Goal: Information Seeking & Learning: Understand process/instructions

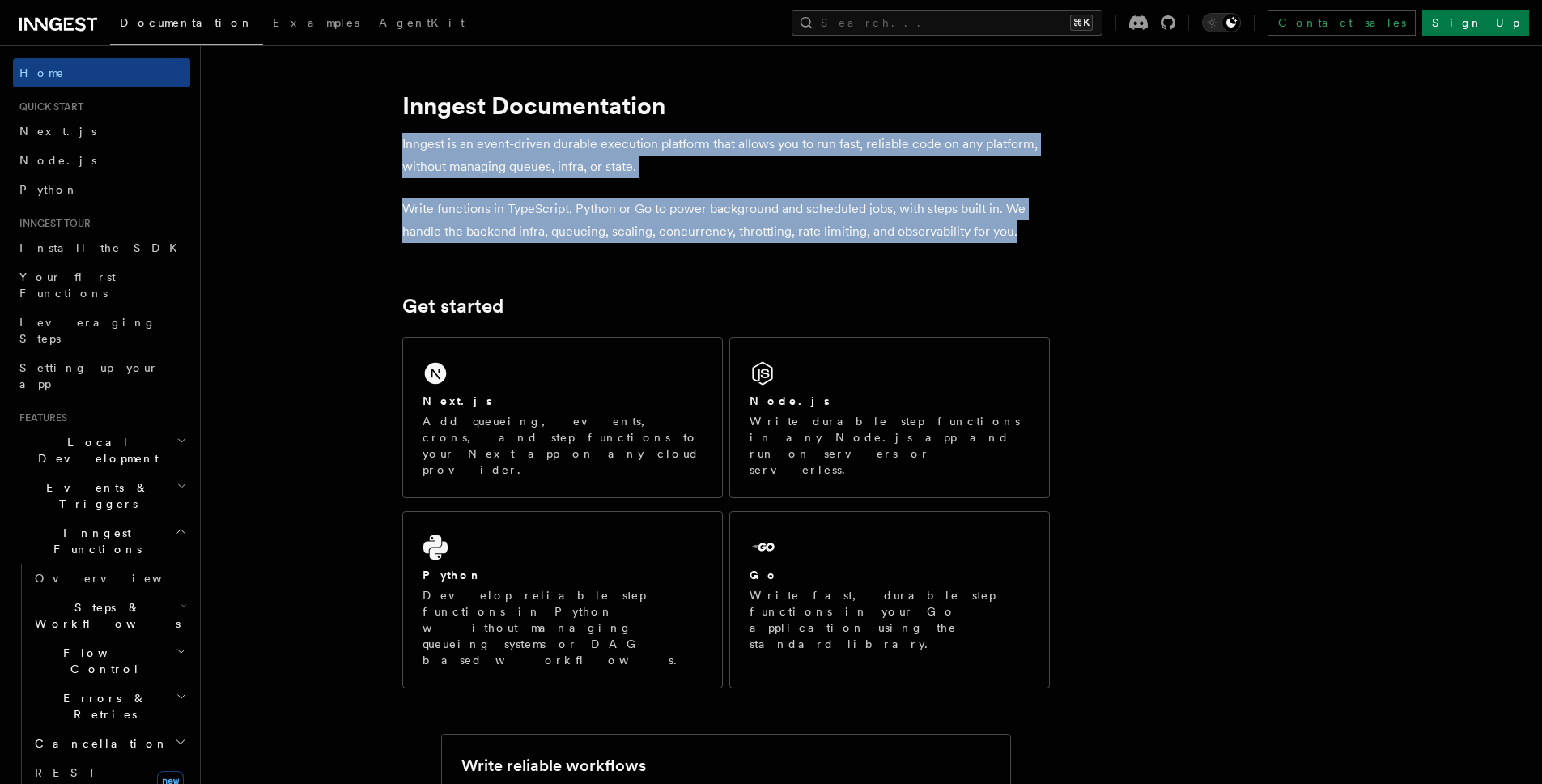
drag, startPoint x: 1018, startPoint y: 233, endPoint x: 403, endPoint y: 141, distance: 621.8
click at [404, 141] on p "Inngest is an event-driven durable execution platform that allows you to run fa…" at bounding box center [726, 156] width 647 height 45
drag, startPoint x: 402, startPoint y: 140, endPoint x: 1043, endPoint y: 239, distance: 648.6
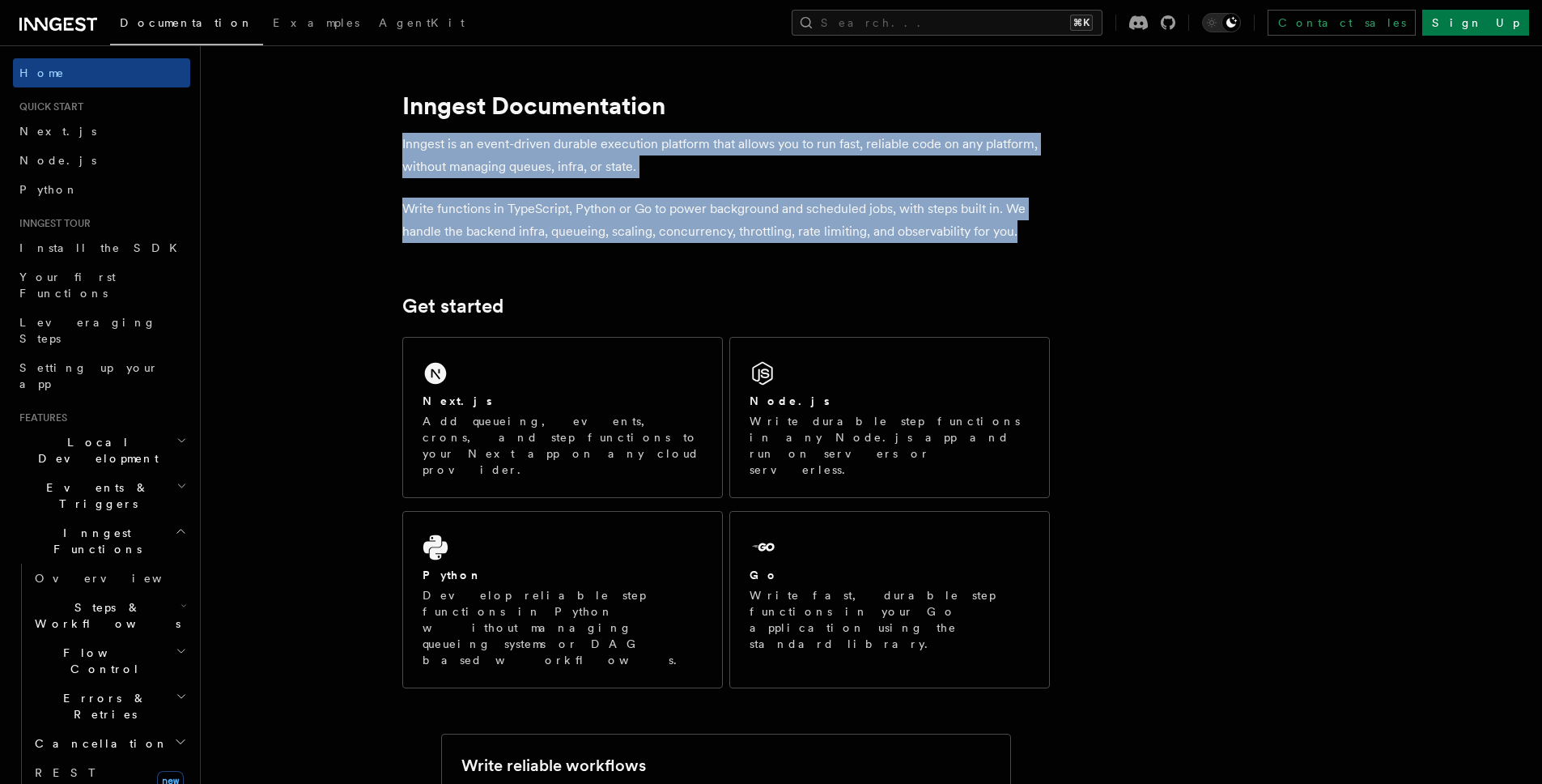
click at [1043, 239] on p "Write functions in TypeScript, Python or Go to power background and scheduled j…" at bounding box center [726, 220] width 647 height 45
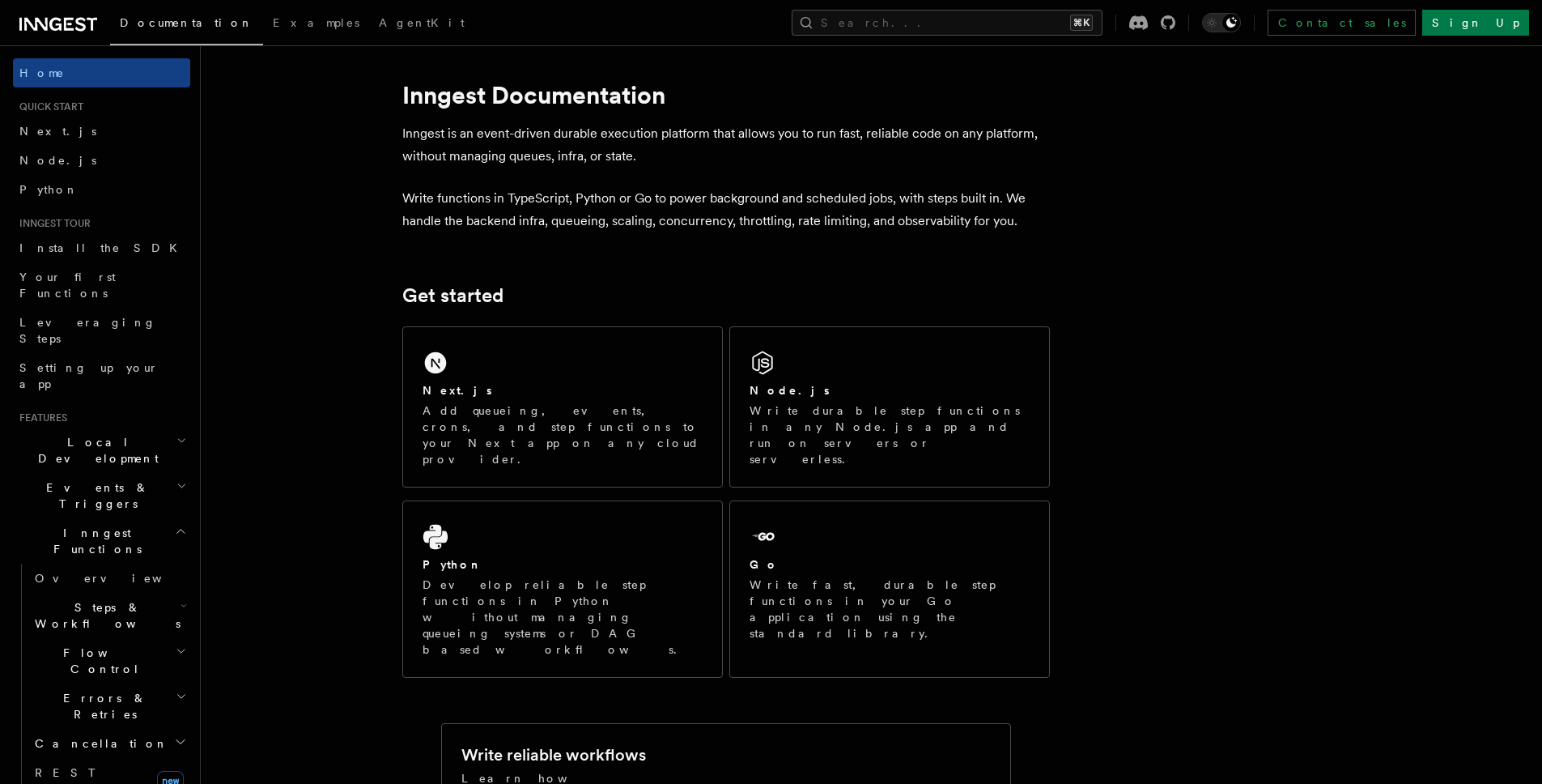
scroll to position [11, 0]
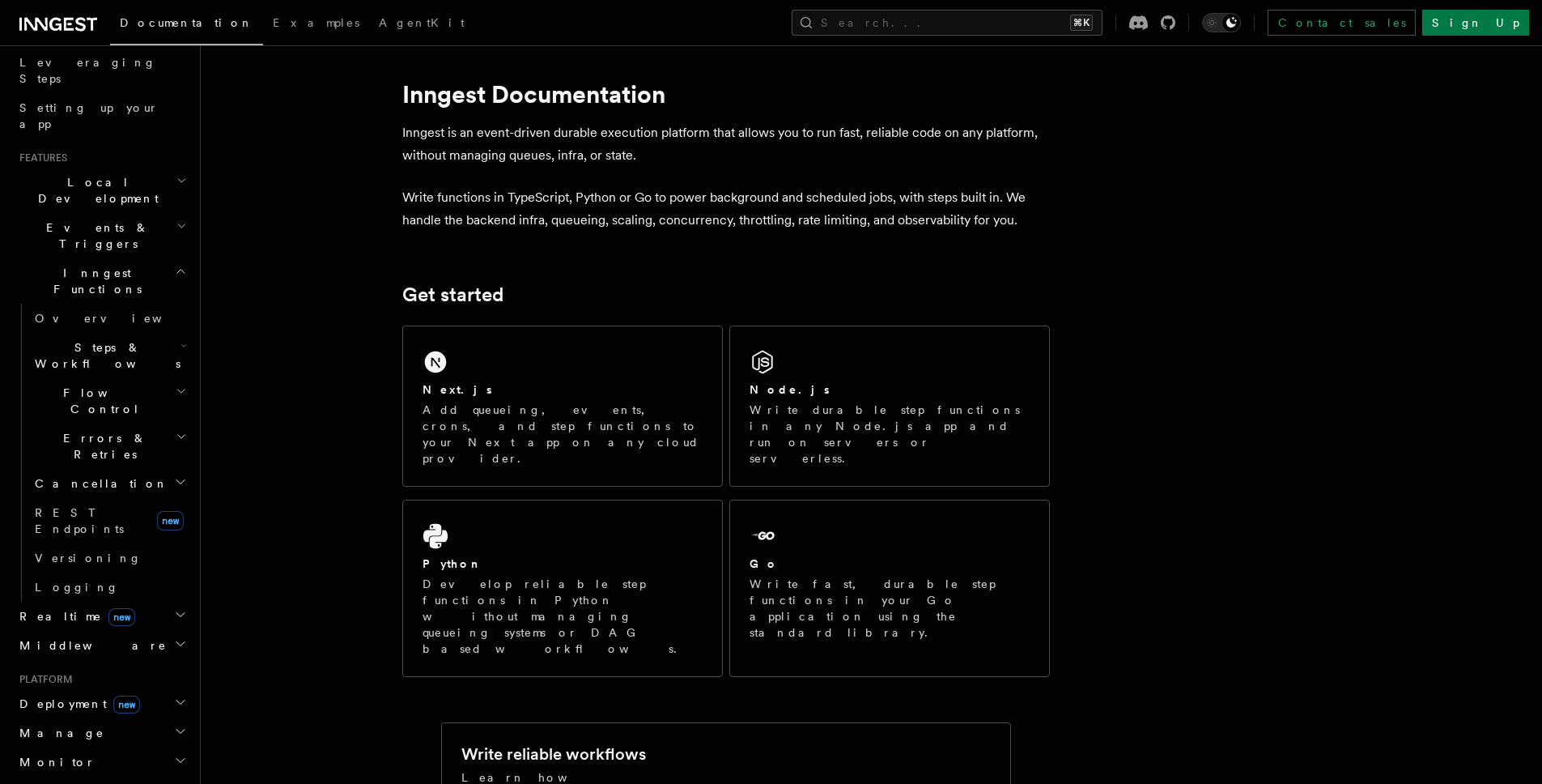
scroll to position [296, 0]
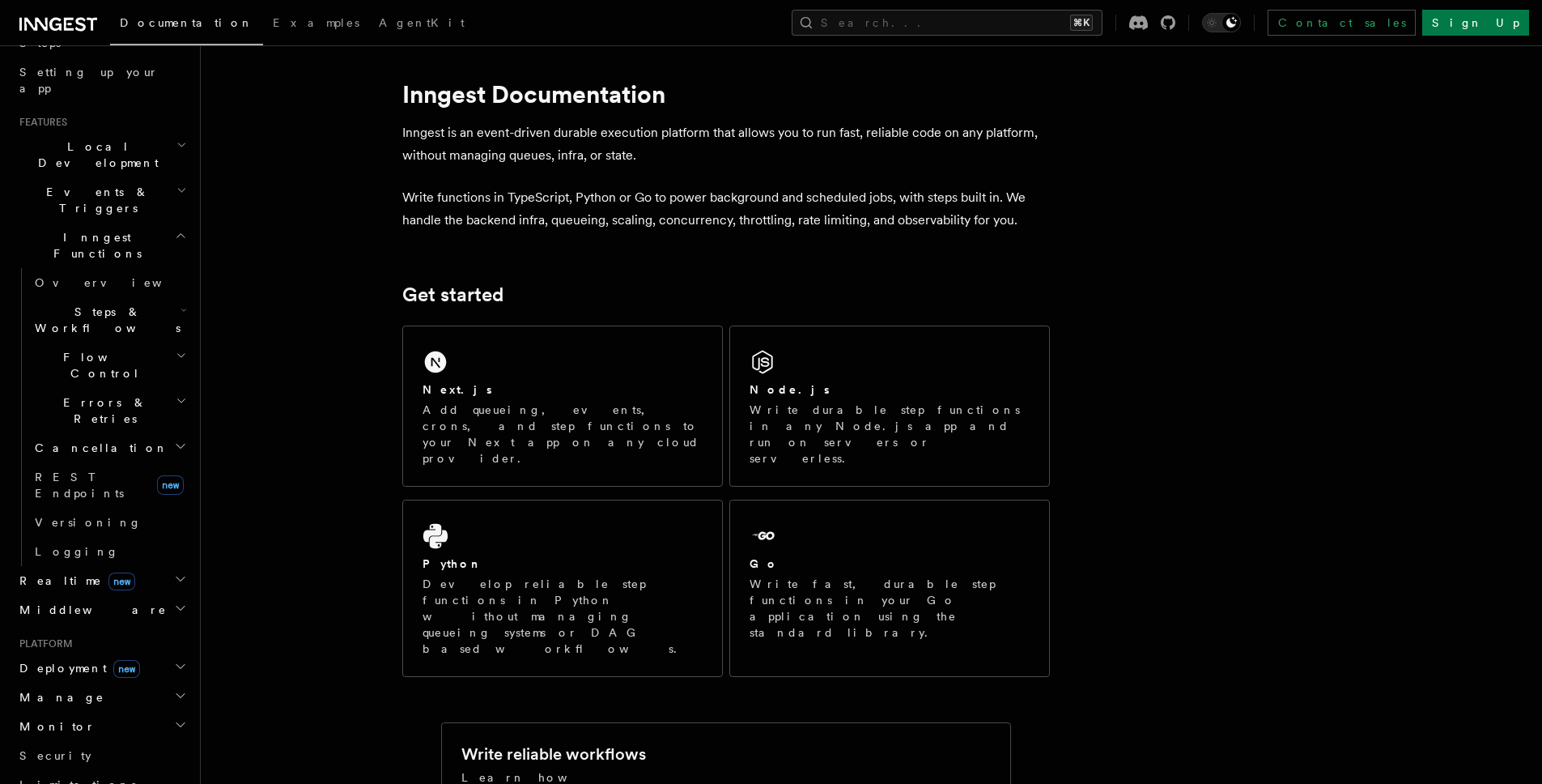
click at [174, 601] on icon "button" at bounding box center [180, 607] width 13 height 13
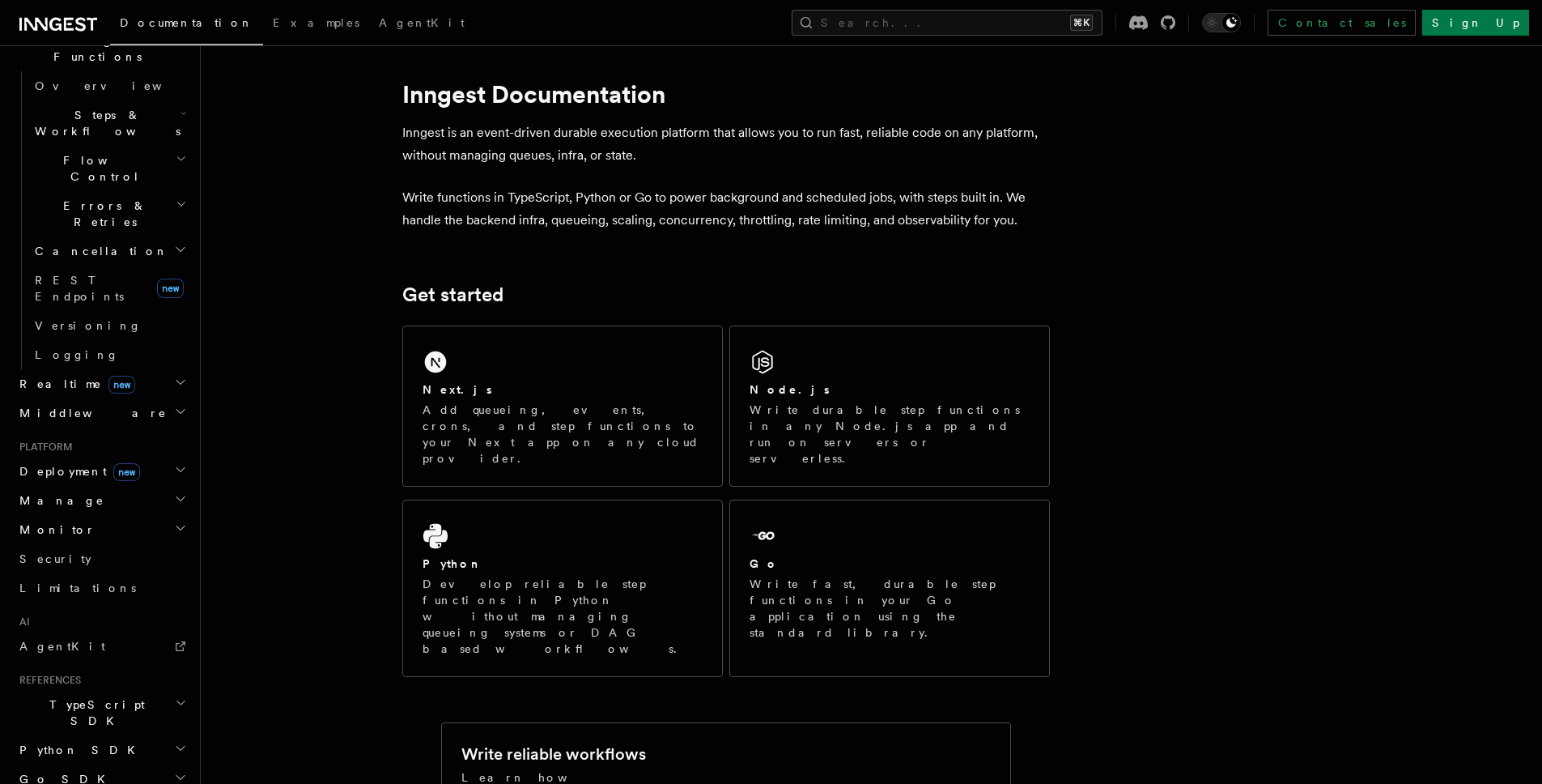
scroll to position [544, 0]
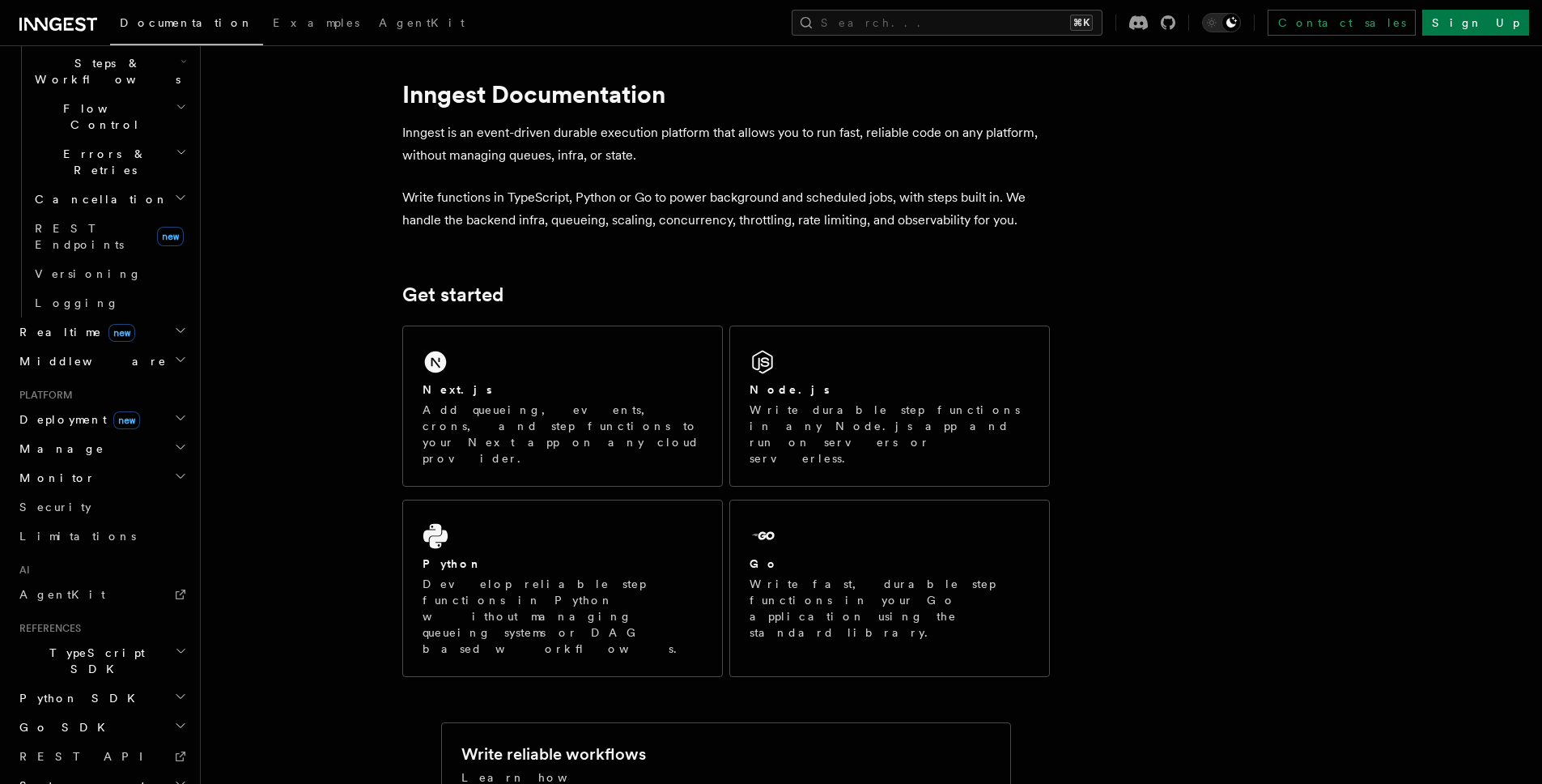
click at [159, 638] on h2 "TypeScript SDK" at bounding box center [102, 660] width 178 height 45
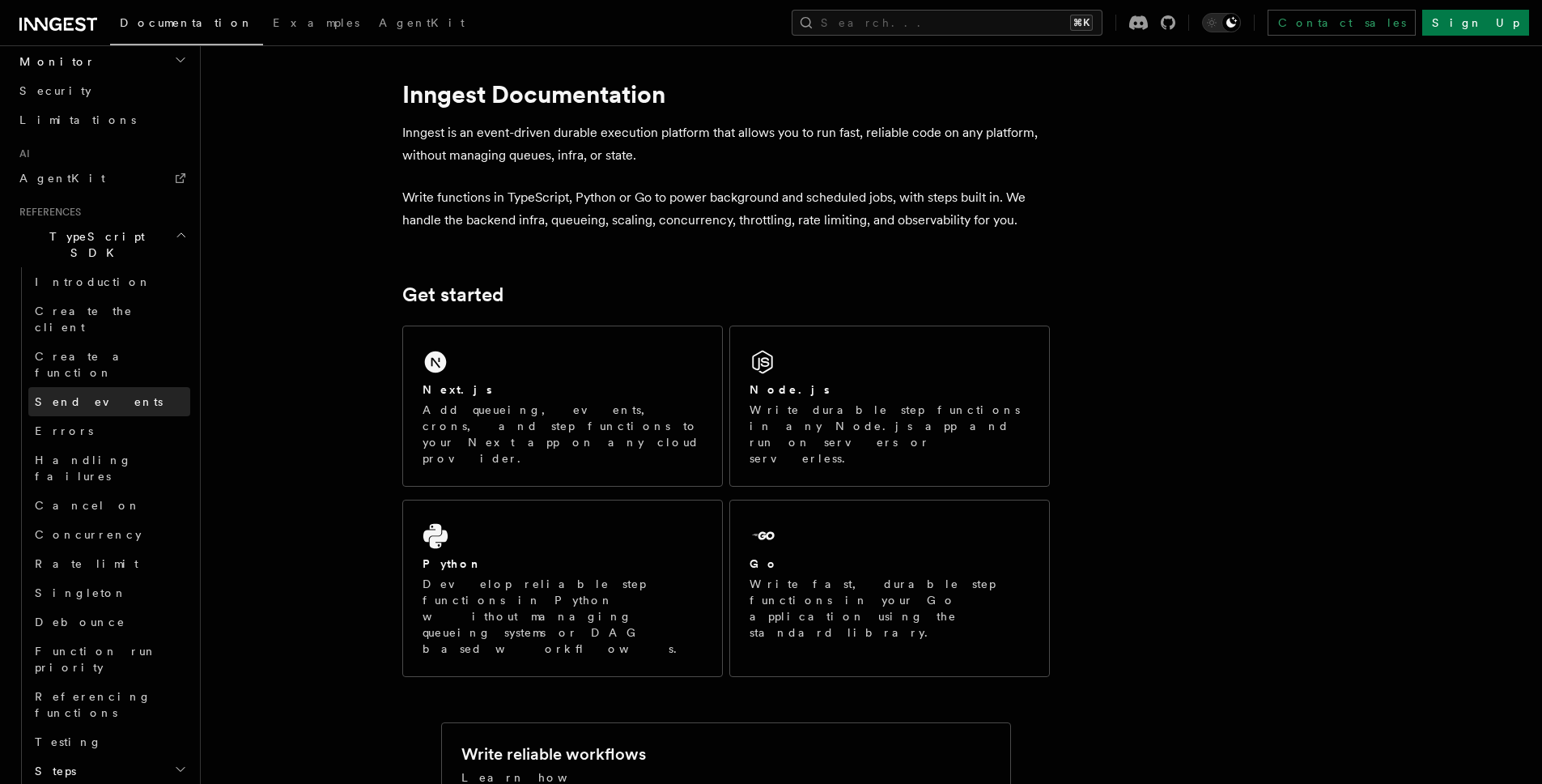
scroll to position [961, 0]
click at [174, 761] on icon "button" at bounding box center [180, 767] width 13 height 13
click at [174, 783] on icon "button" at bounding box center [180, 797] width 13 height 13
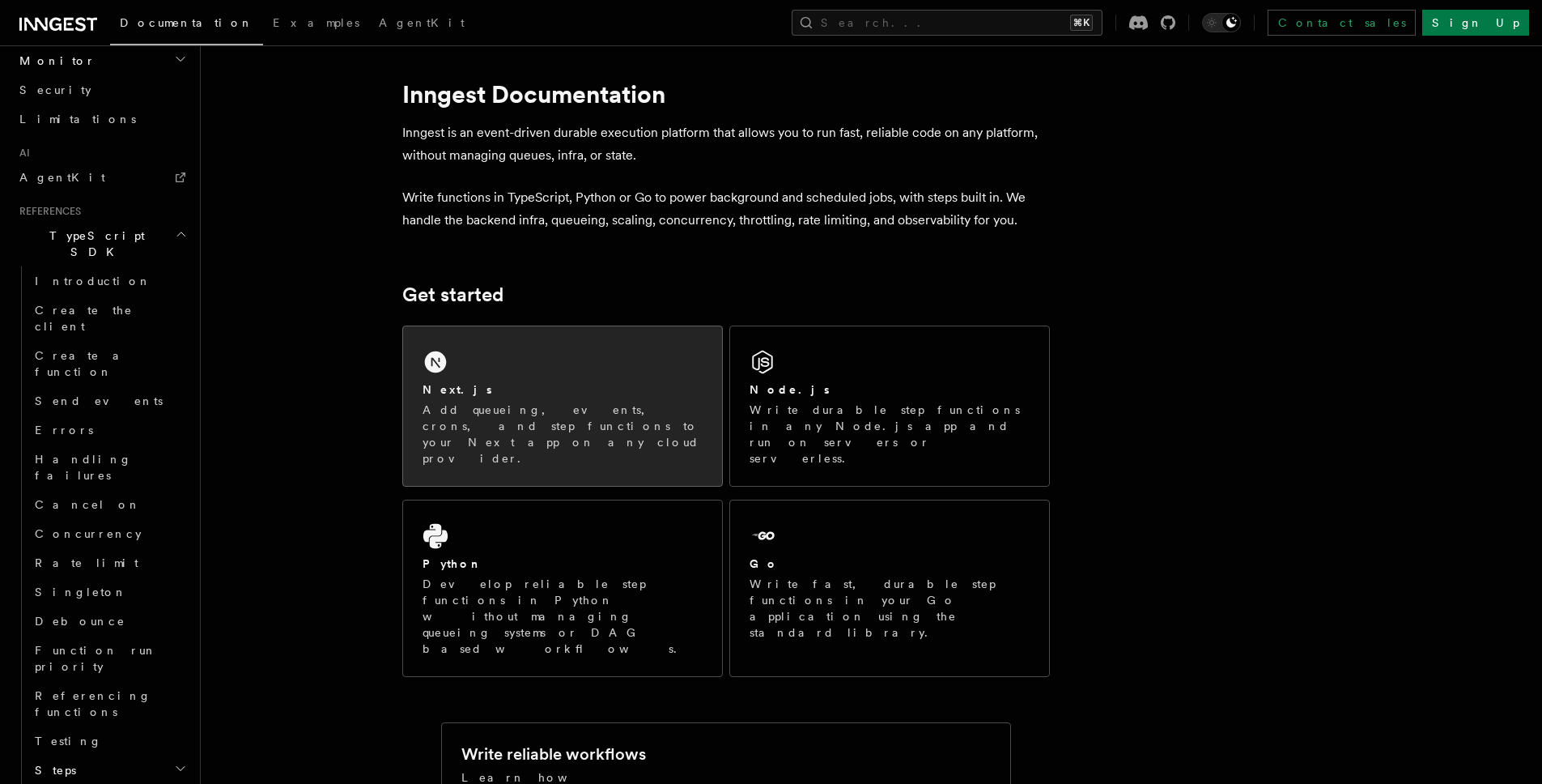
click at [607, 378] on div "Next.js Add queueing, events, crons, and step functions to your Next app on any…" at bounding box center [562, 405] width 319 height 159
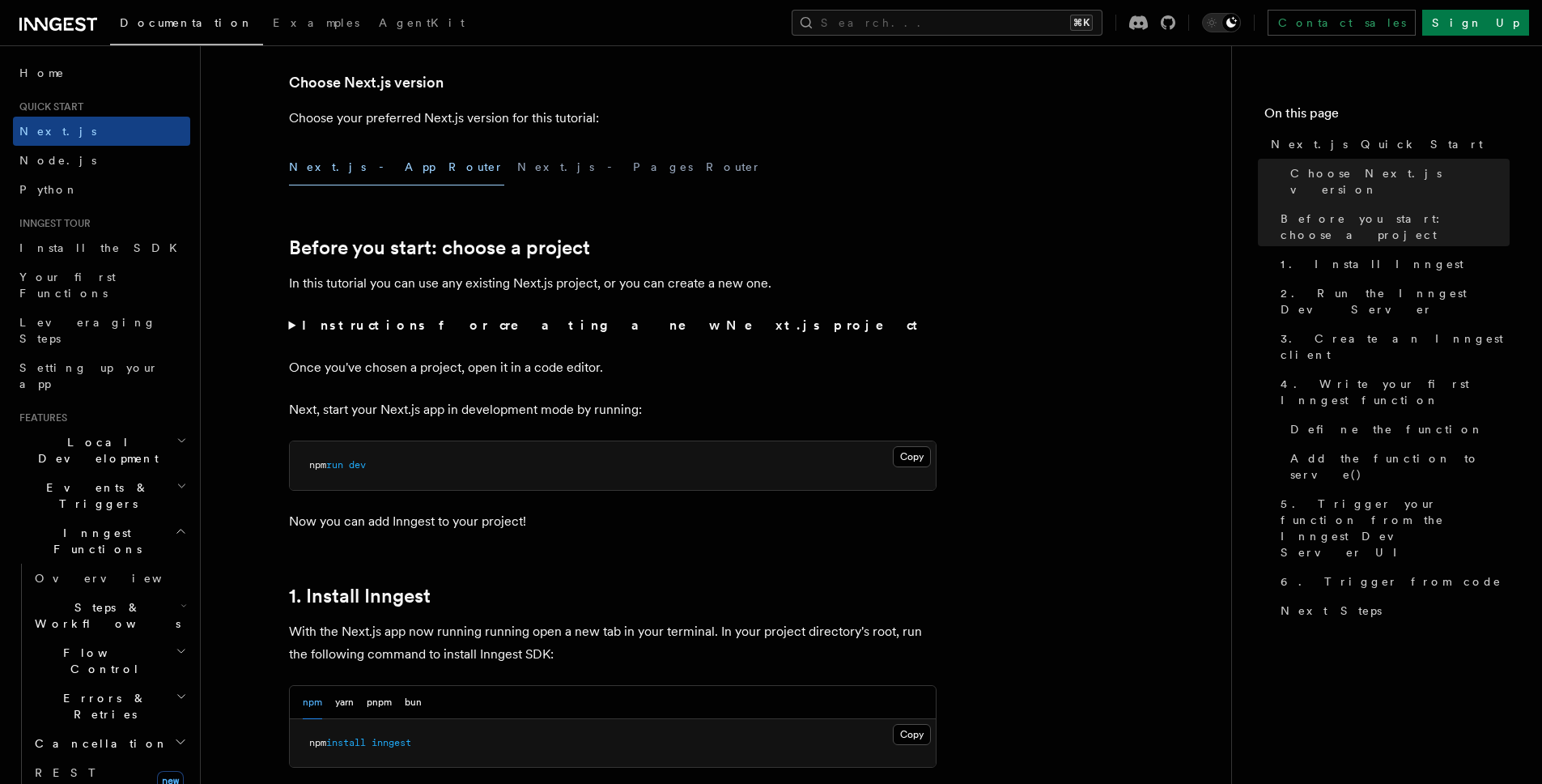
scroll to position [383, 0]
click at [292, 324] on summary "Instructions for creating a new Next.js project" at bounding box center [613, 325] width 647 height 23
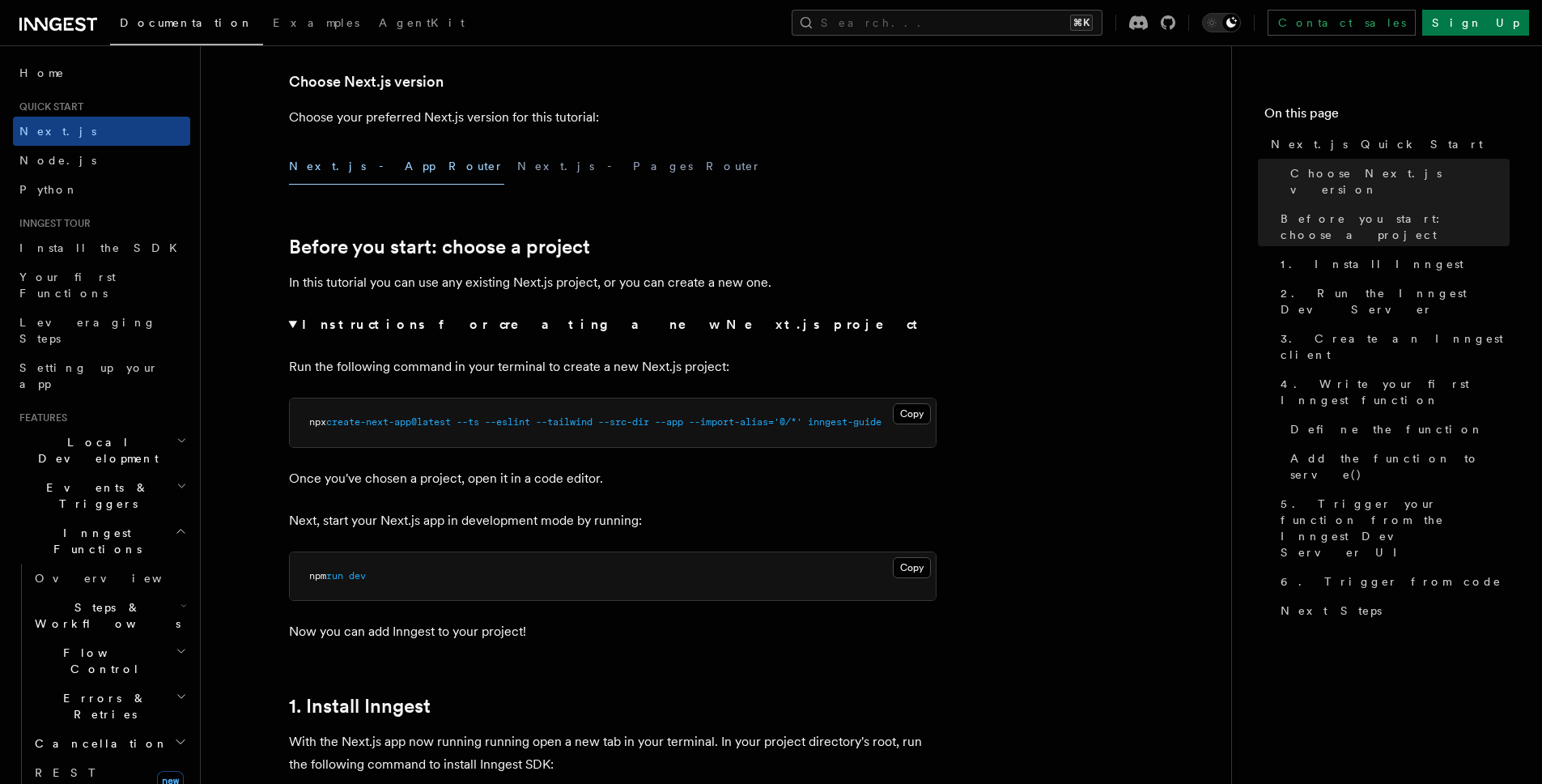
click at [292, 324] on summary "Instructions for creating a new Next.js project" at bounding box center [613, 325] width 647 height 23
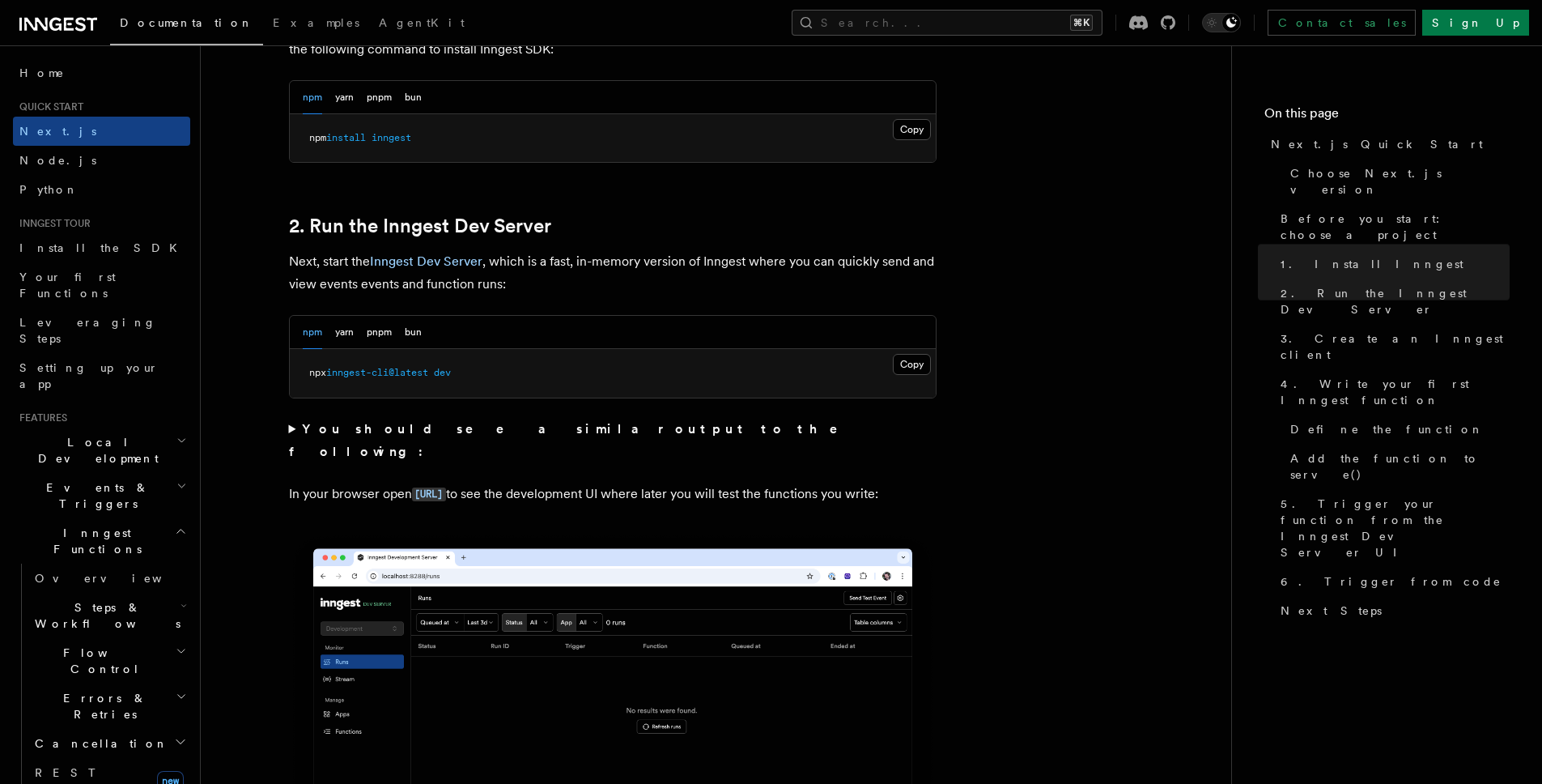
scroll to position [980, 0]
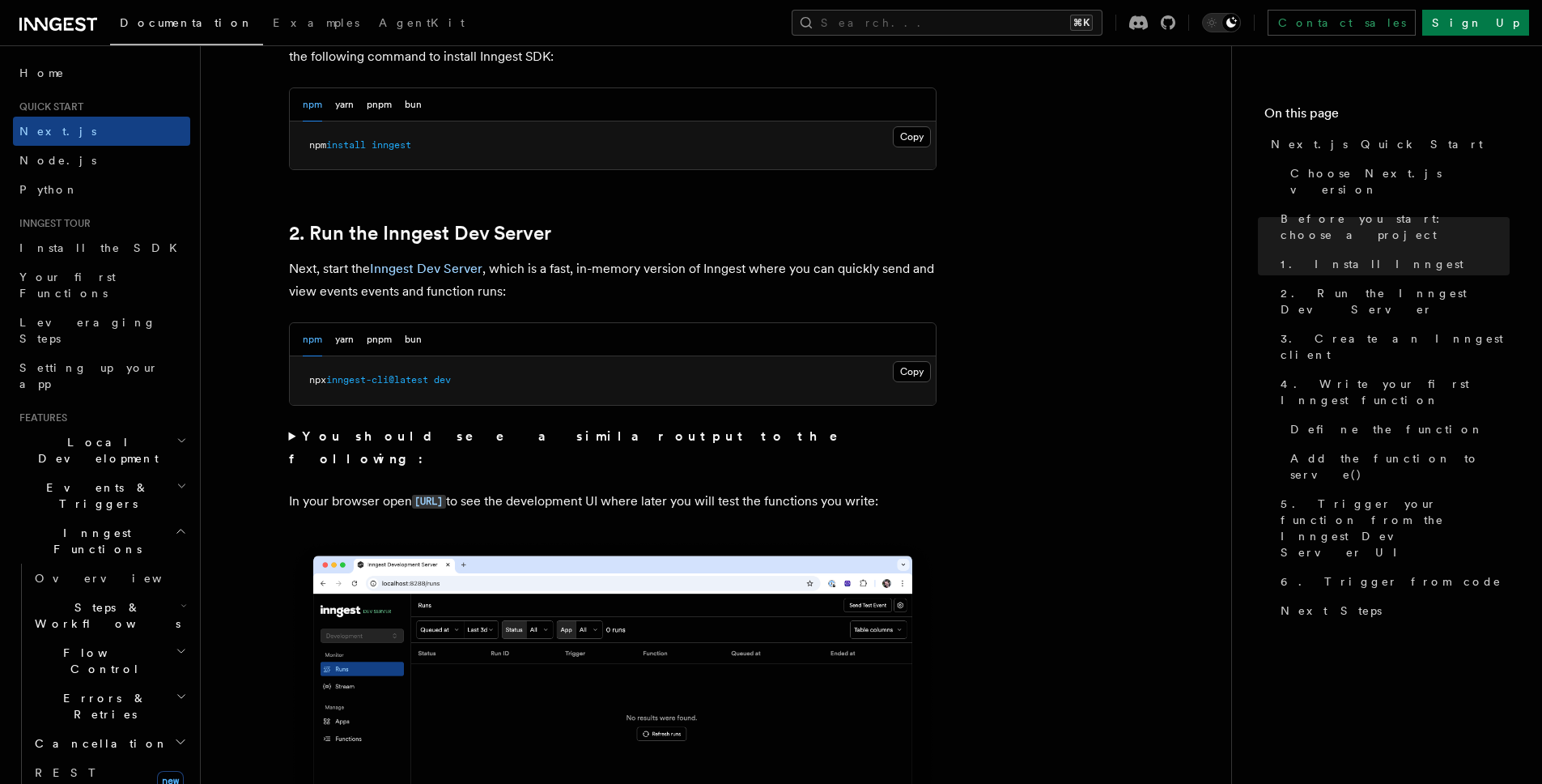
click at [659, 490] on p "In your browser open http://localhost:8288 to see the development UI where late…" at bounding box center [613, 501] width 647 height 23
click at [680, 441] on summary "You should see a similar output to the following:" at bounding box center [613, 447] width 647 height 45
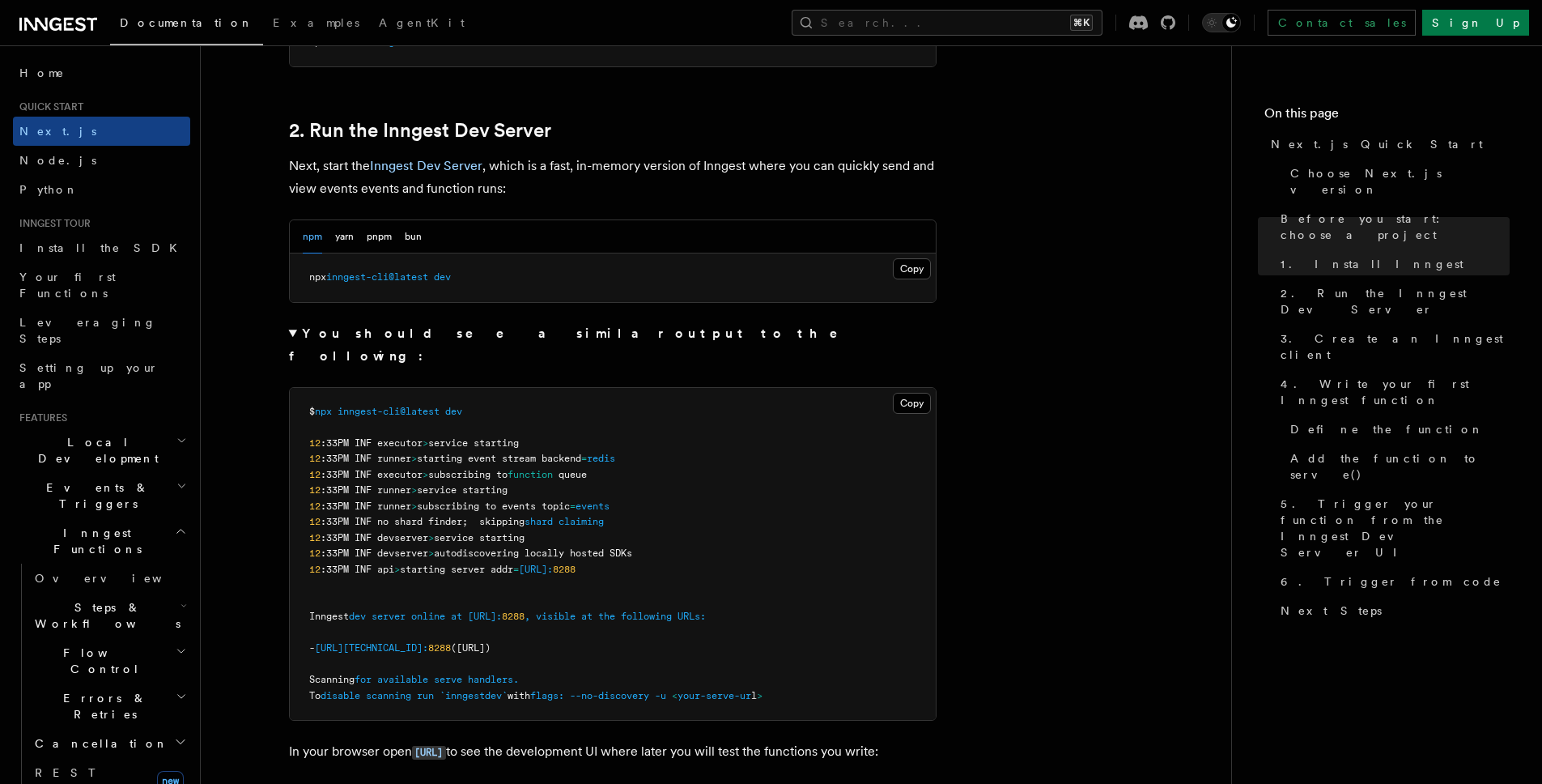
scroll to position [1084, 0]
click at [406, 334] on strong "You should see a similar output to the following:" at bounding box center [575, 343] width 573 height 38
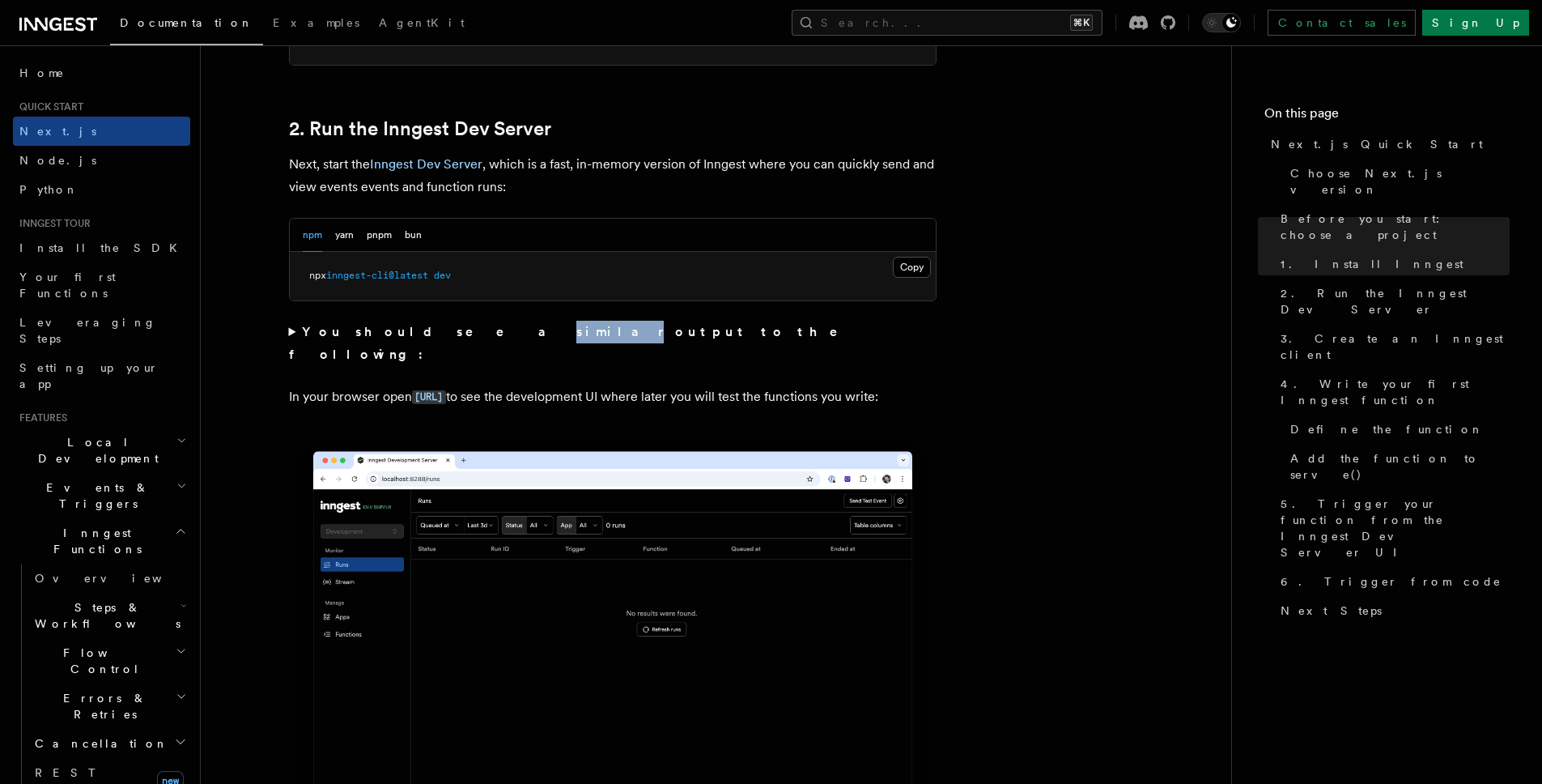
click at [406, 334] on strong "You should see a similar output to the following:" at bounding box center [575, 343] width 573 height 38
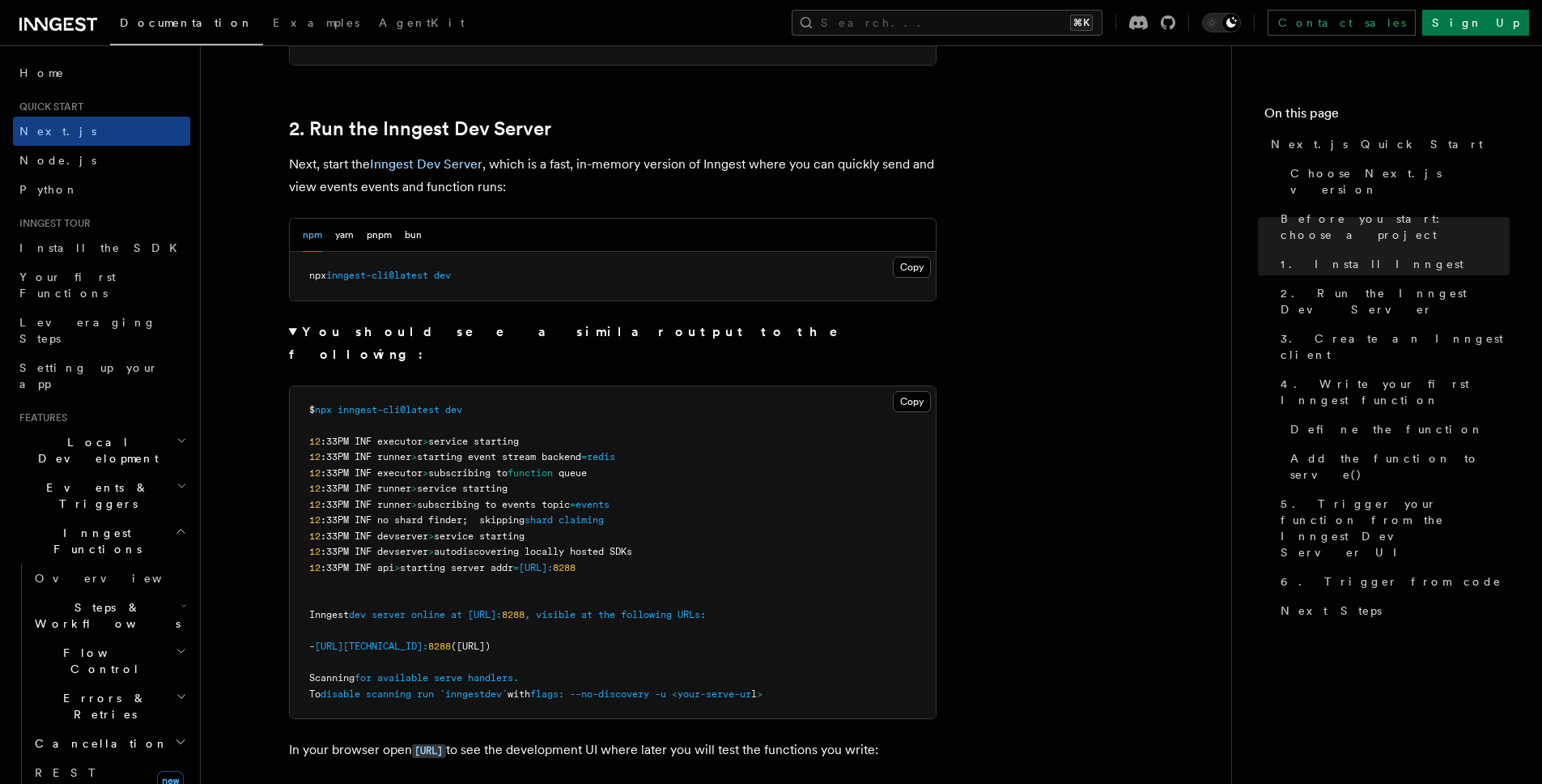
click at [291, 332] on summary "You should see a similar output to the following:" at bounding box center [613, 343] width 647 height 45
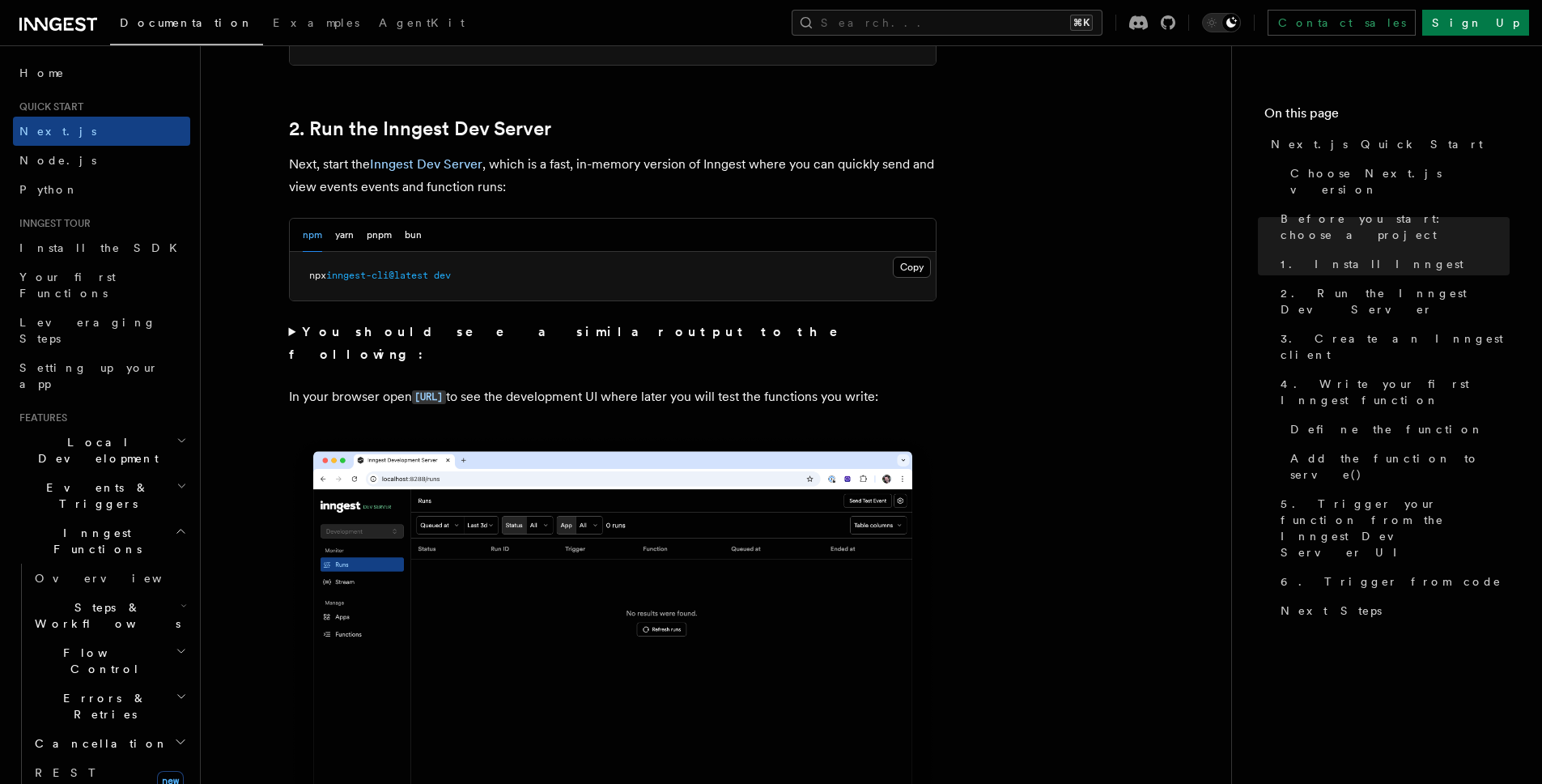
click at [292, 334] on summary "You should see a similar output to the following:" at bounding box center [613, 343] width 647 height 45
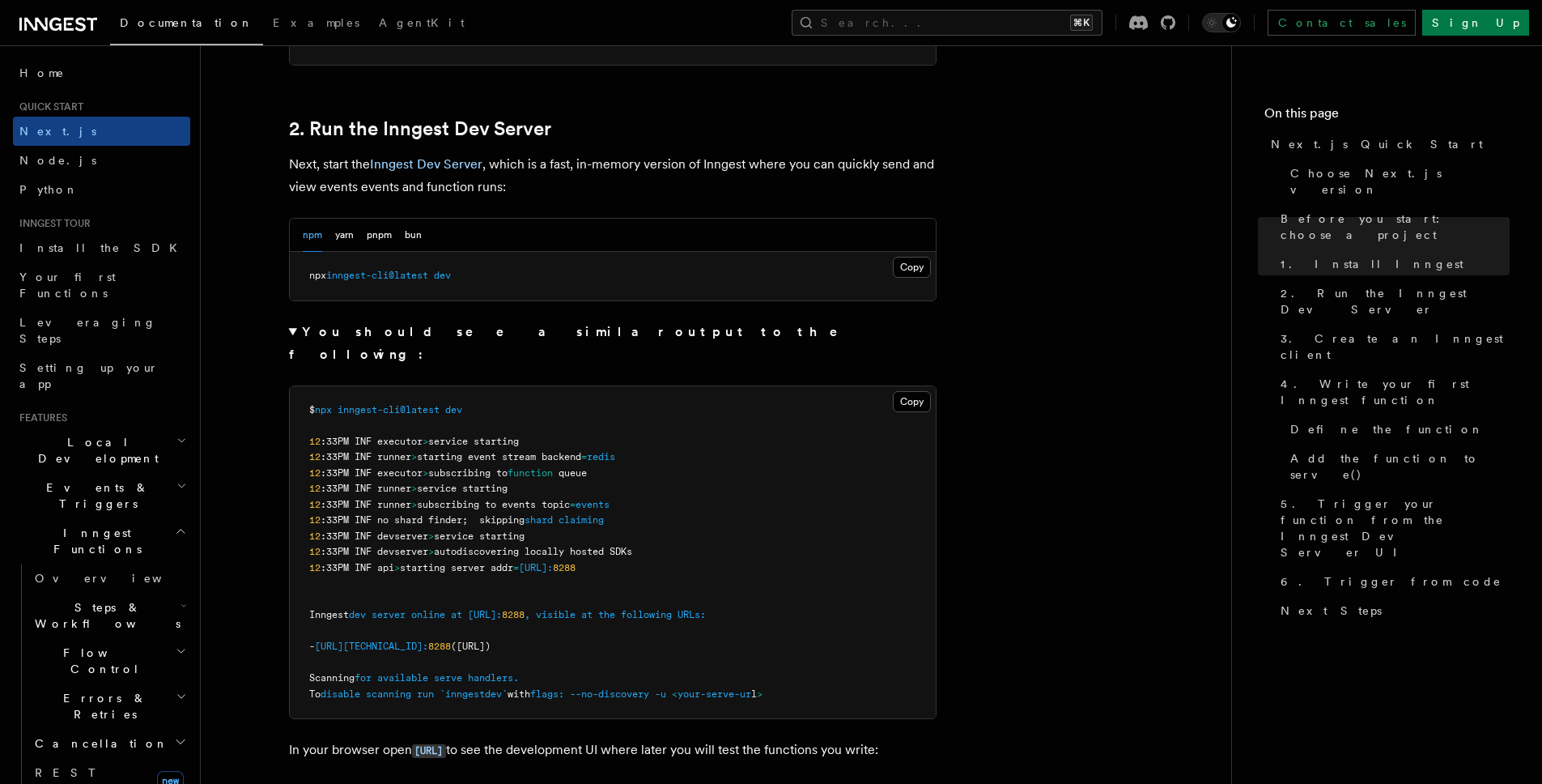
click at [292, 334] on summary "You should see a similar output to the following:" at bounding box center [613, 343] width 647 height 45
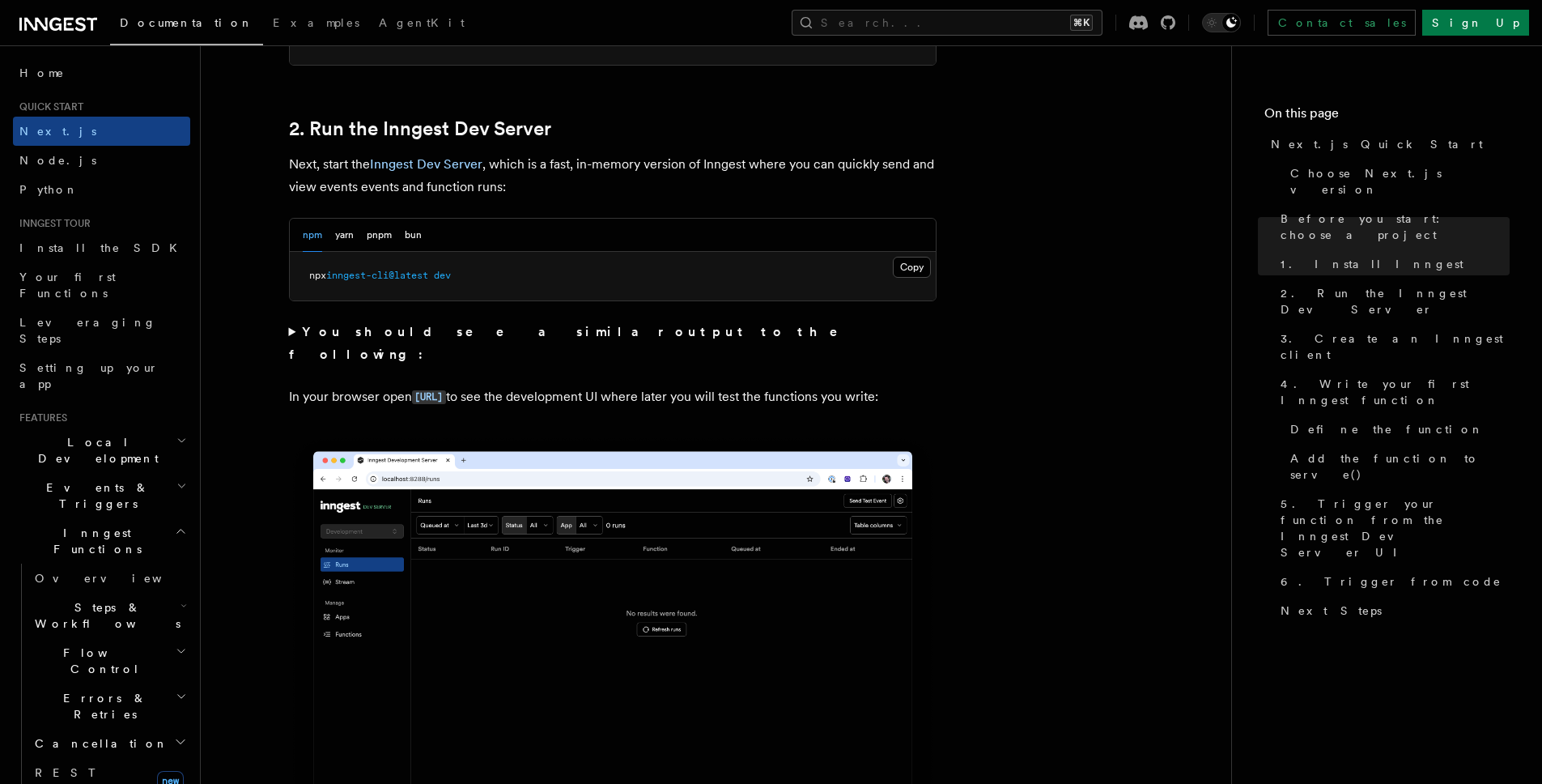
click at [292, 334] on summary "You should see a similar output to the following:" at bounding box center [613, 343] width 647 height 45
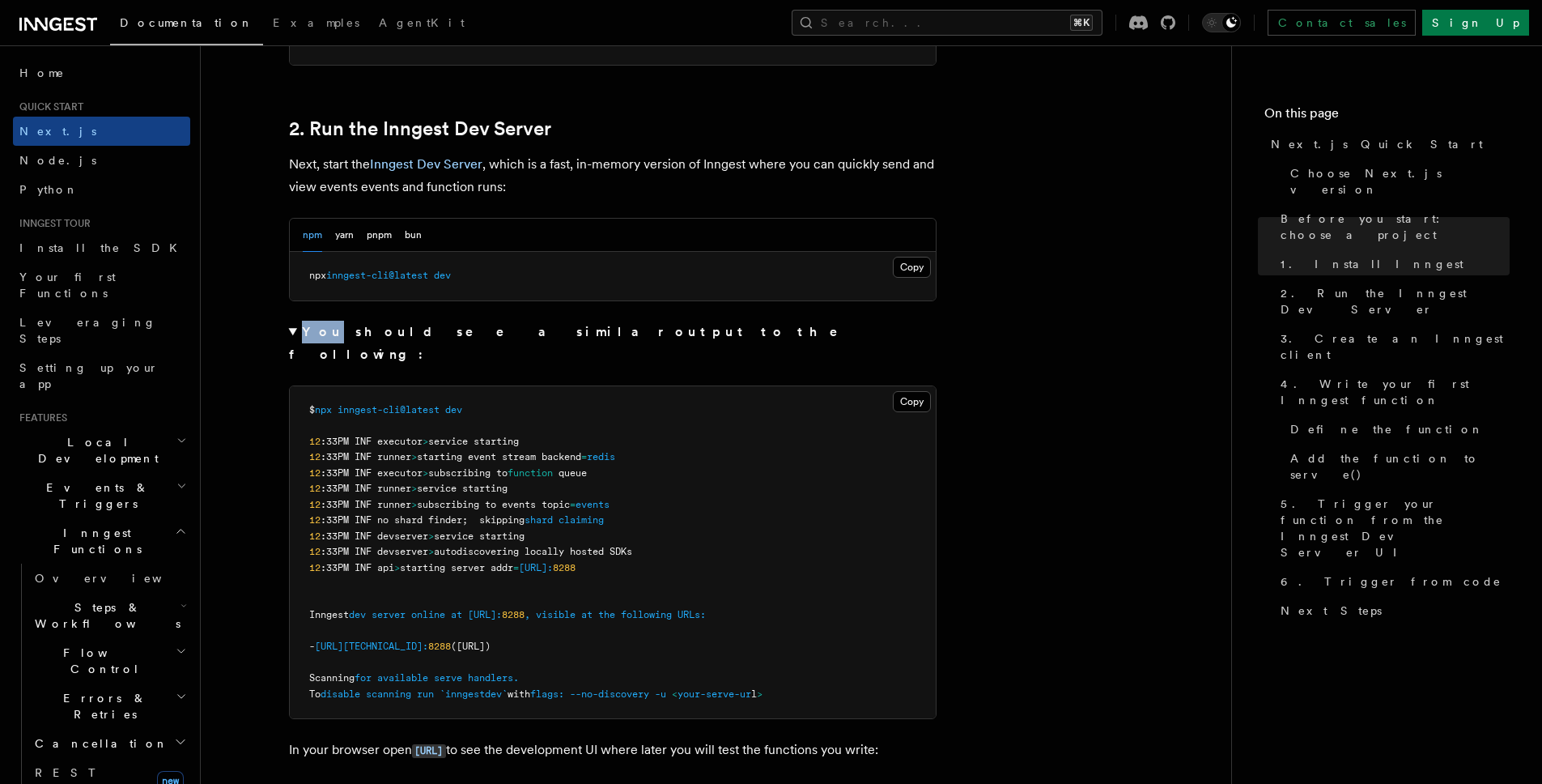
click at [292, 334] on summary "You should see a similar output to the following:" at bounding box center [613, 343] width 647 height 45
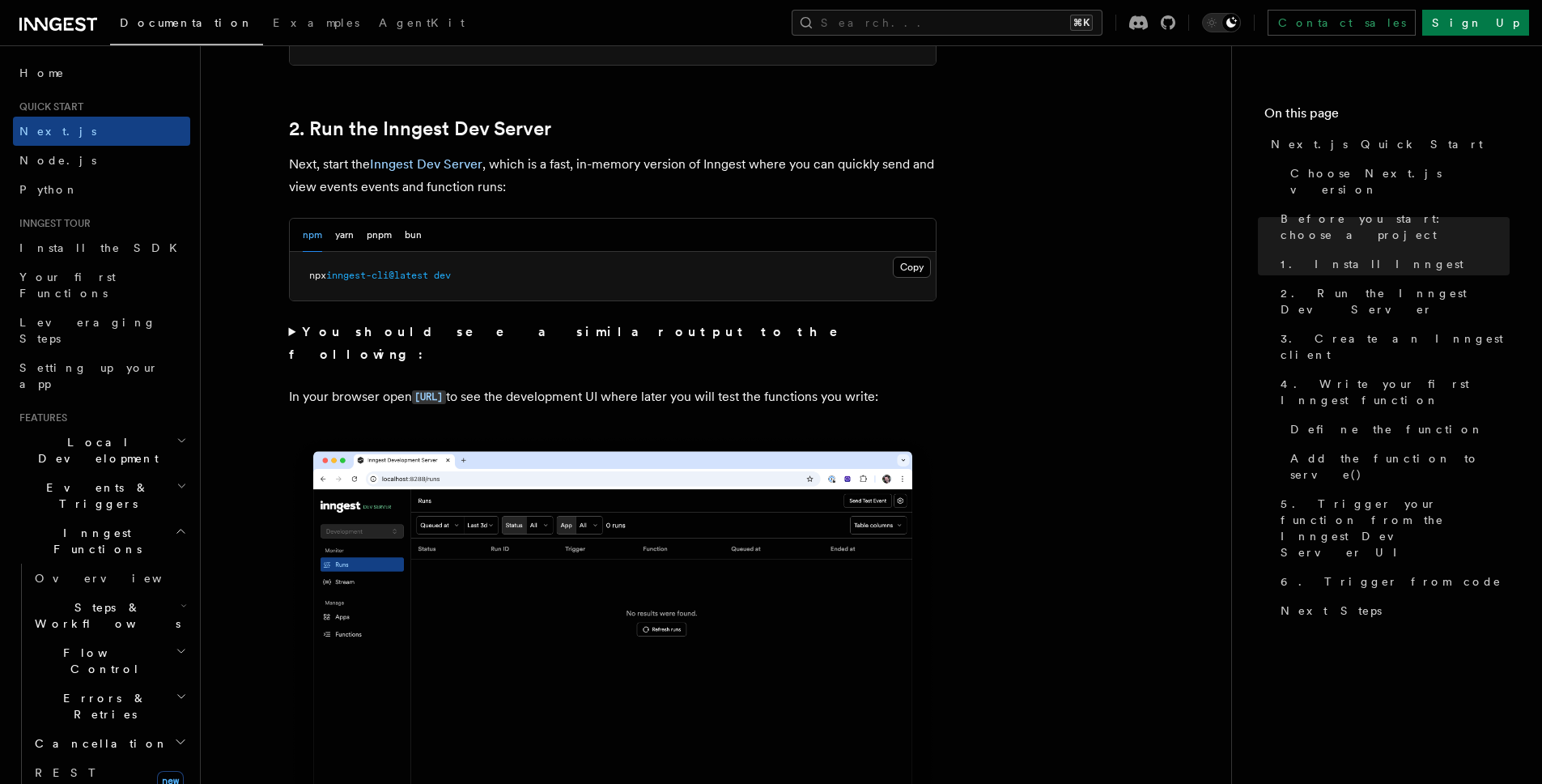
click at [345, 333] on strong "You should see a similar output to the following:" at bounding box center [575, 343] width 573 height 38
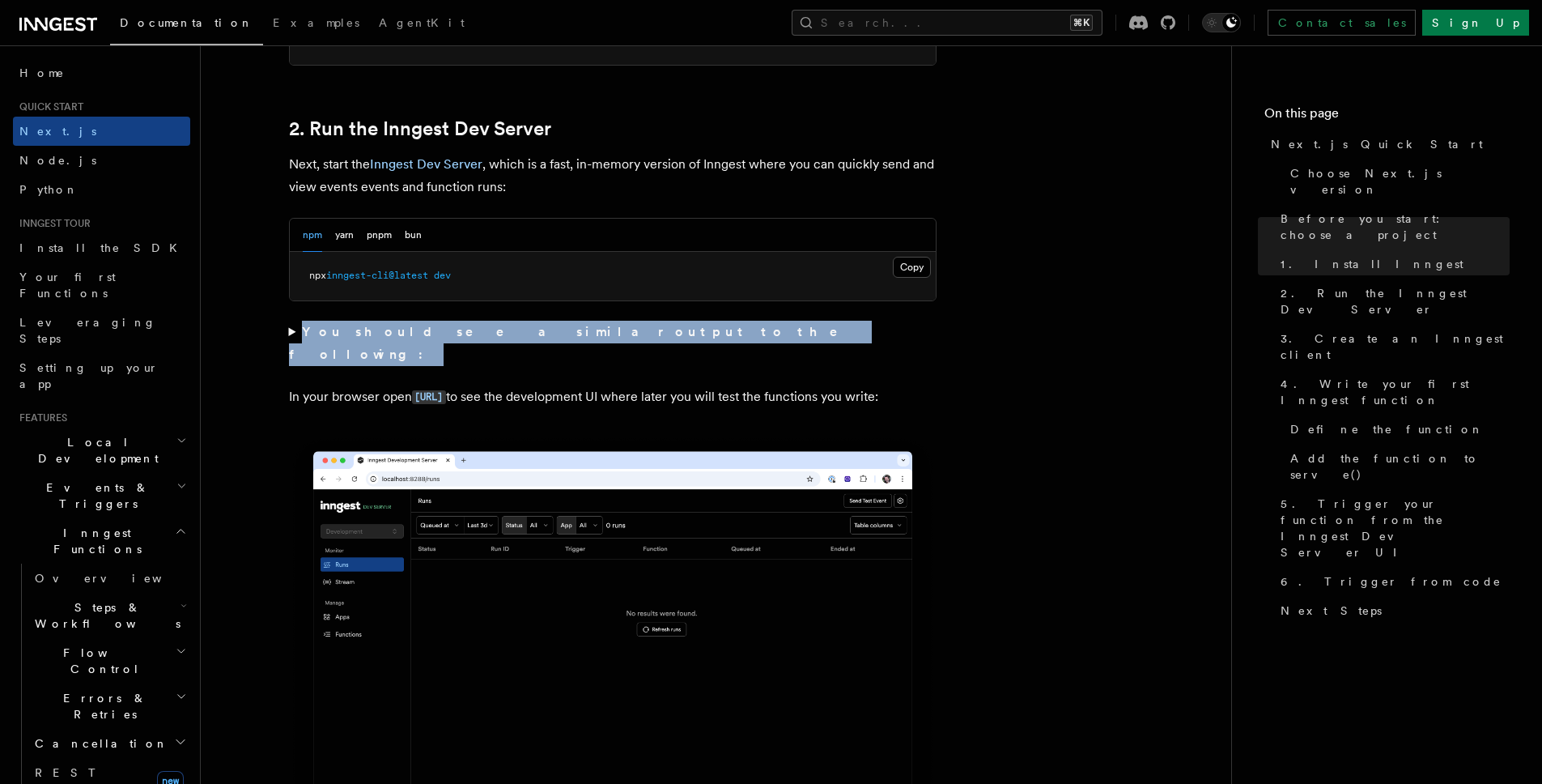
click at [345, 333] on strong "You should see a similar output to the following:" at bounding box center [575, 343] width 573 height 38
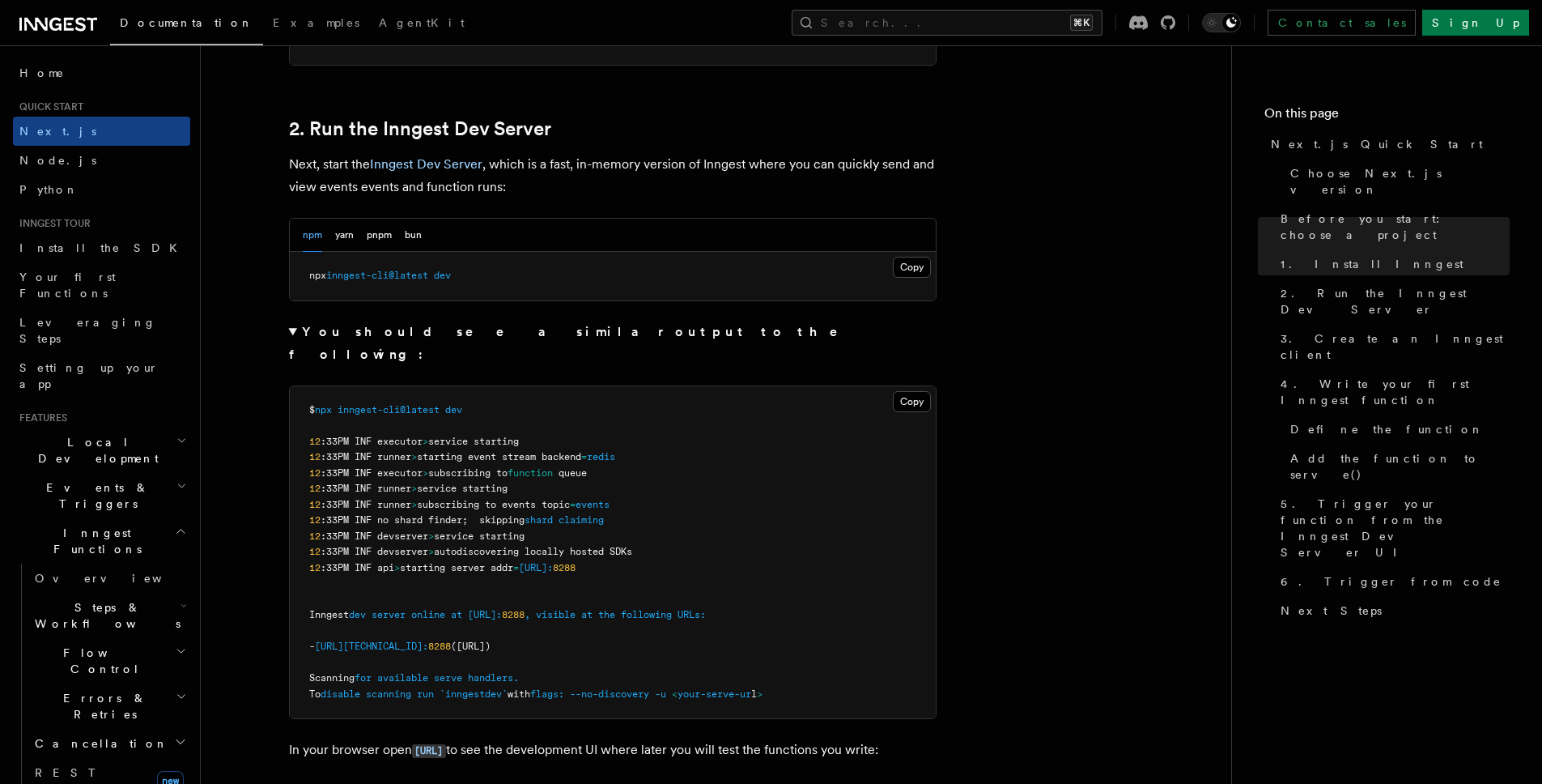
click at [293, 330] on summary "You should see a similar output to the following:" at bounding box center [613, 343] width 647 height 45
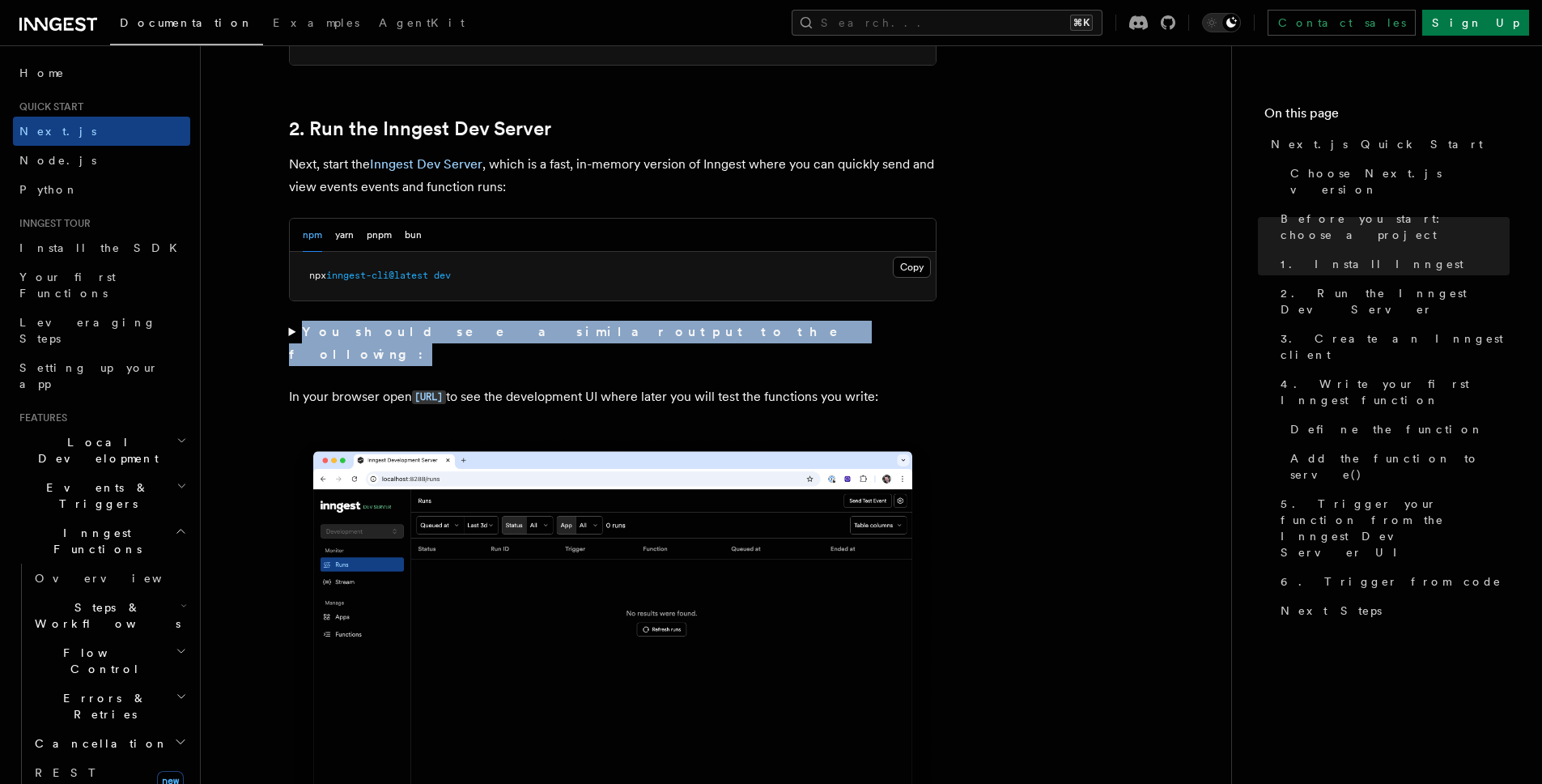
drag, startPoint x: 592, startPoint y: 326, endPoint x: 302, endPoint y: 338, distance: 290.2
click at [302, 338] on summary "You should see a similar output to the following:" at bounding box center [613, 343] width 647 height 45
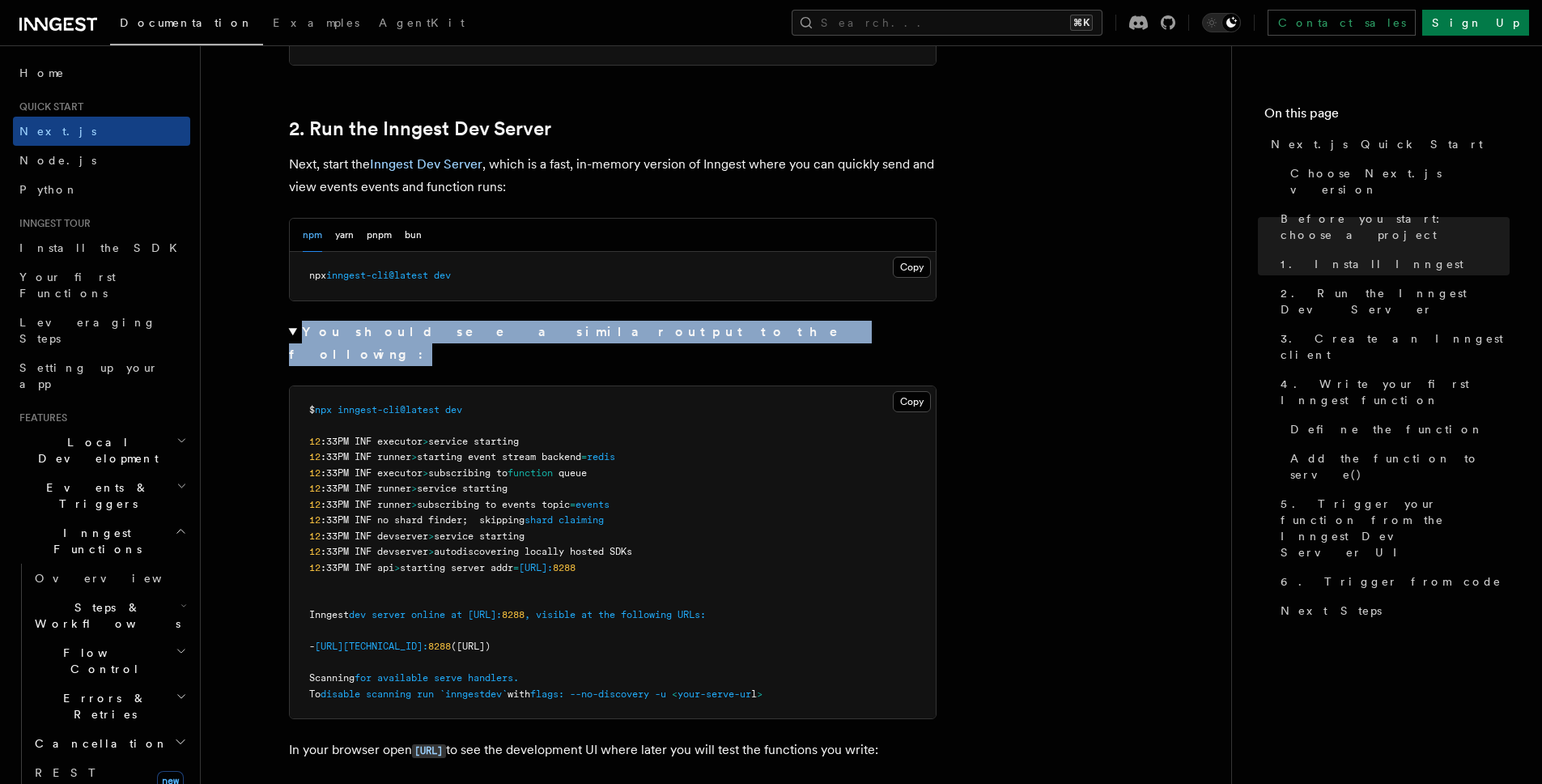
click at [302, 338] on strong "You should see a similar output to the following:" at bounding box center [575, 343] width 573 height 38
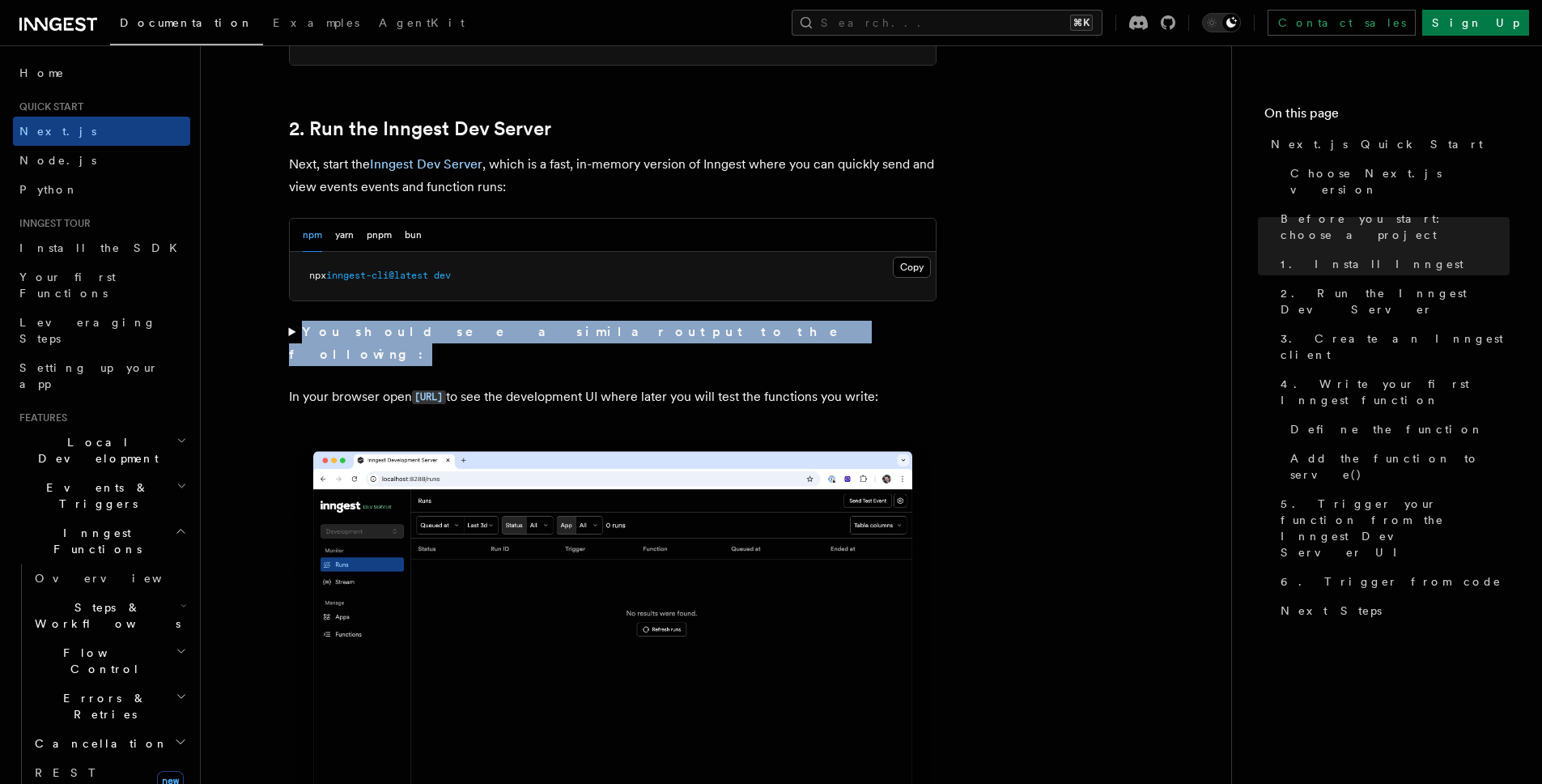
drag, startPoint x: 301, startPoint y: 334, endPoint x: 592, endPoint y: 321, distance: 291.3
click at [592, 321] on summary "You should see a similar output to the following:" at bounding box center [613, 343] width 647 height 45
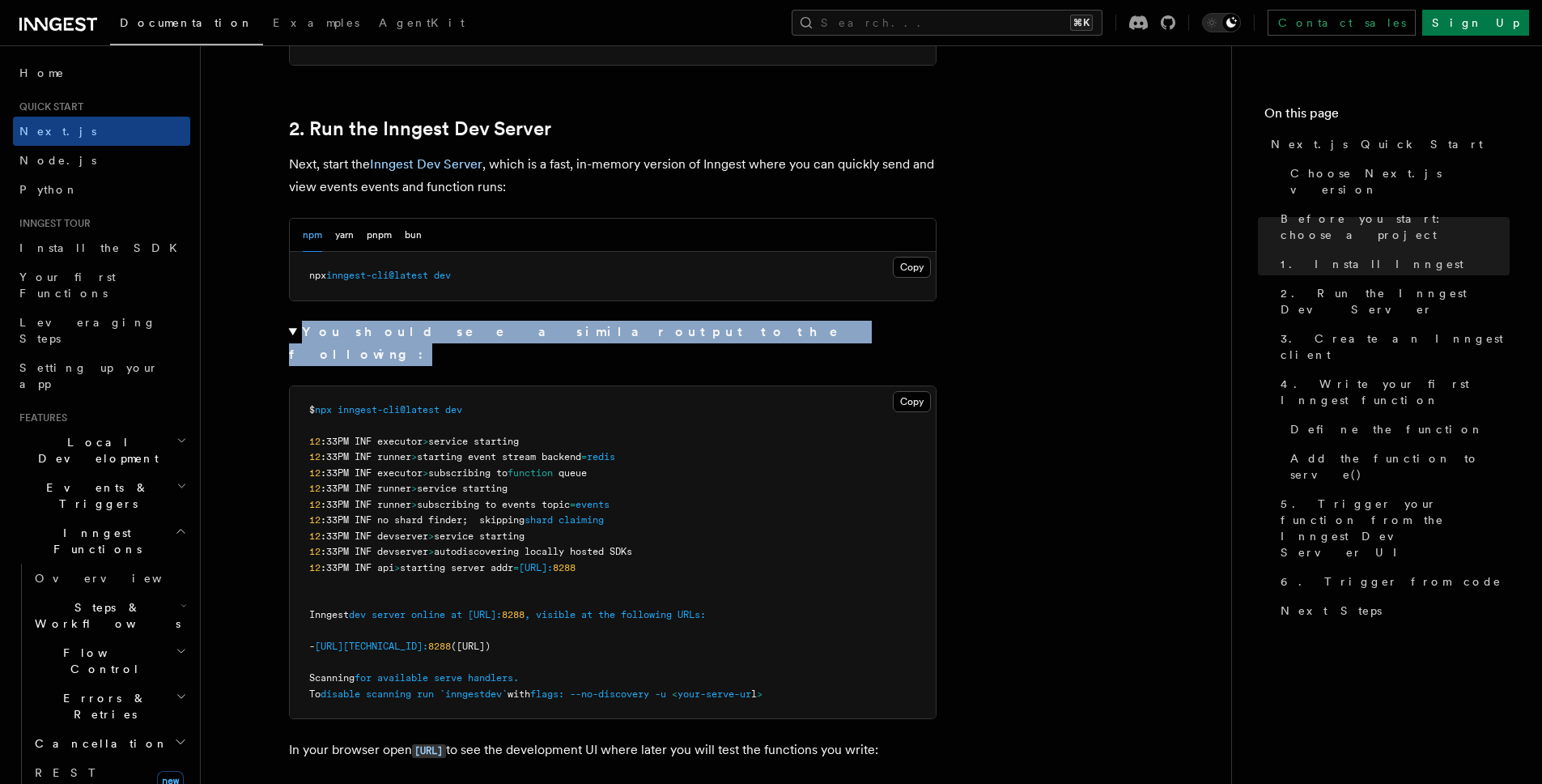
click at [592, 321] on summary "You should see a similar output to the following:" at bounding box center [613, 343] width 647 height 45
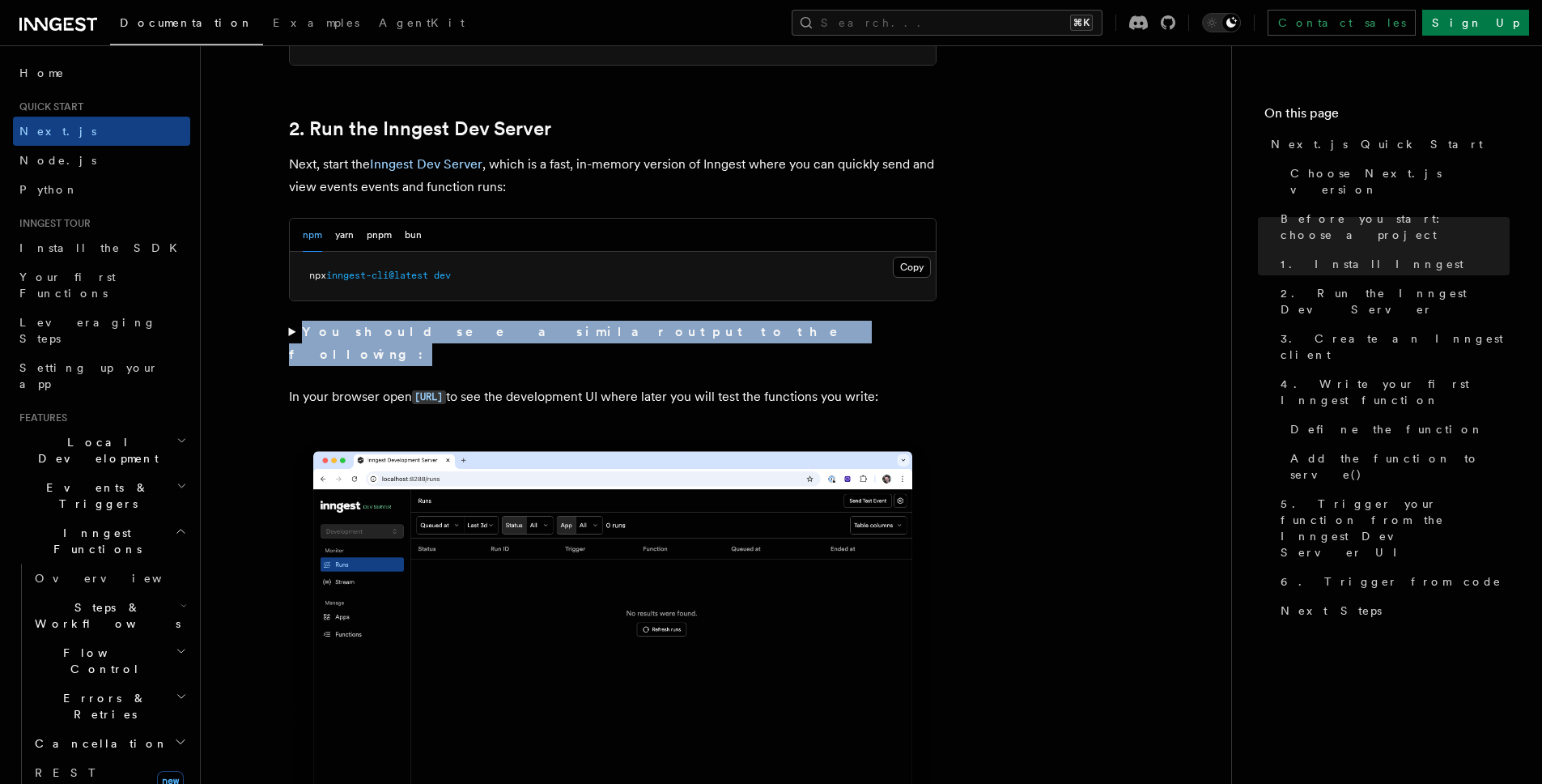
drag, startPoint x: 592, startPoint y: 331, endPoint x: 303, endPoint y: 341, distance: 289.2
click at [303, 341] on summary "You should see a similar output to the following:" at bounding box center [613, 343] width 647 height 45
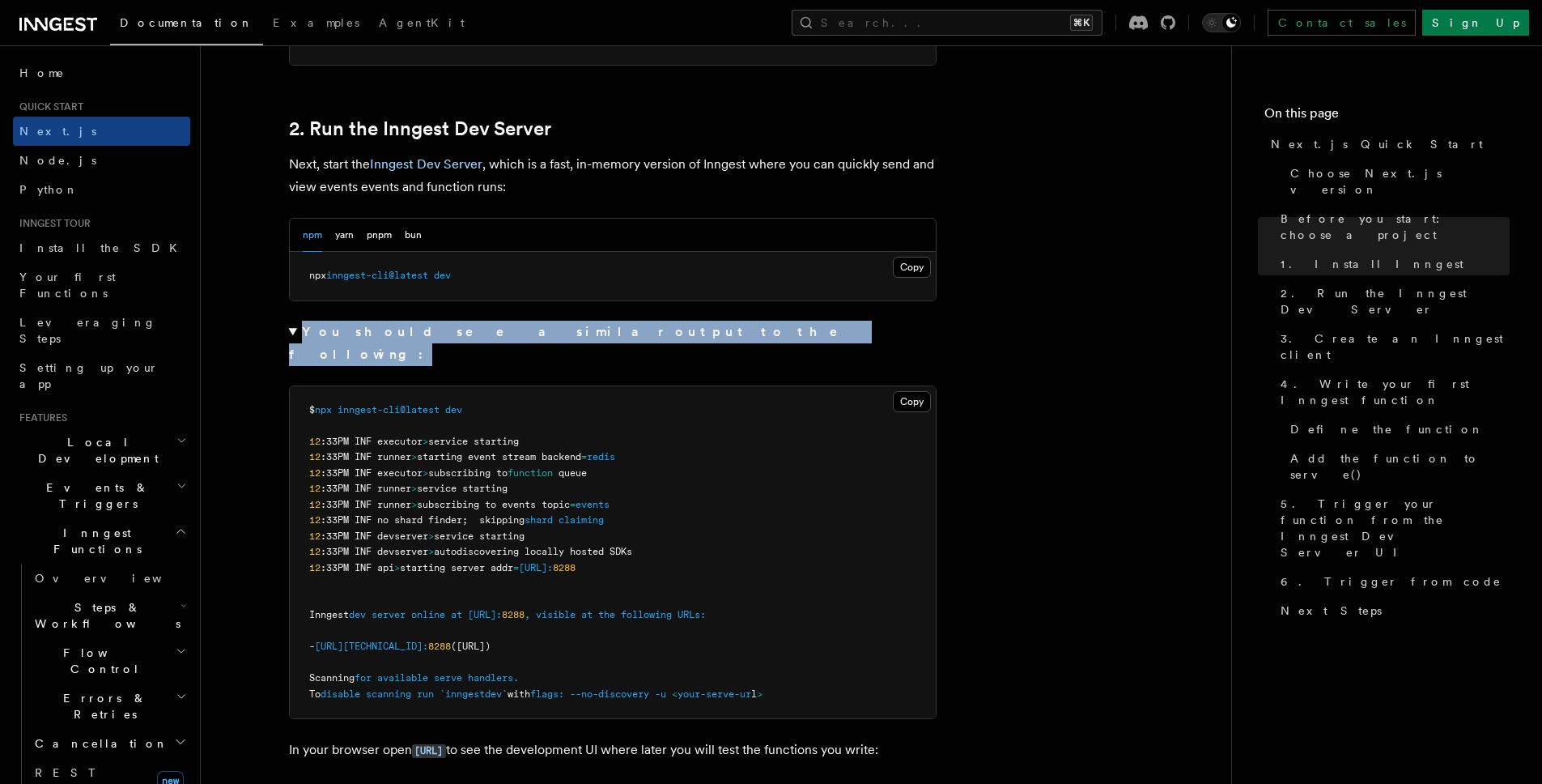
click at [309, 332] on strong "You should see a similar output to the following:" at bounding box center [575, 343] width 573 height 38
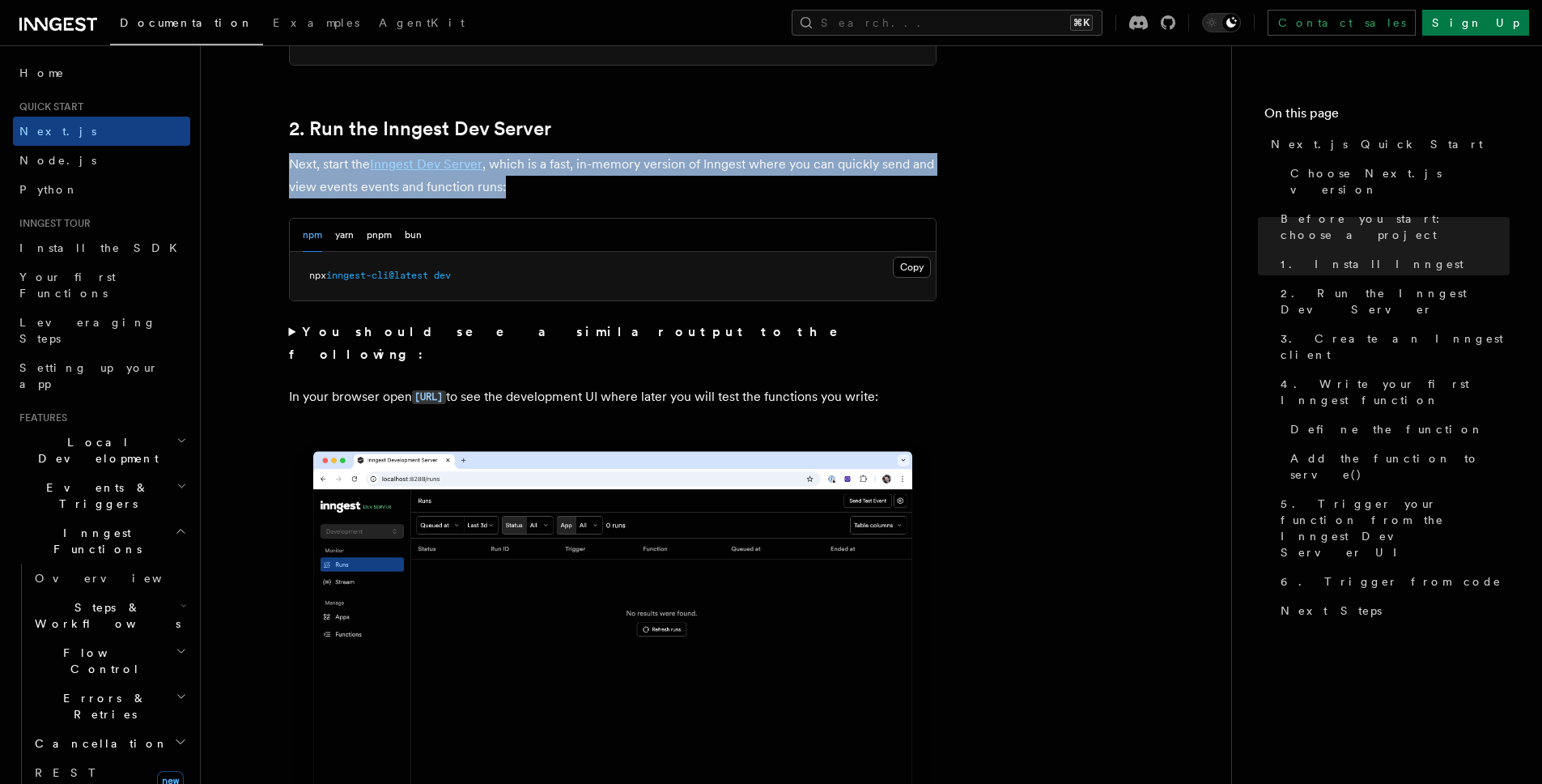
drag, startPoint x: 288, startPoint y: 162, endPoint x: 540, endPoint y: 190, distance: 253.6
click at [540, 190] on p "Next, start the Inngest Dev Server , which is a fast, in-memory version of Inng…" at bounding box center [613, 176] width 647 height 45
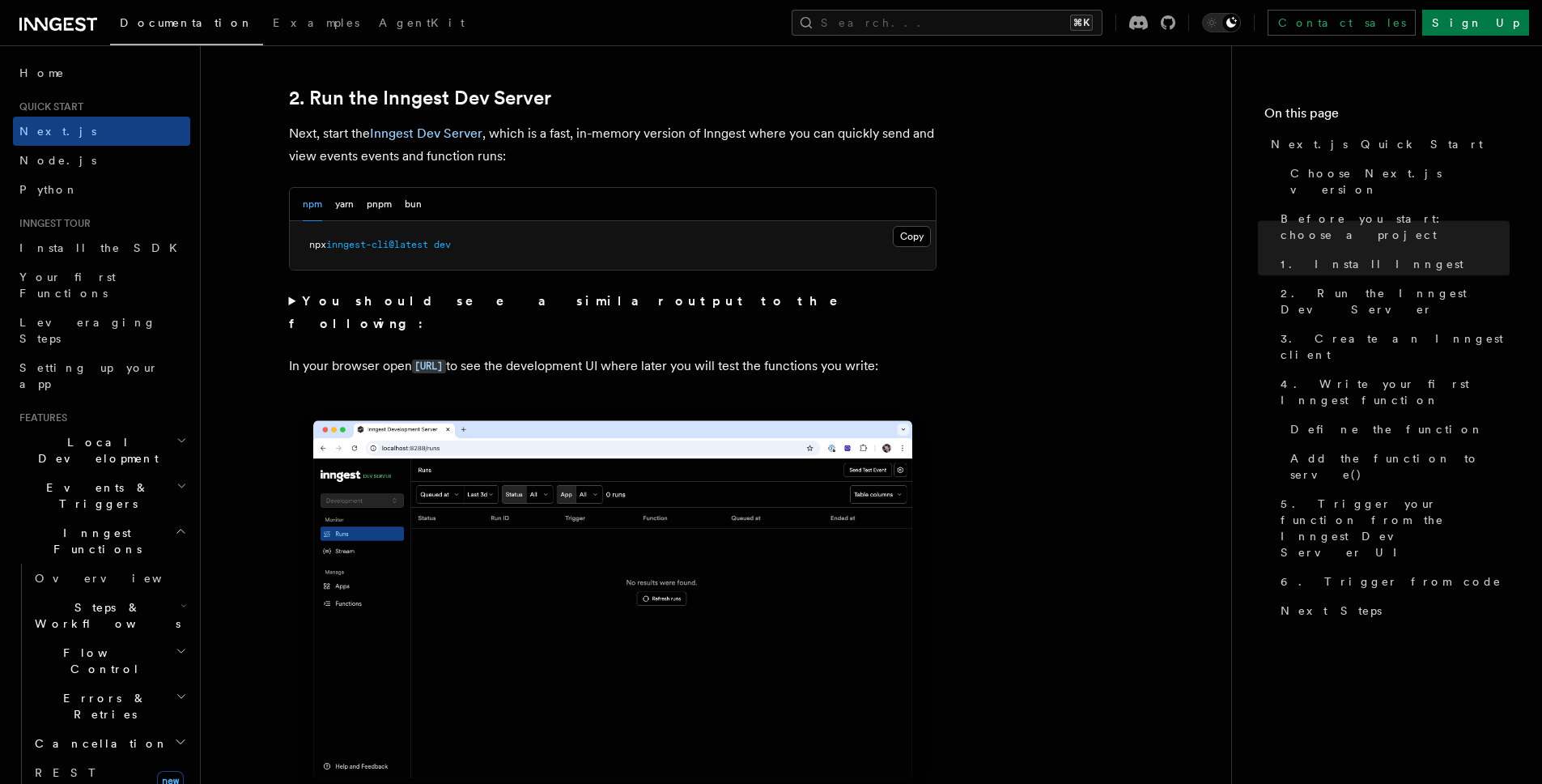
scroll to position [1190, 0]
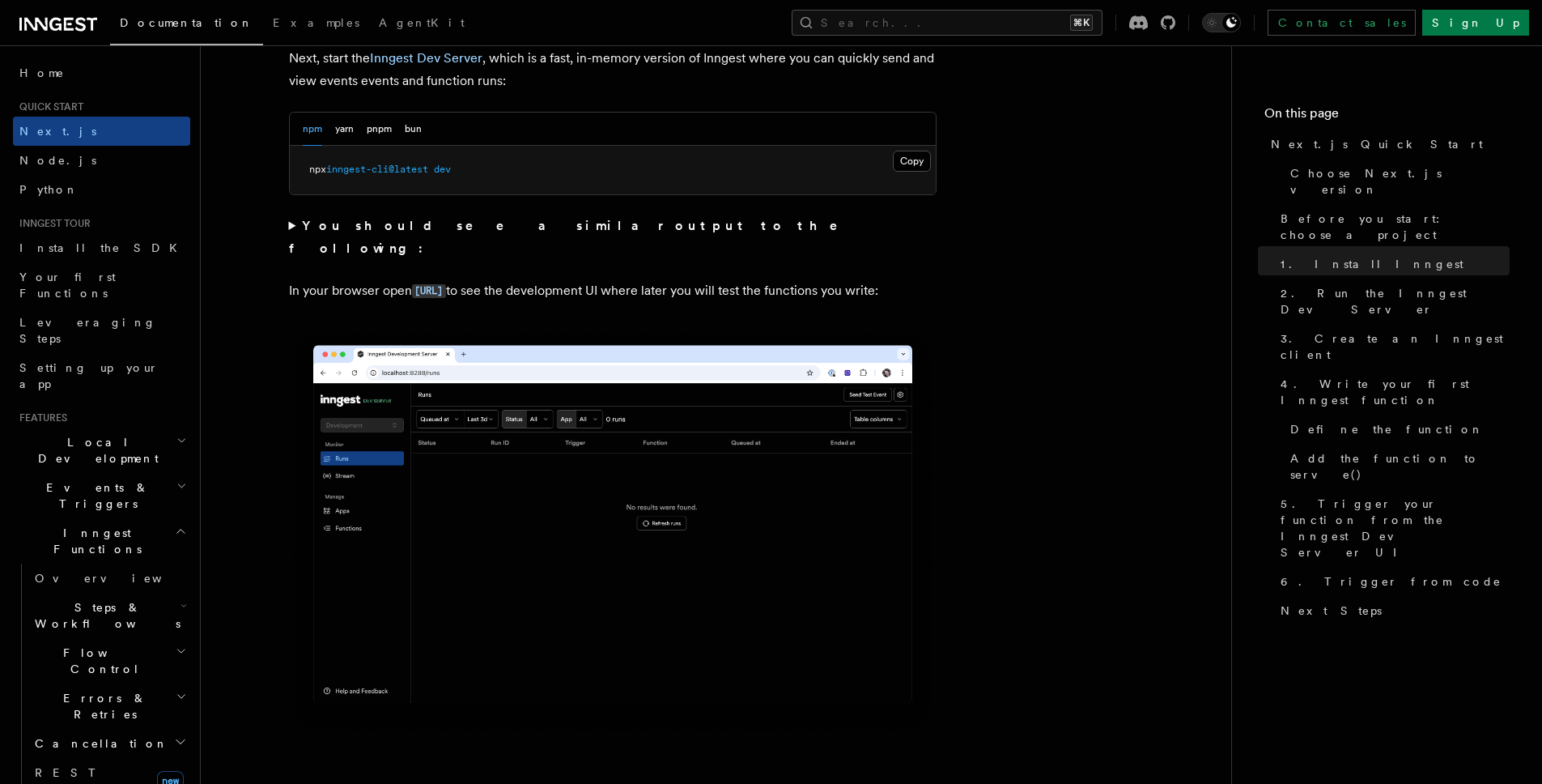
drag, startPoint x: 372, startPoint y: 263, endPoint x: 380, endPoint y: 284, distance: 22.5
click at [380, 284] on p "In your browser open http://localhost:8288 to see the development UI where late…" at bounding box center [613, 291] width 647 height 23
click at [379, 284] on p "In your browser open http://localhost:8288 to see the development UI where late…" at bounding box center [613, 291] width 647 height 23
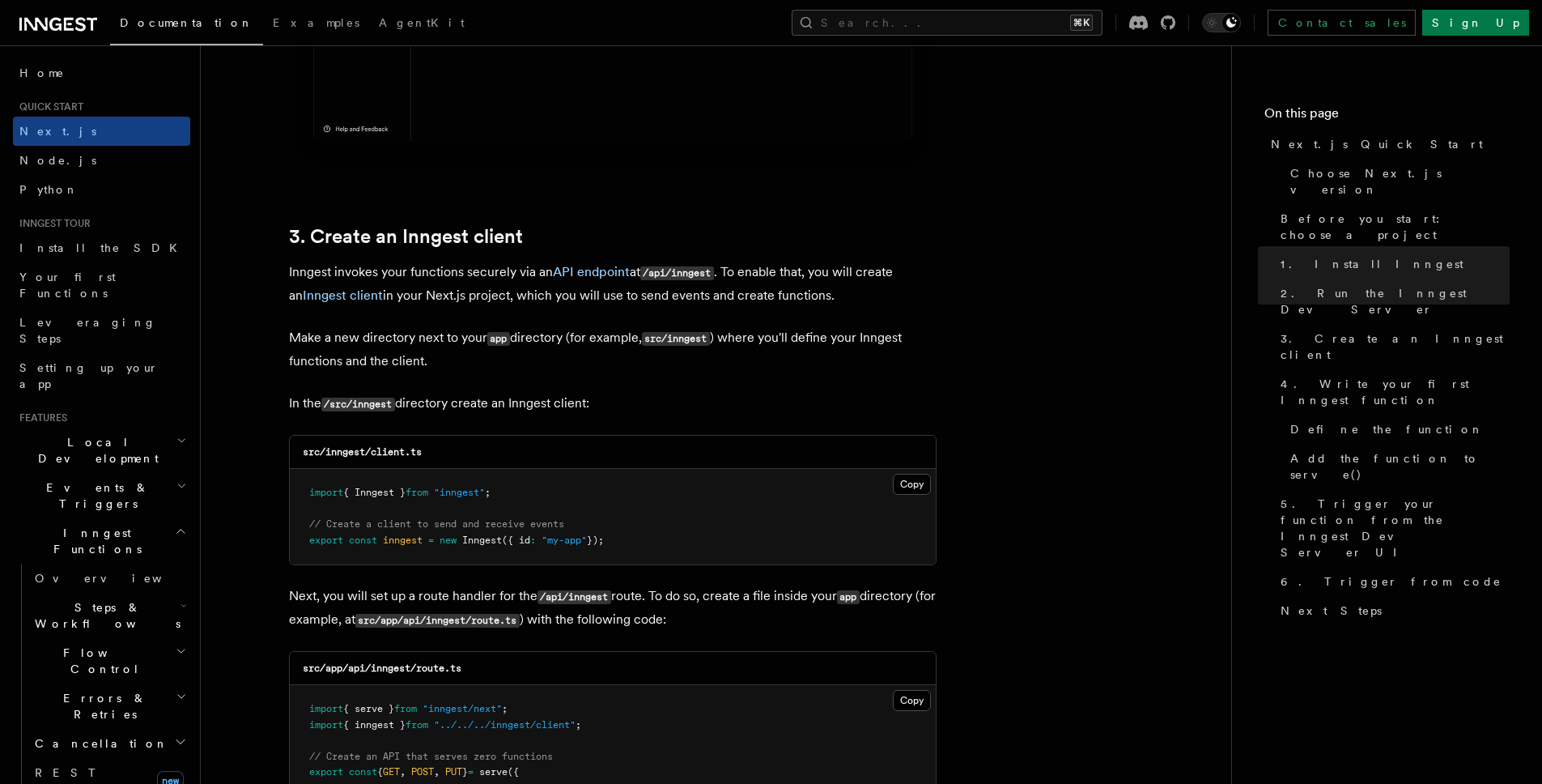
scroll to position [1752, 0]
drag, startPoint x: 287, startPoint y: 265, endPoint x: 895, endPoint y: 305, distance: 609.3
click at [895, 305] on p "Inngest invokes your functions securely via an API endpoint at /api/inngest . T…" at bounding box center [613, 283] width 647 height 46
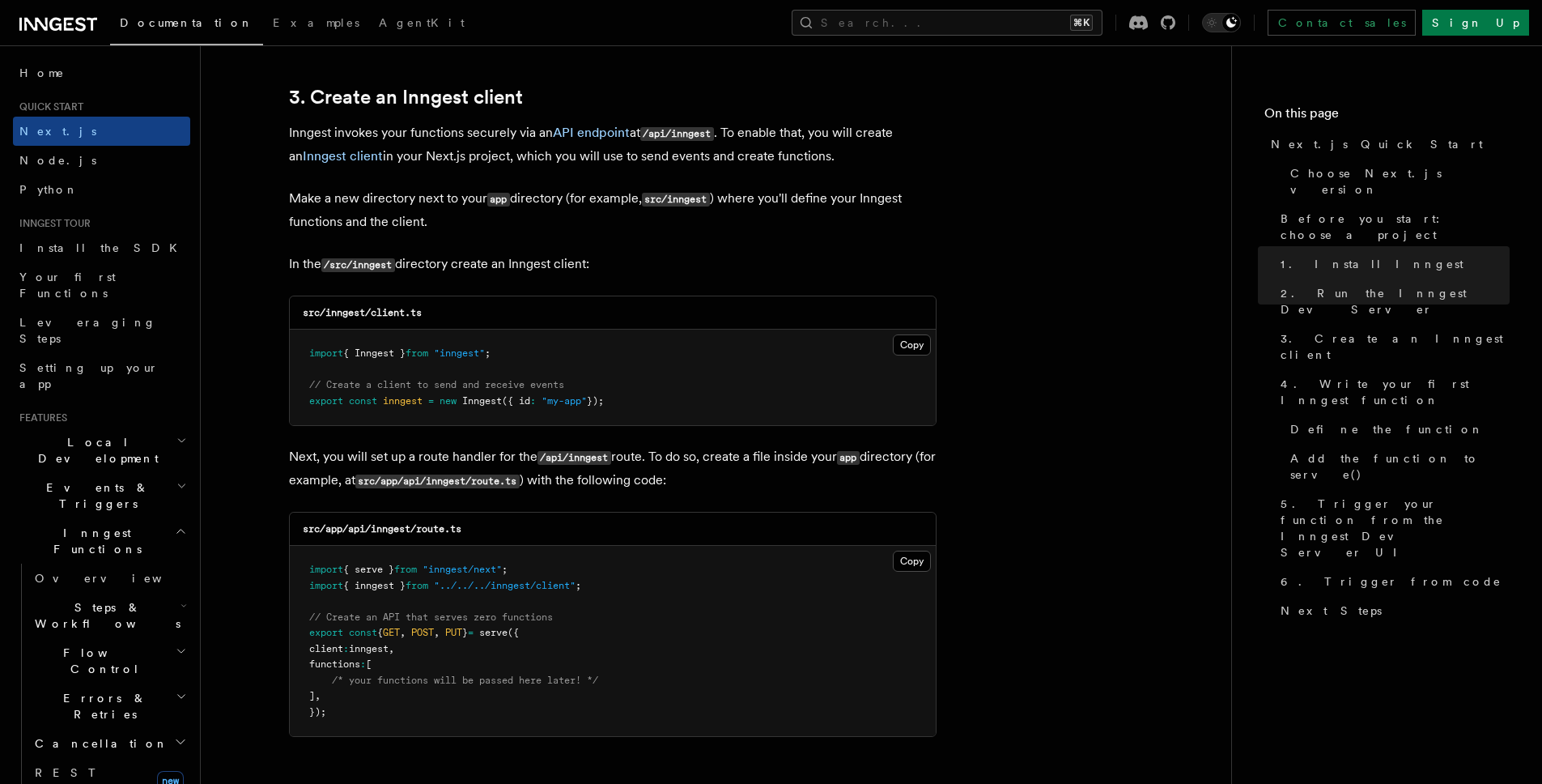
scroll to position [1891, 0]
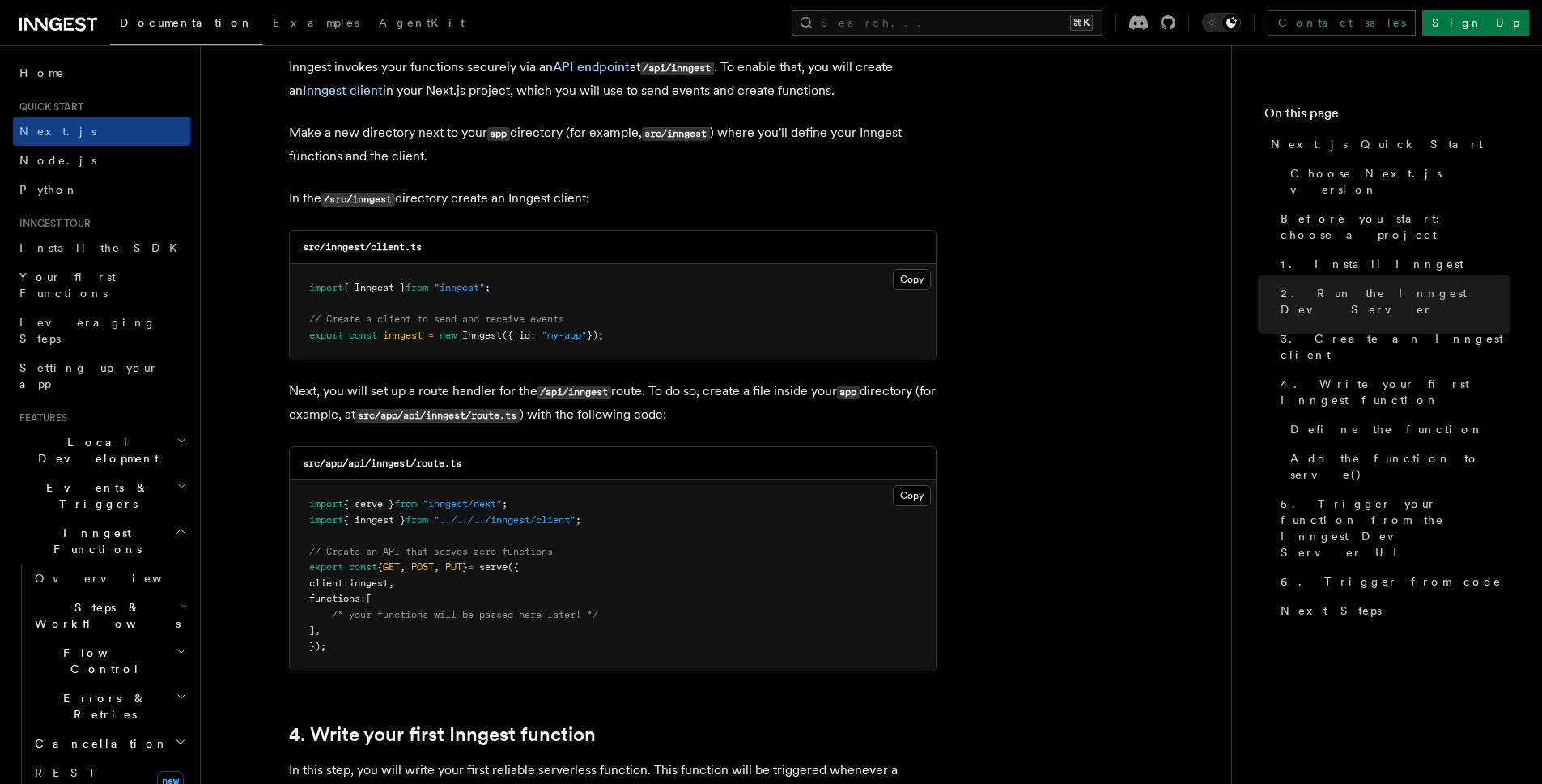
scroll to position [1959, 0]
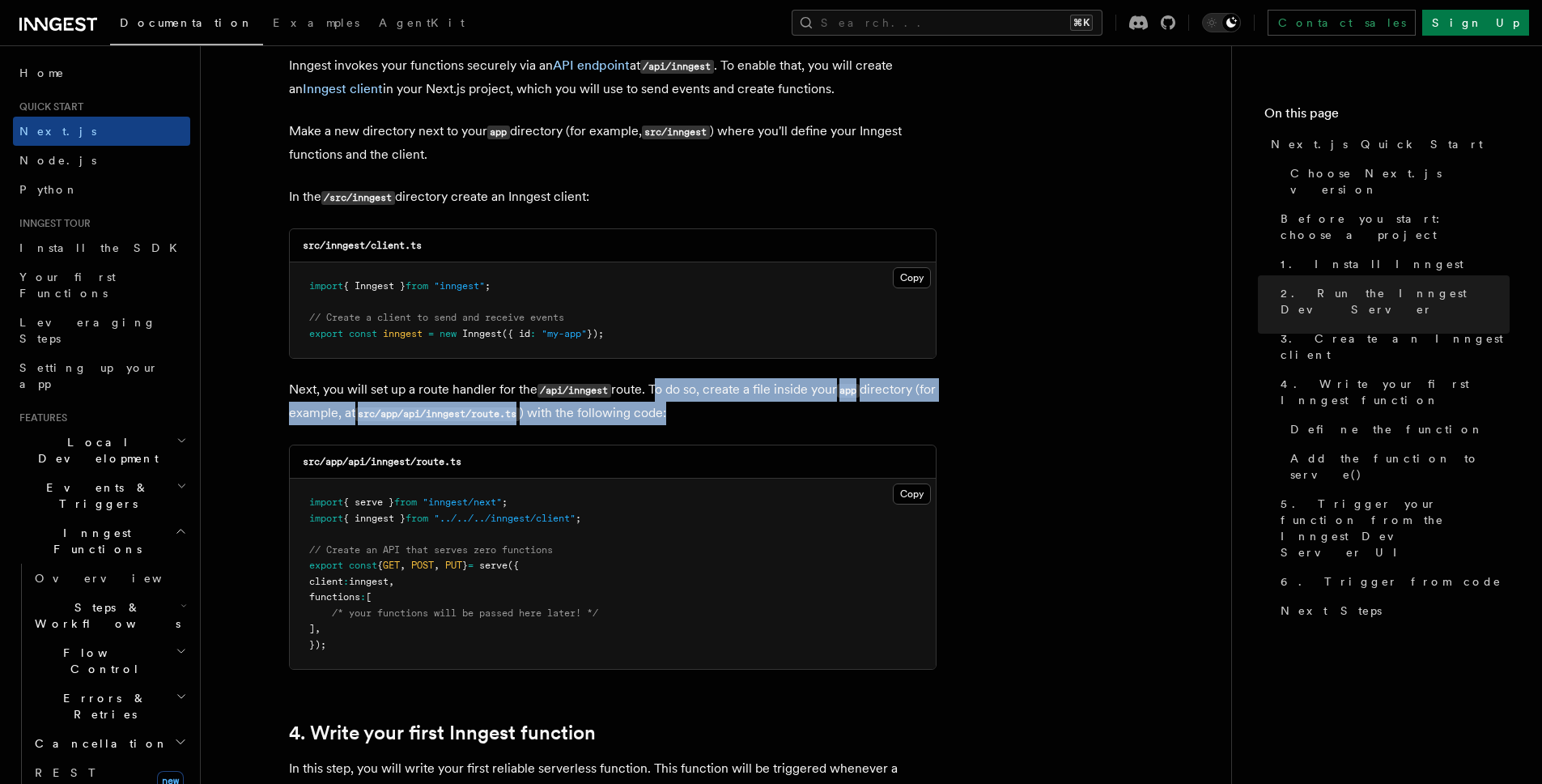
drag, startPoint x: 654, startPoint y: 389, endPoint x: 703, endPoint y: 416, distance: 55.9
click at [703, 416] on p "Next, you will set up a route handler for the /api/inngest route. To do so, cre…" at bounding box center [613, 401] width 647 height 47
click at [705, 416] on p "Next, you will set up a route handler for the /api/inngest route. To do so, cre…" at bounding box center [613, 401] width 647 height 47
drag, startPoint x: 699, startPoint y: 416, endPoint x: 654, endPoint y: 388, distance: 53.0
click at [654, 388] on p "Next, you will set up a route handler for the /api/inngest route. To do so, cre…" at bounding box center [613, 401] width 647 height 47
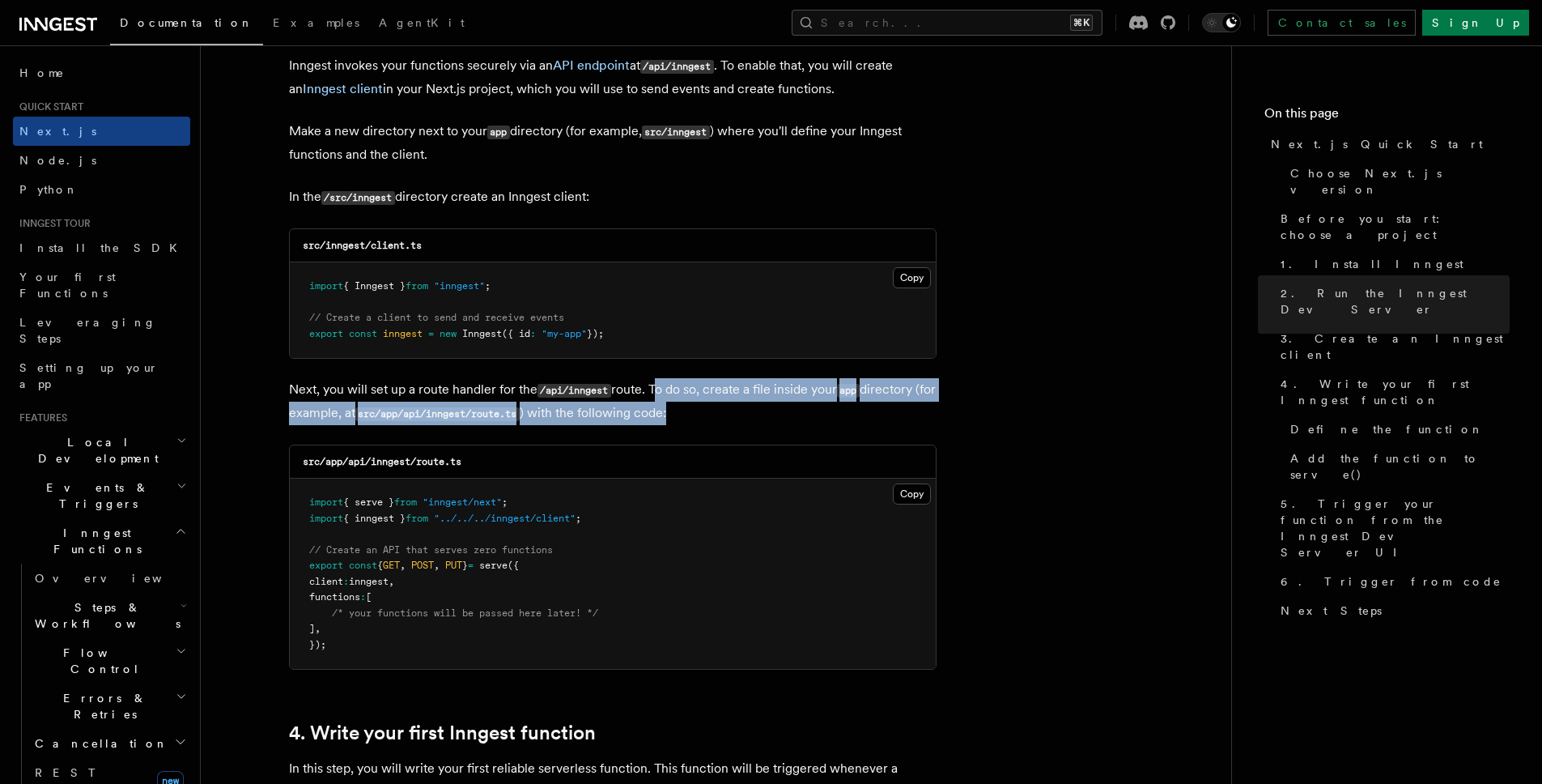
click at [654, 388] on p "Next, you will set up a route handler for the /api/inngest route. To do so, cre…" at bounding box center [613, 401] width 647 height 47
drag, startPoint x: 654, startPoint y: 388, endPoint x: 705, endPoint y: 423, distance: 61.9
click at [705, 423] on p "Next, you will set up a route handler for the /api/inngest route. To do so, cre…" at bounding box center [613, 401] width 647 height 47
drag, startPoint x: 704, startPoint y: 422, endPoint x: 412, endPoint y: 394, distance: 293.3
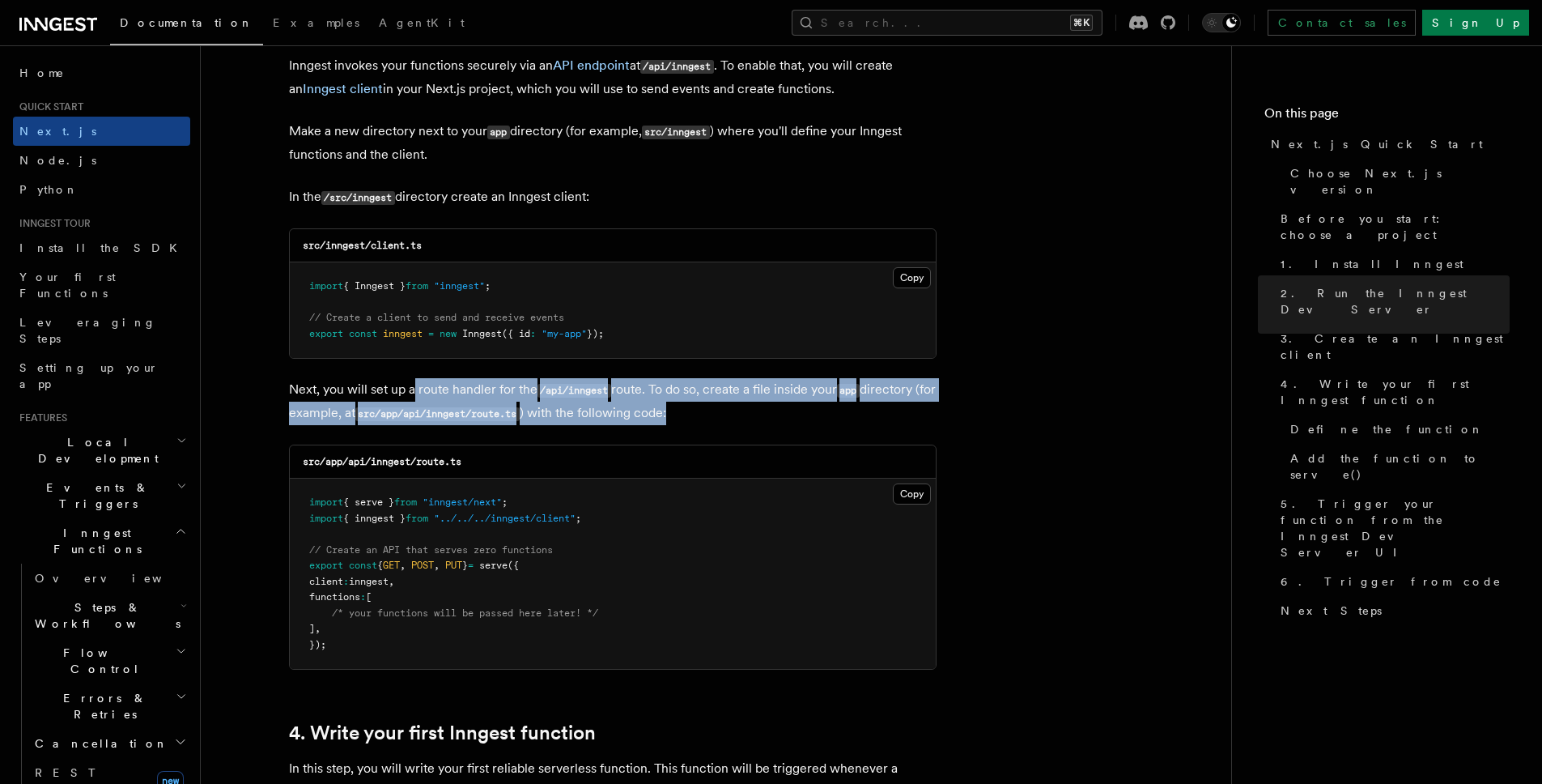
click at [412, 395] on p "Next, you will set up a route handler for the /api/inngest route. To do so, cre…" at bounding box center [613, 401] width 647 height 47
click at [417, 391] on p "Next, you will set up a route handler for the /api/inngest route. To do so, cre…" at bounding box center [613, 401] width 647 height 47
drag, startPoint x: 717, startPoint y: 407, endPoint x: 256, endPoint y: 379, distance: 461.8
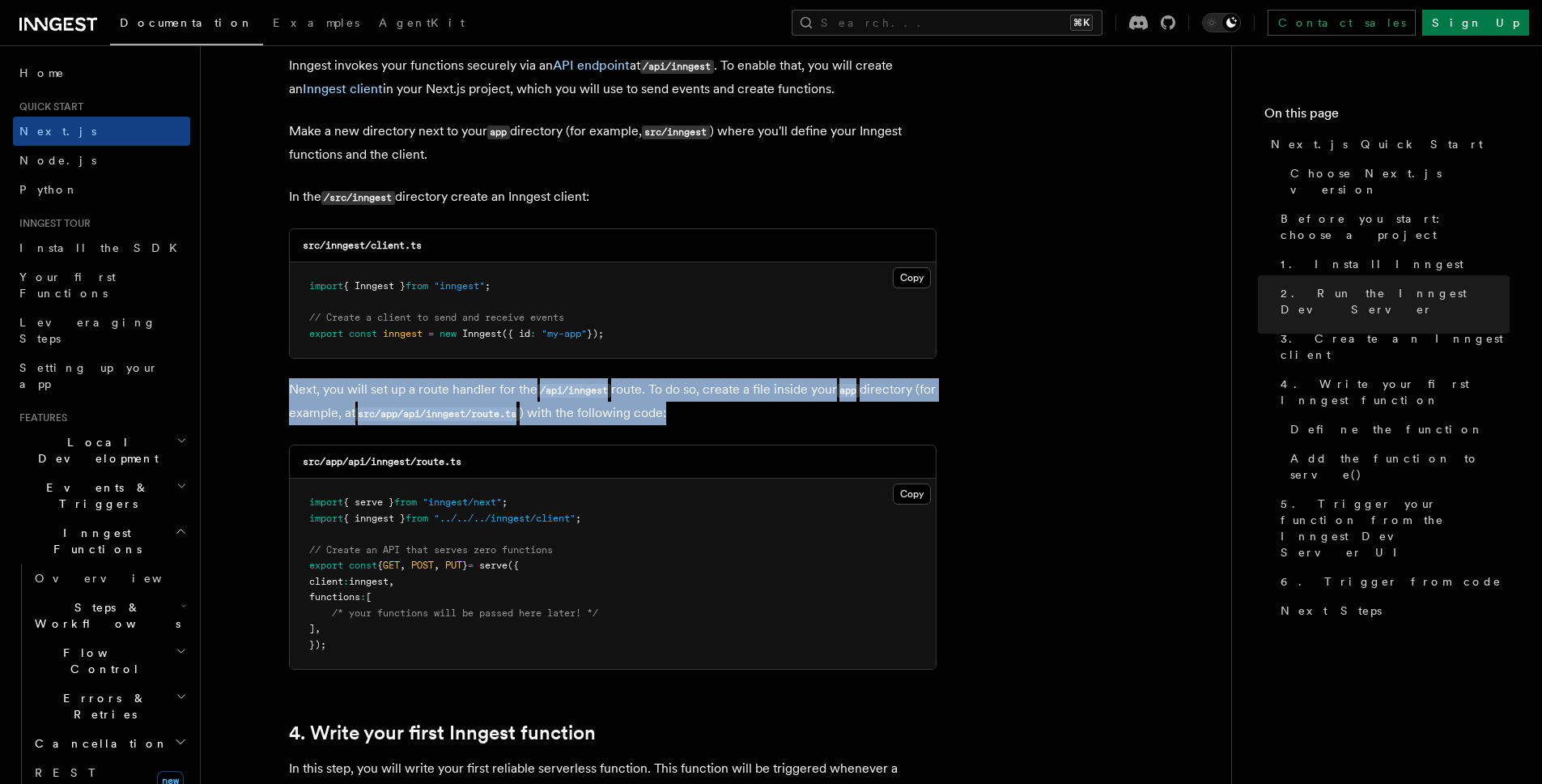
drag, startPoint x: 289, startPoint y: 391, endPoint x: 712, endPoint y: 420, distance: 424.0
click at [712, 420] on p "Next, you will set up a route handler for the /api/inngest route. To do so, cre…" at bounding box center [613, 401] width 647 height 47
drag, startPoint x: 700, startPoint y: 415, endPoint x: 276, endPoint y: 392, distance: 424.6
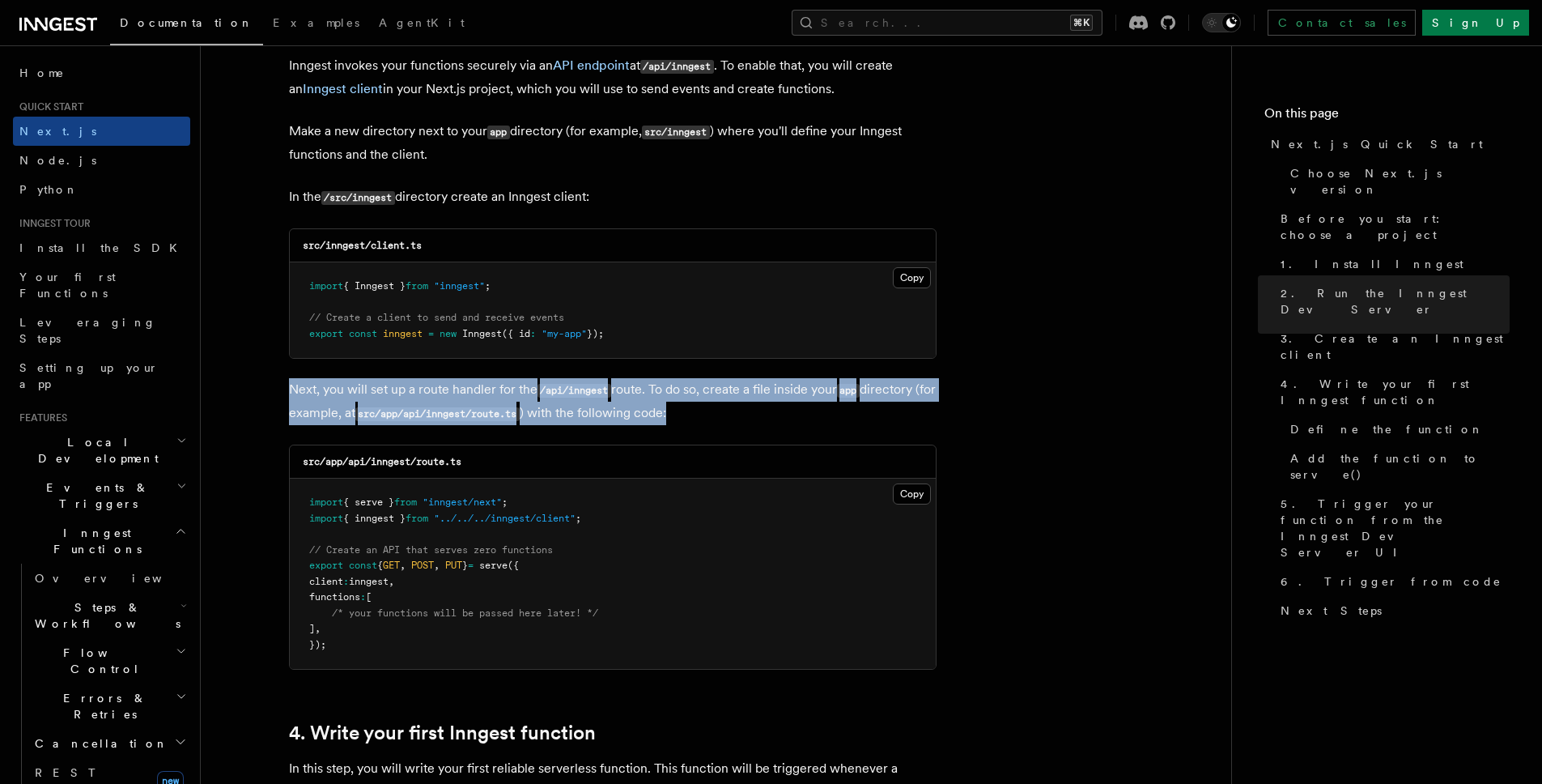
drag, startPoint x: 290, startPoint y: 390, endPoint x: 739, endPoint y: 411, distance: 449.5
click at [739, 411] on p "Next, you will set up a route handler for the /api/inngest route. To do so, cre…" at bounding box center [613, 401] width 647 height 47
drag, startPoint x: 714, startPoint y: 415, endPoint x: 292, endPoint y: 391, distance: 422.7
click at [292, 391] on p "Next, you will set up a route handler for the /api/inngest route. To do so, cre…" at bounding box center [613, 401] width 647 height 47
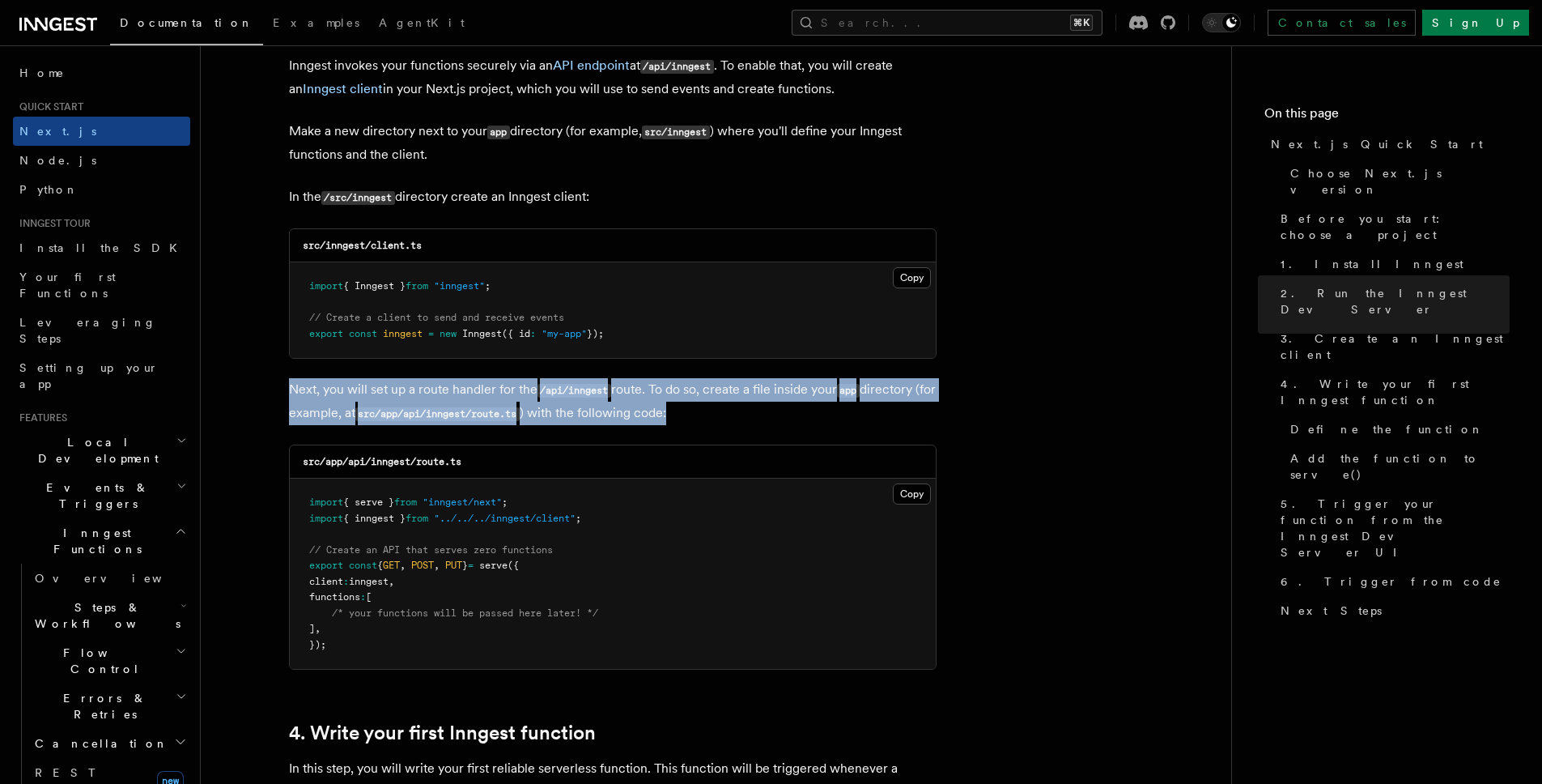
click at [292, 391] on p "Next, you will set up a route handler for the /api/inngest route. To do so, cre…" at bounding box center [613, 401] width 647 height 47
drag, startPoint x: 290, startPoint y: 390, endPoint x: 703, endPoint y: 407, distance: 413.3
click at [703, 407] on p "Next, you will set up a route handler for the /api/inngest route. To do so, cre…" at bounding box center [613, 401] width 647 height 47
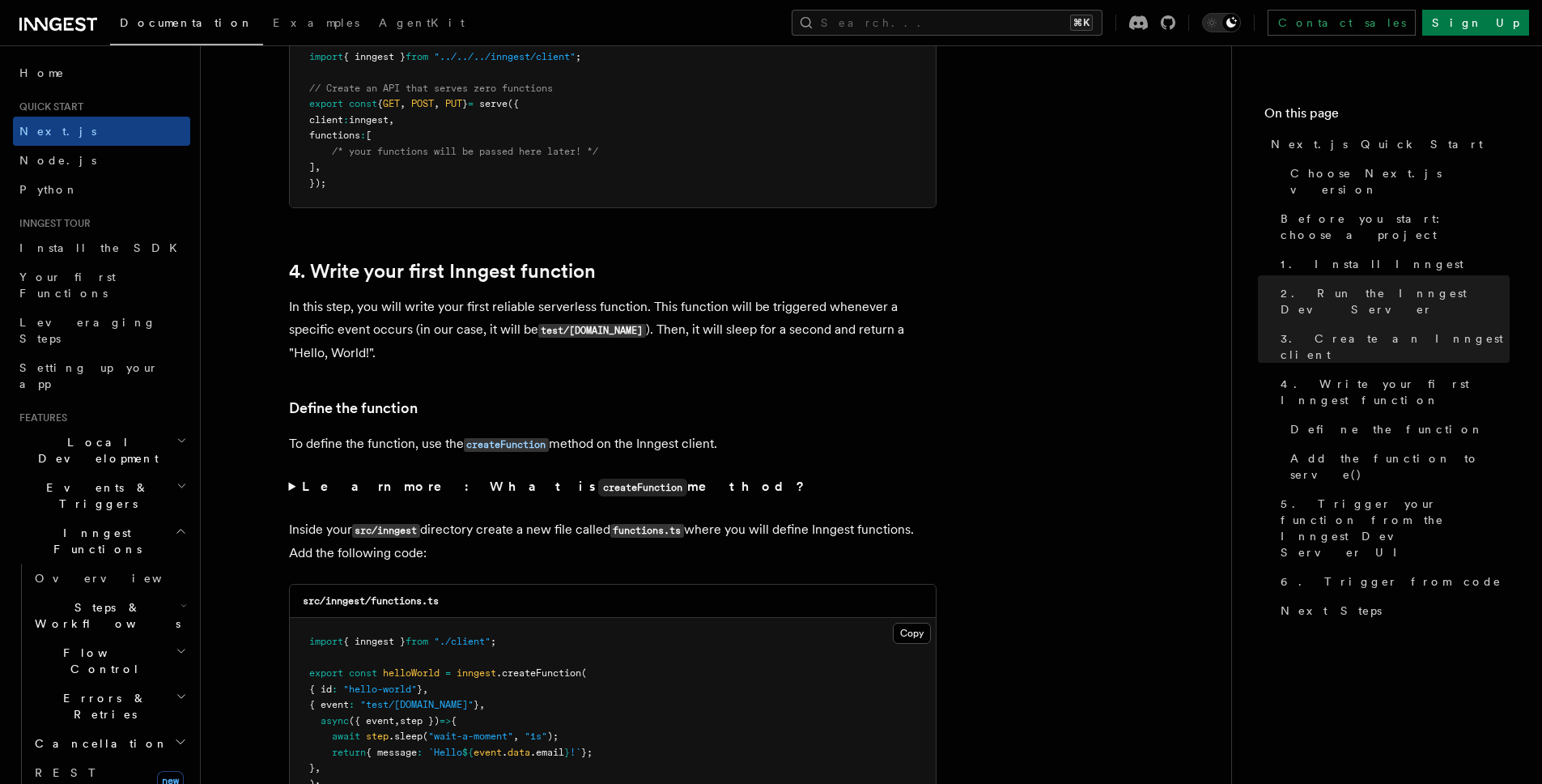
scroll to position [2481, 0]
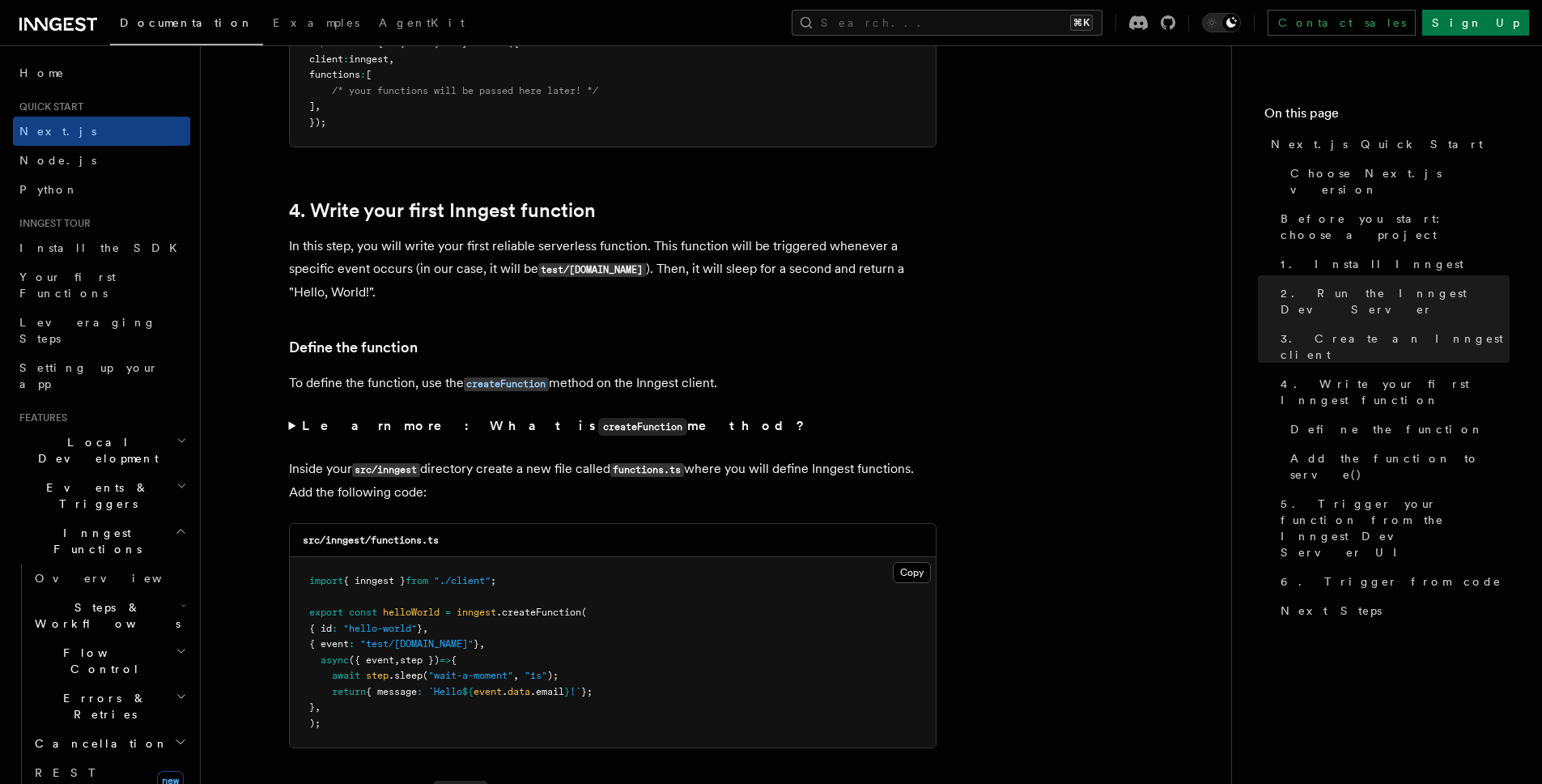
click at [657, 389] on p "To define the function, use the createFunction method on the Inngest client." at bounding box center [613, 383] width 647 height 23
click at [536, 477] on p "Inside your src/inngest directory create a new file called functions.ts where y…" at bounding box center [613, 480] width 647 height 46
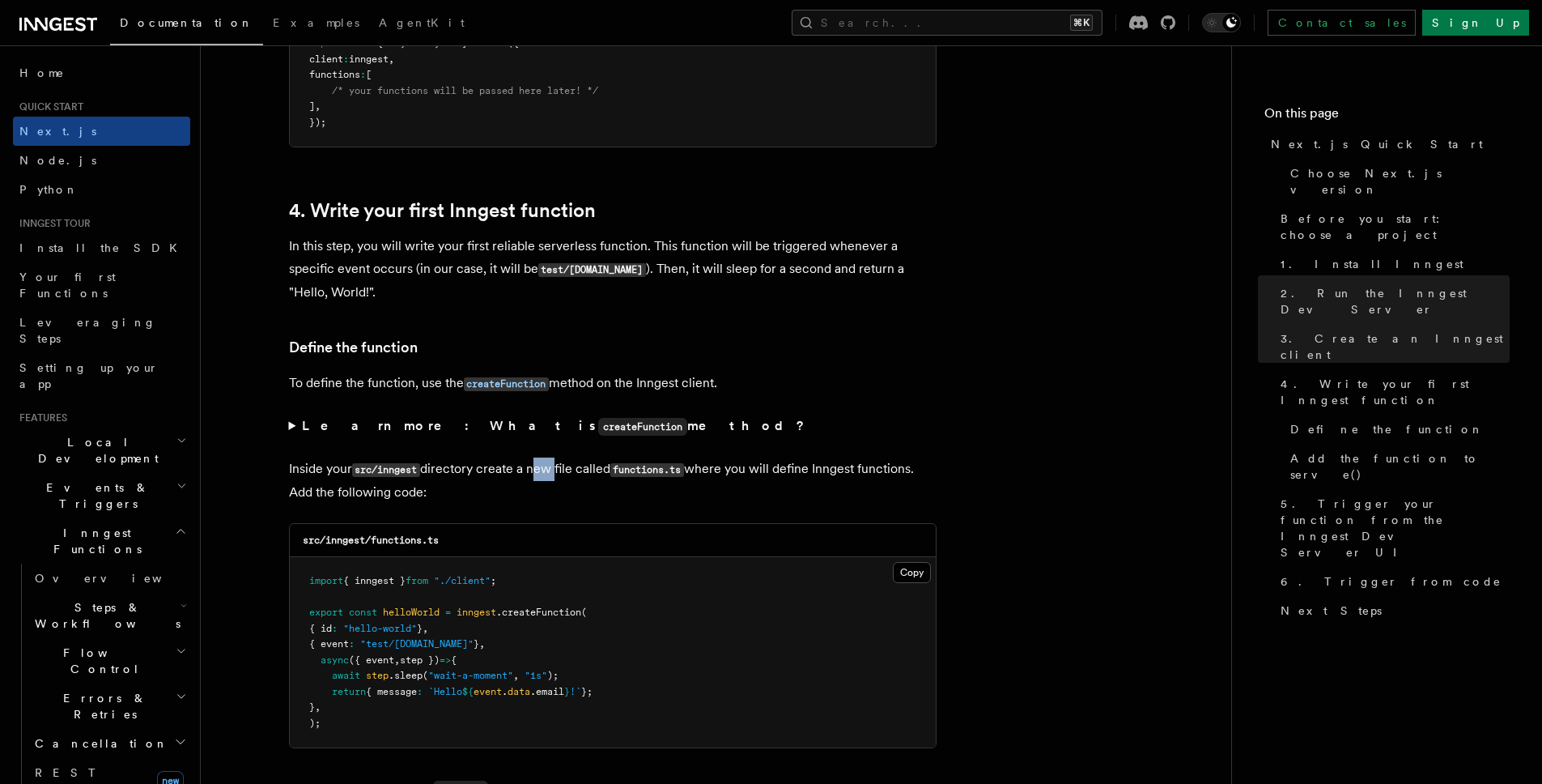
click at [536, 477] on p "Inside your src/inngest directory create a new file called functions.ts where y…" at bounding box center [613, 480] width 647 height 46
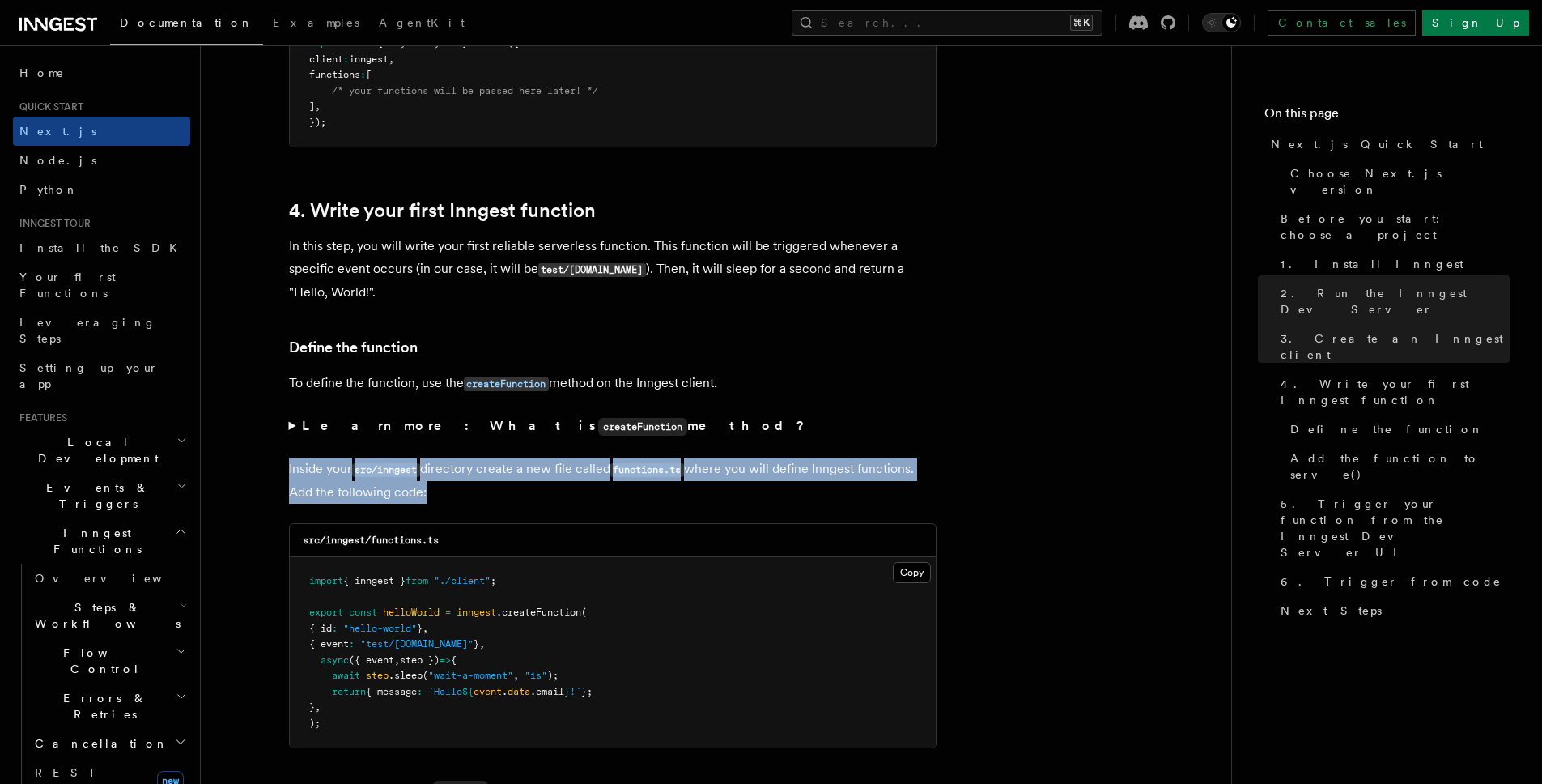
click at [536, 477] on p "Inside your src/inngest directory create a new file called functions.ts where y…" at bounding box center [613, 480] width 647 height 46
click at [533, 481] on p "Inside your src/inngest directory create a new file called functions.ts where y…" at bounding box center [613, 480] width 647 height 46
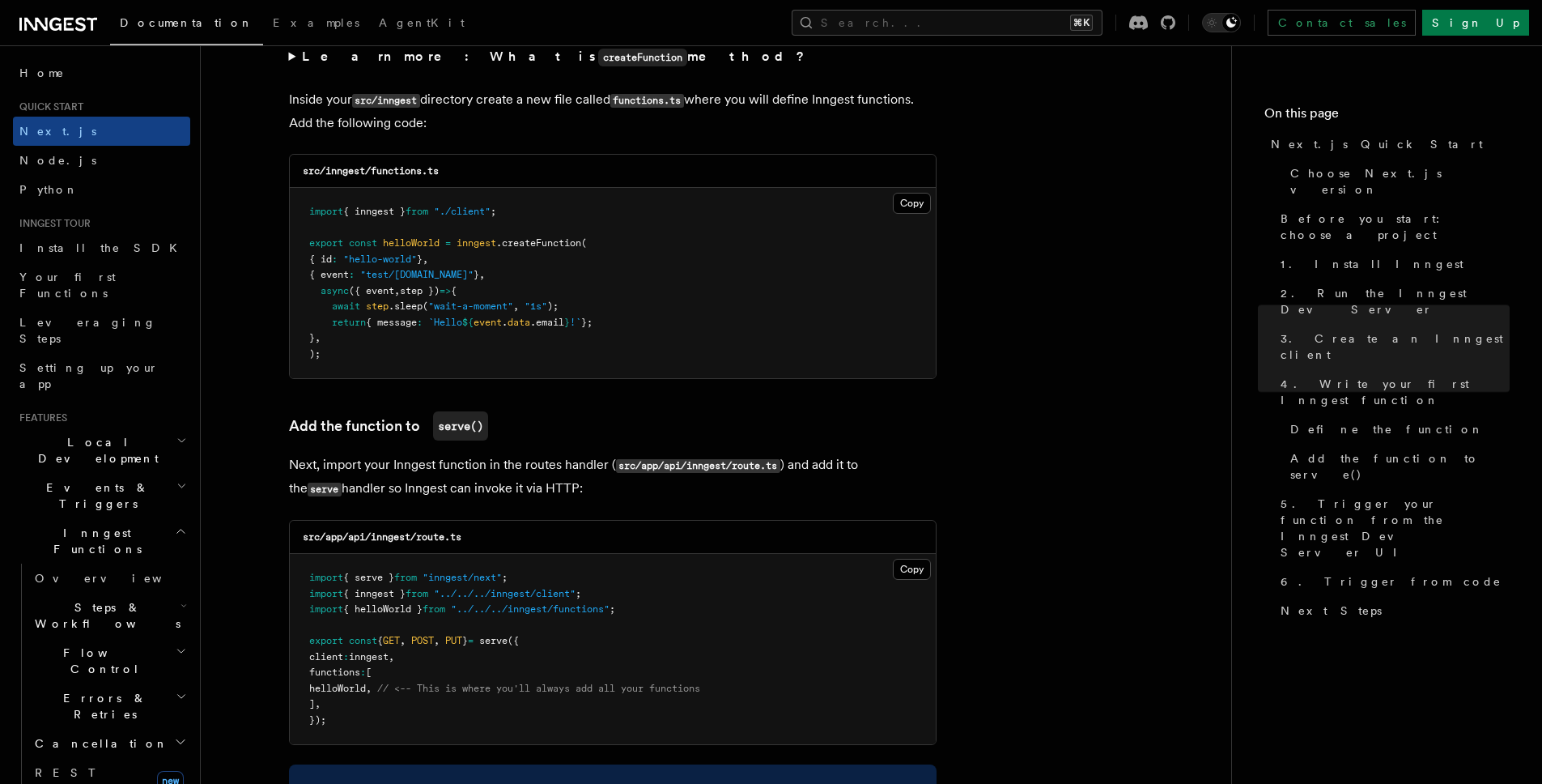
scroll to position [2852, 0]
click at [535, 472] on p "Next, import your Inngest function in the routes handler ( src/app/api/inngest/…" at bounding box center [613, 474] width 647 height 47
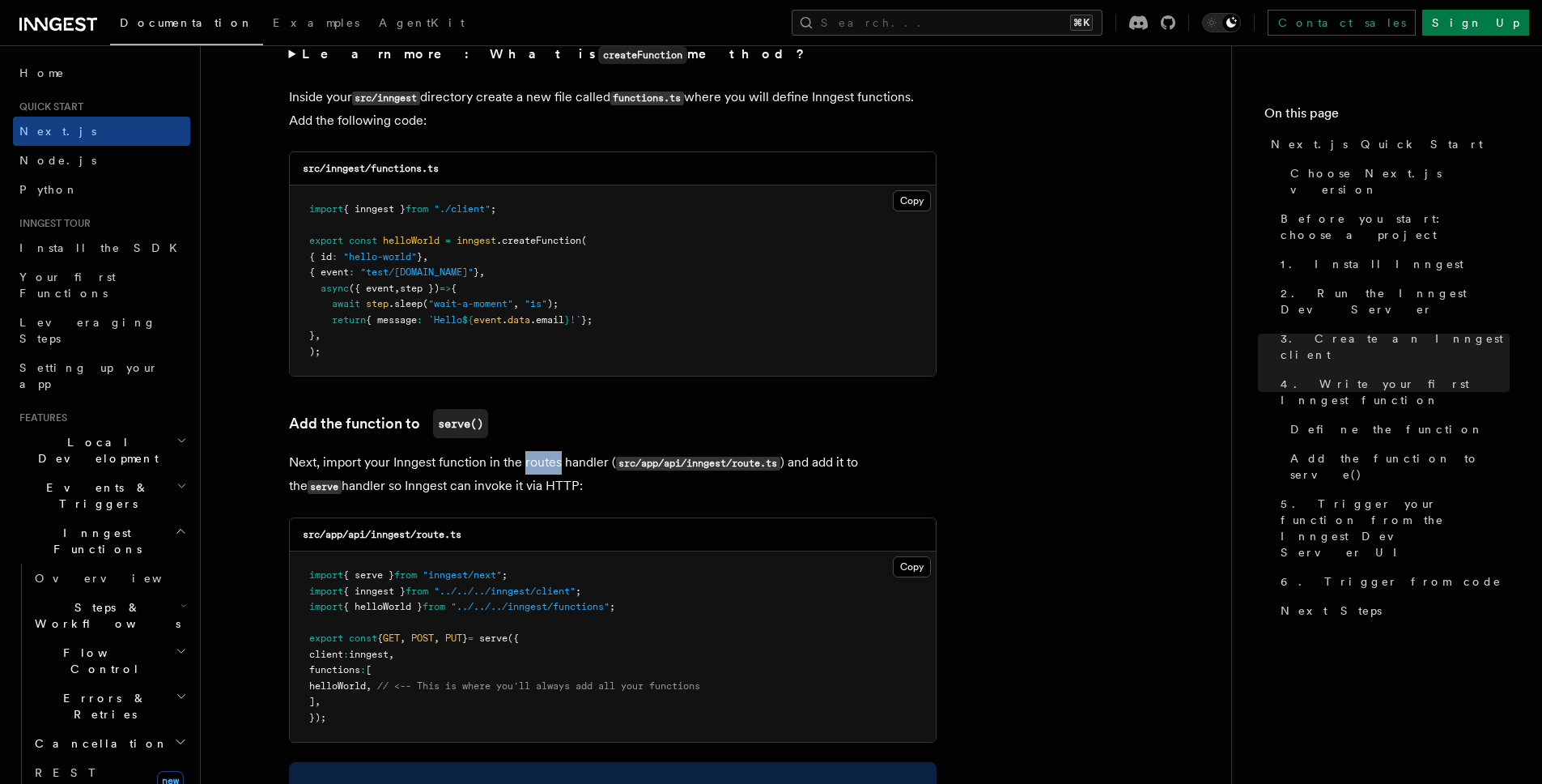
click at [535, 472] on p "Next, import your Inngest function in the routes handler ( src/app/api/inngest/…" at bounding box center [613, 474] width 647 height 47
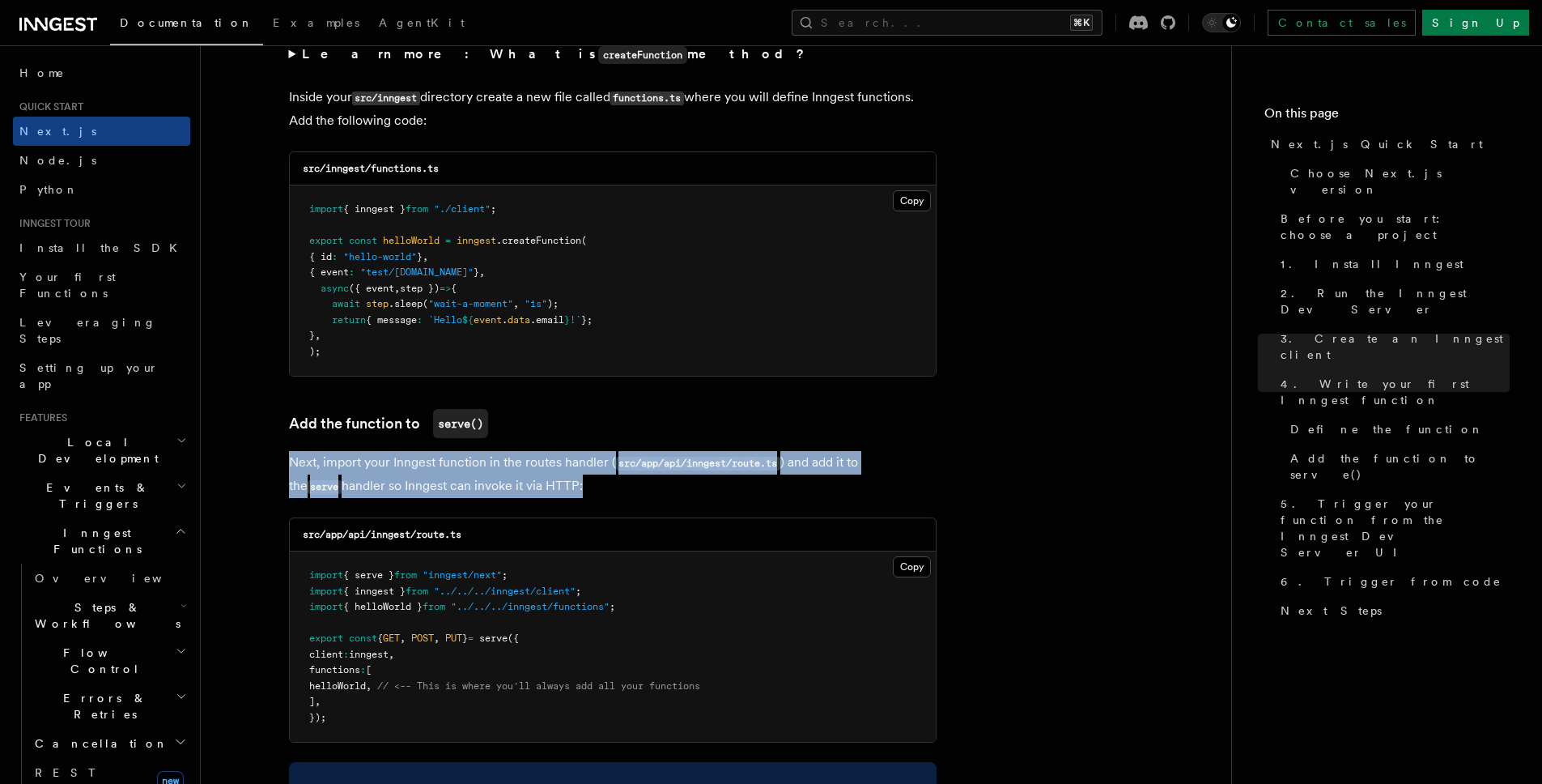
click at [535, 472] on p "Next, import your Inngest function in the routes handler ( src/app/api/inngest/…" at bounding box center [613, 474] width 647 height 47
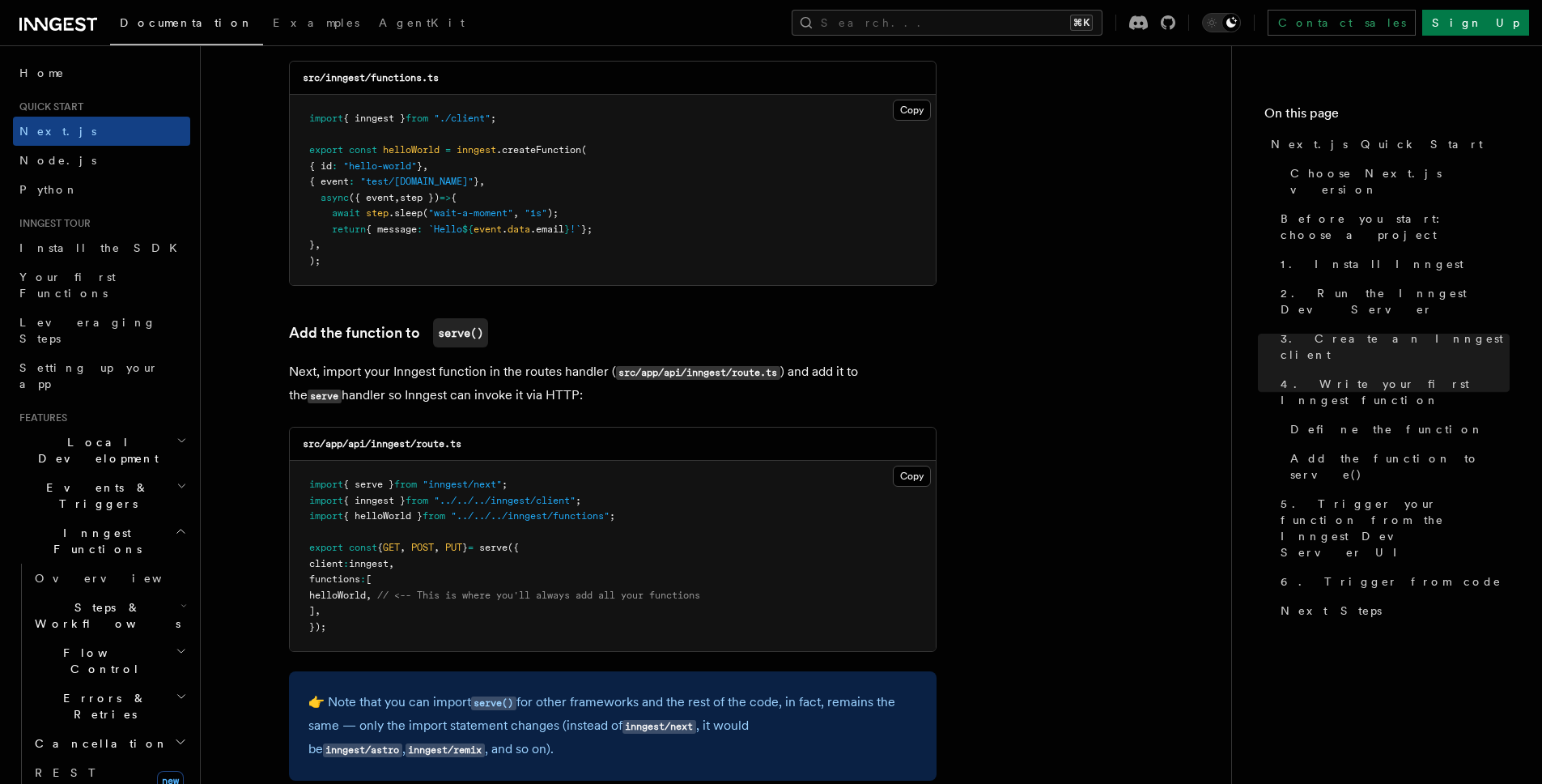
scroll to position [2958, 0]
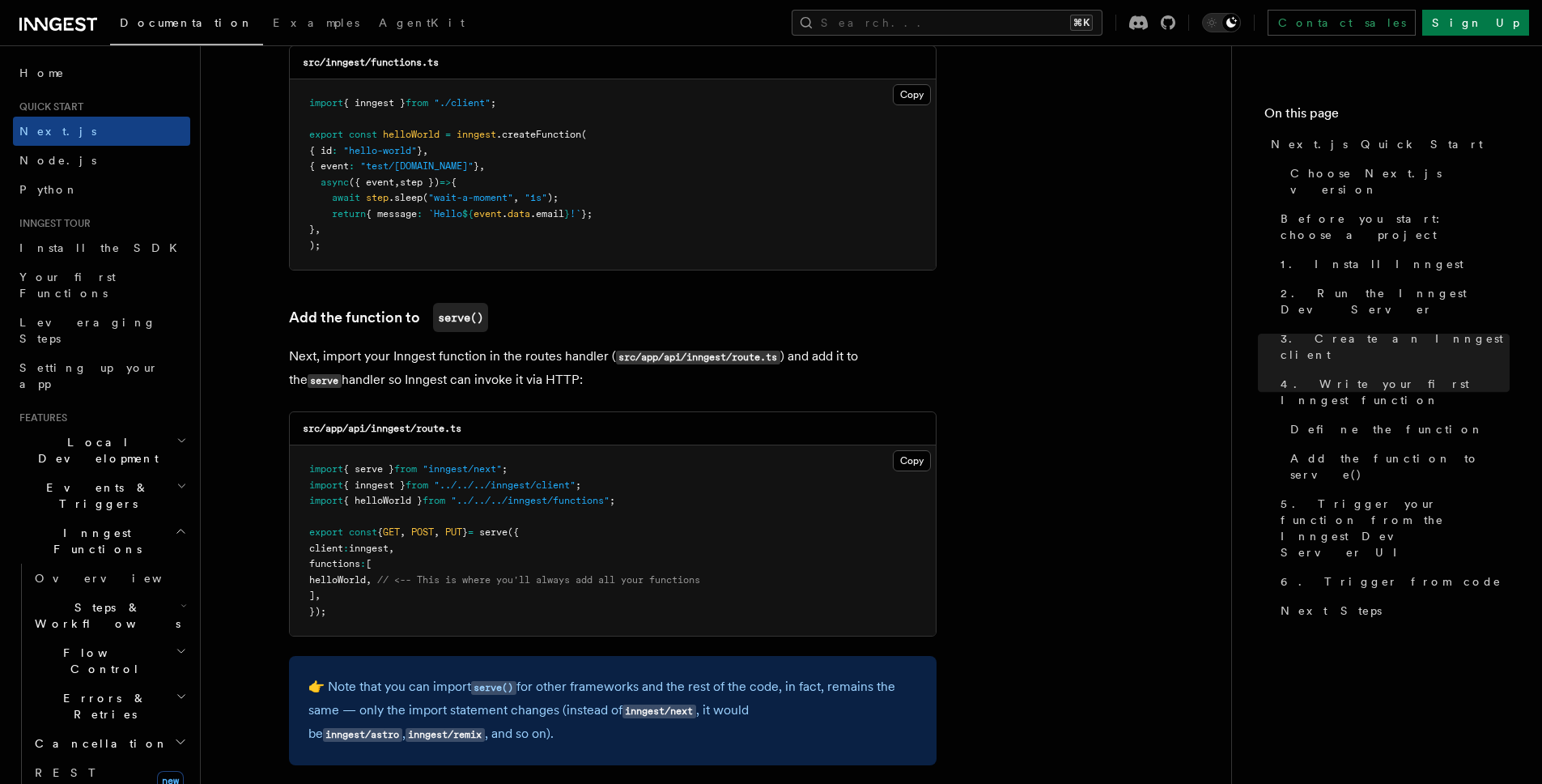
drag, startPoint x: 551, startPoint y: 384, endPoint x: 268, endPoint y: 364, distance: 283.7
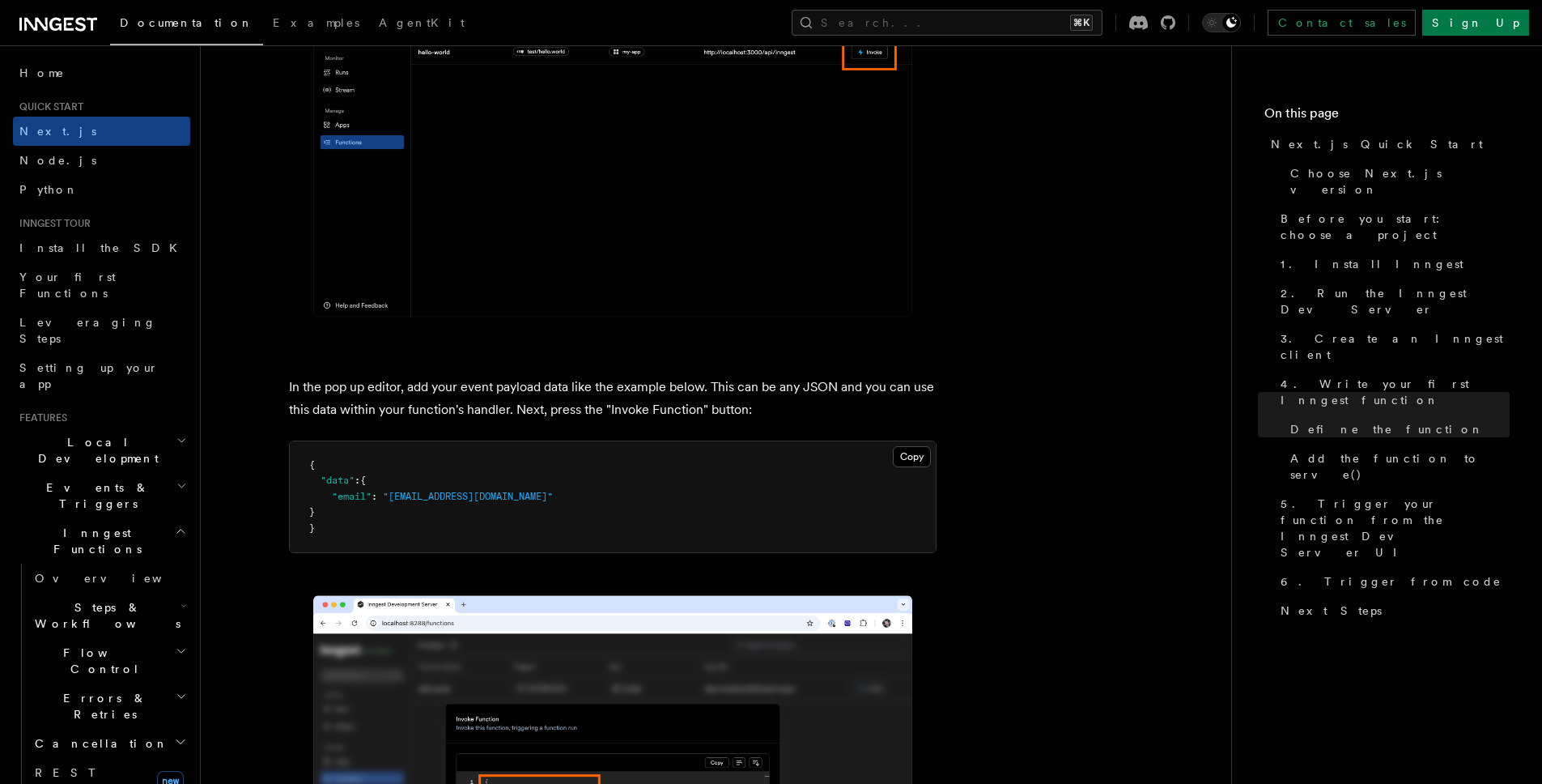
scroll to position [4580, 0]
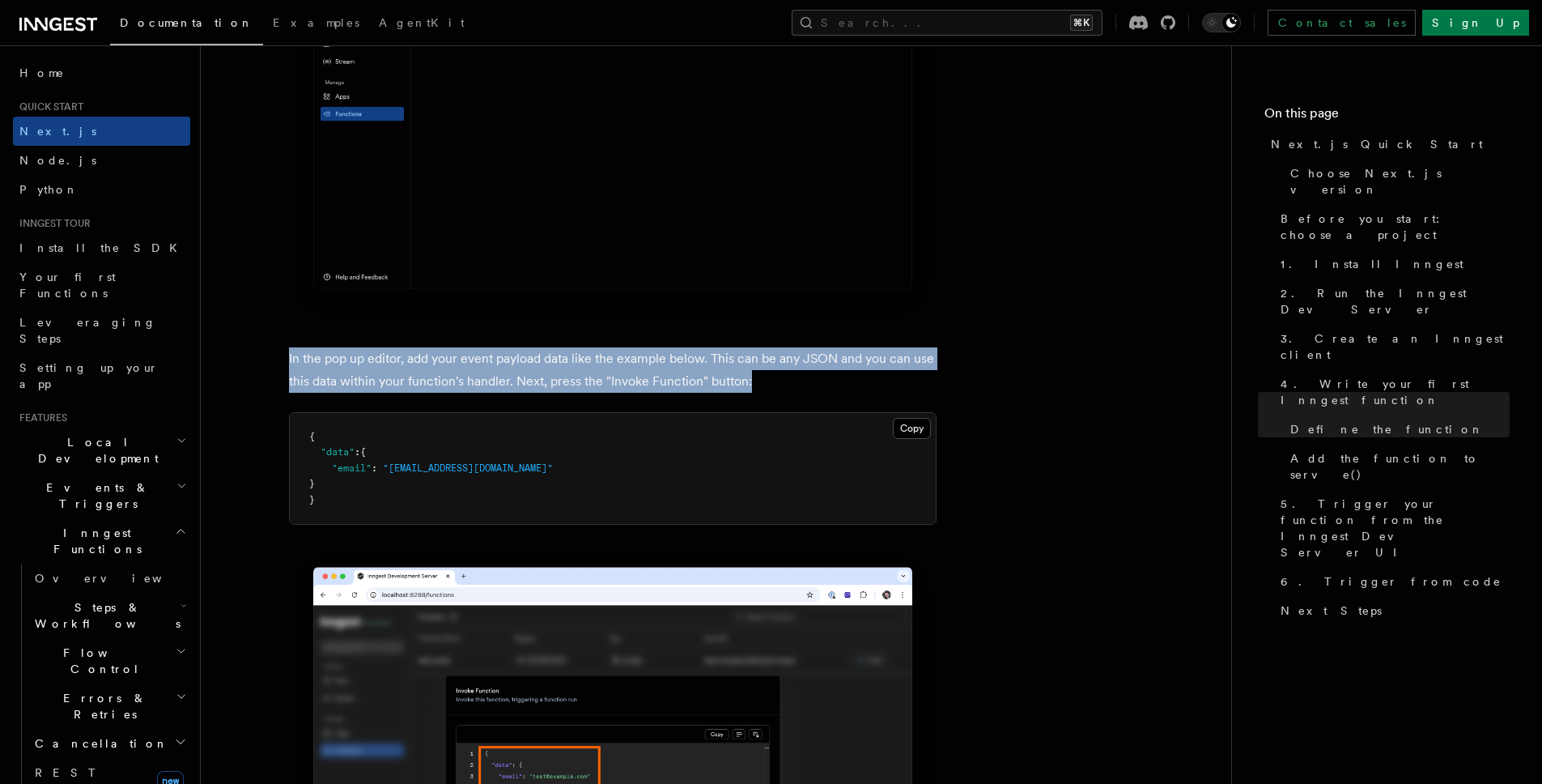
drag, startPoint x: 284, startPoint y: 363, endPoint x: 785, endPoint y: 388, distance: 501.6
click at [785, 388] on p "In the pop up editor, add your event payload data like the example below. This …" at bounding box center [613, 370] width 647 height 45
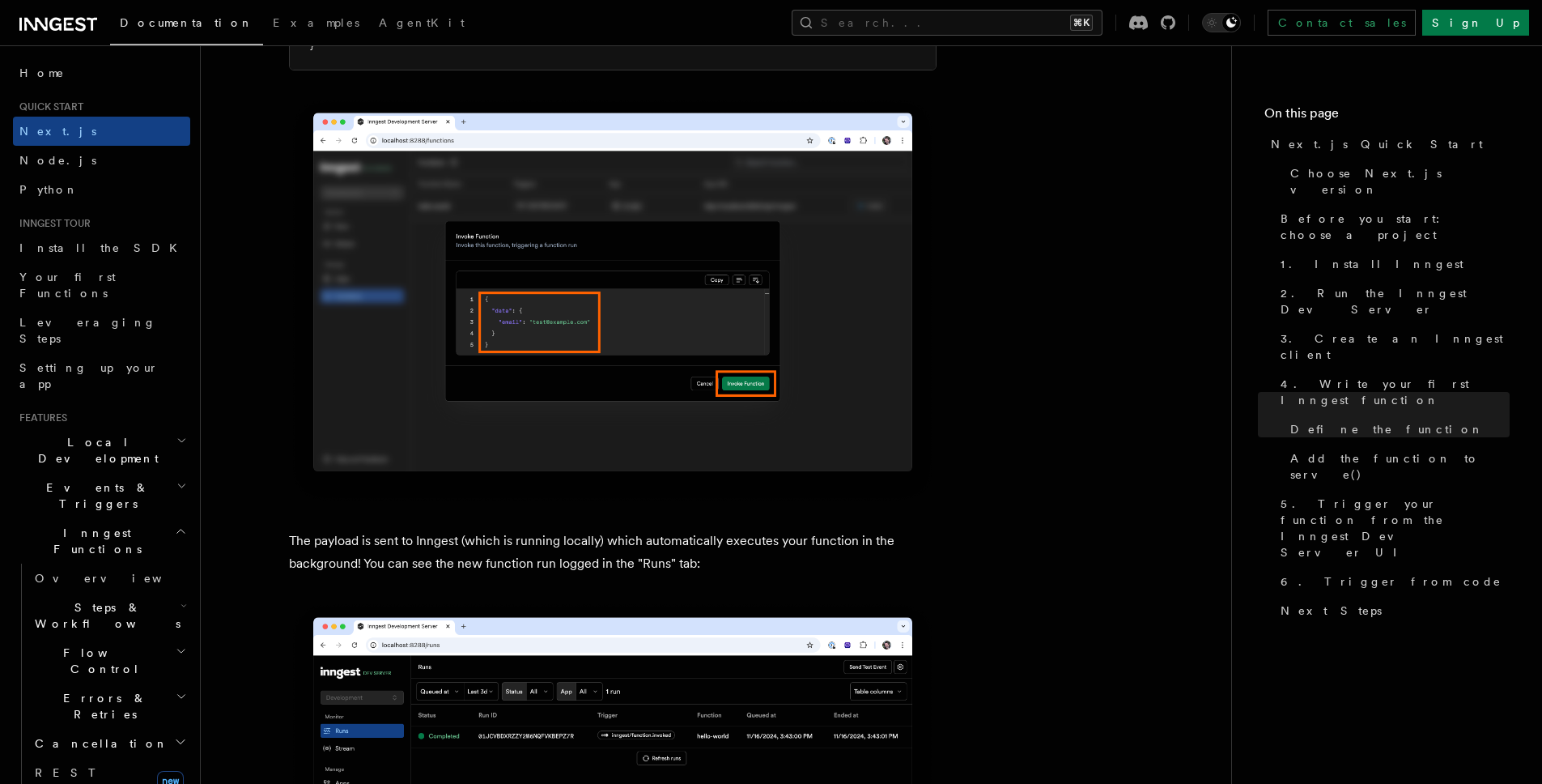
scroll to position [5217, 0]
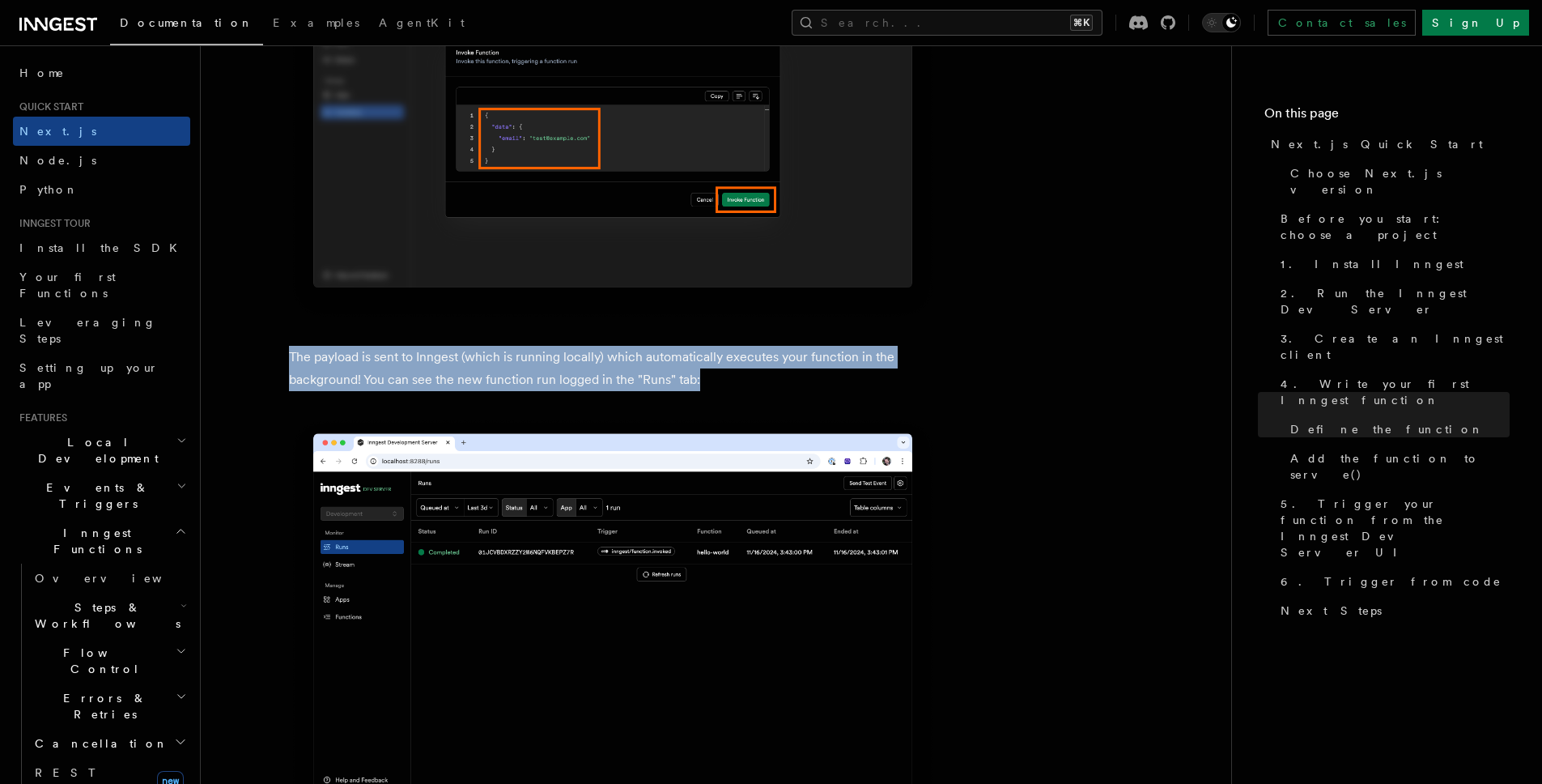
drag, startPoint x: 721, startPoint y: 385, endPoint x: 285, endPoint y: 346, distance: 437.7
click at [285, 346] on article "Quick start Next.js Quick Start In this tutorial you will add Inngest to a Next…" at bounding box center [716, 259] width 979 height 10811
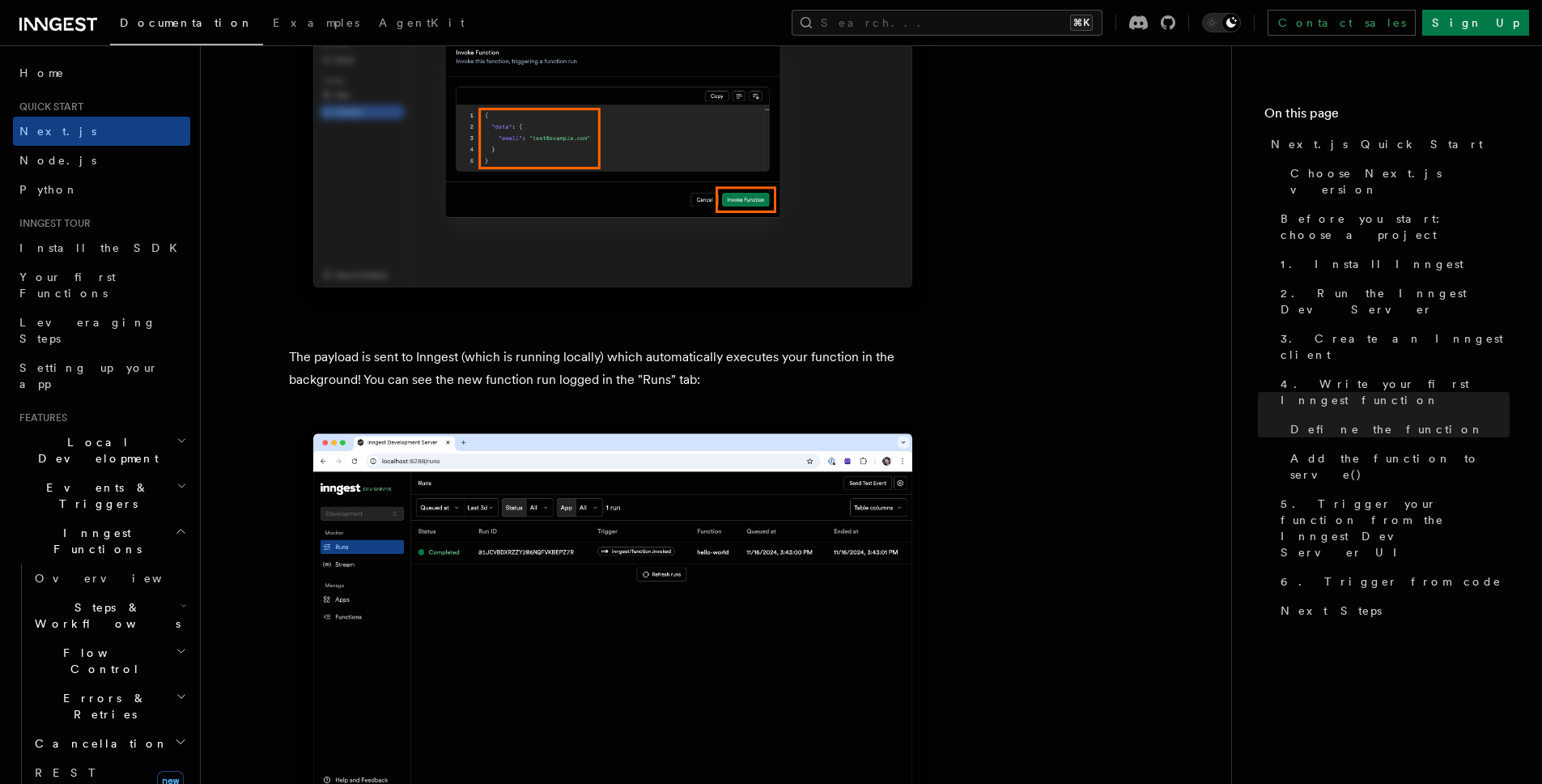
drag, startPoint x: 285, startPoint y: 346, endPoint x: 713, endPoint y: 390, distance: 430.3
click at [713, 390] on article "Quick start Next.js Quick Start In this tutorial you will add Inngest to a Next…" at bounding box center [716, 259] width 979 height 10811
click at [713, 390] on p "The payload is sent to Inngest (which is running locally) which automatically e…" at bounding box center [613, 368] width 647 height 45
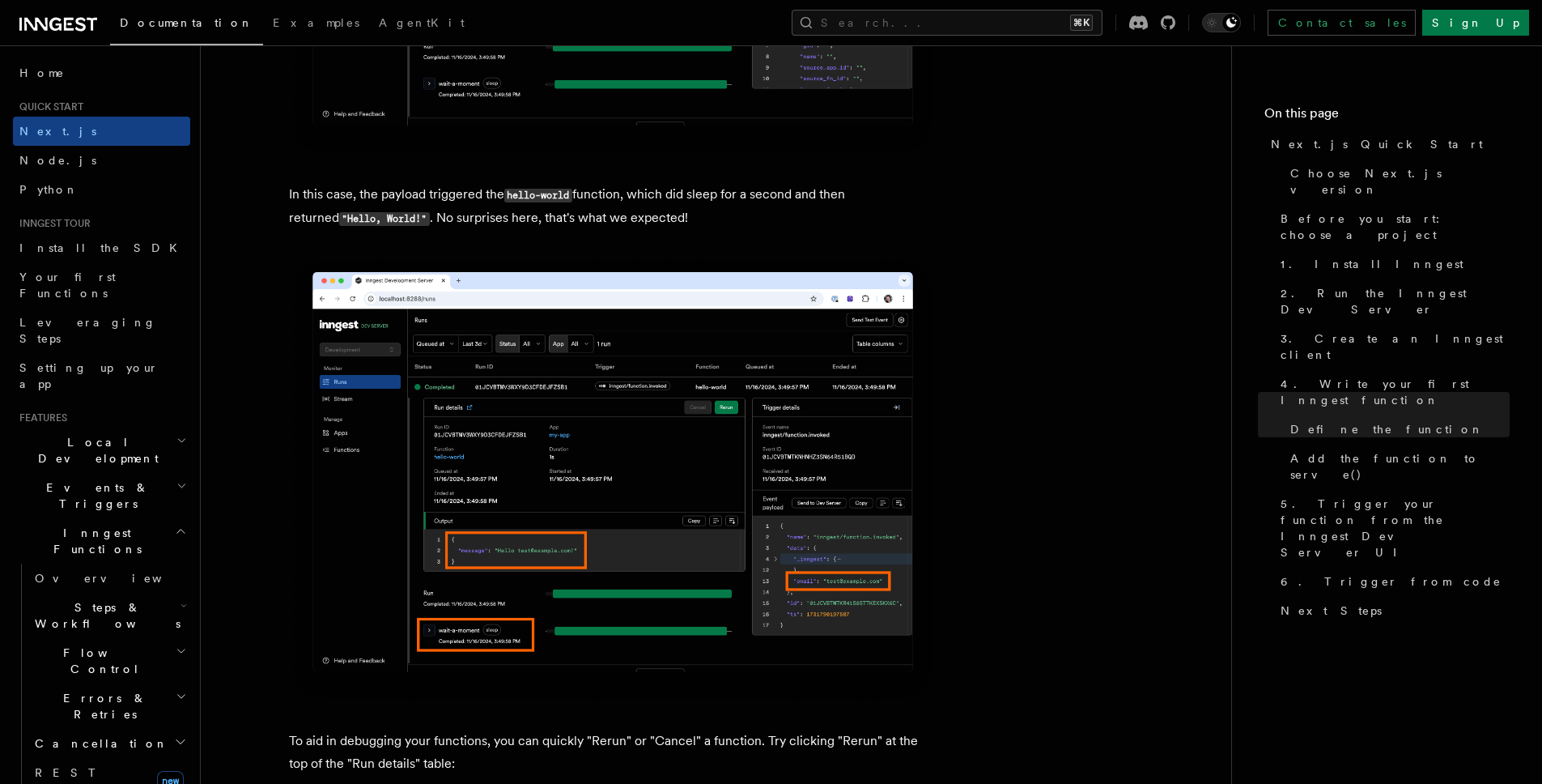
scroll to position [6215, 0]
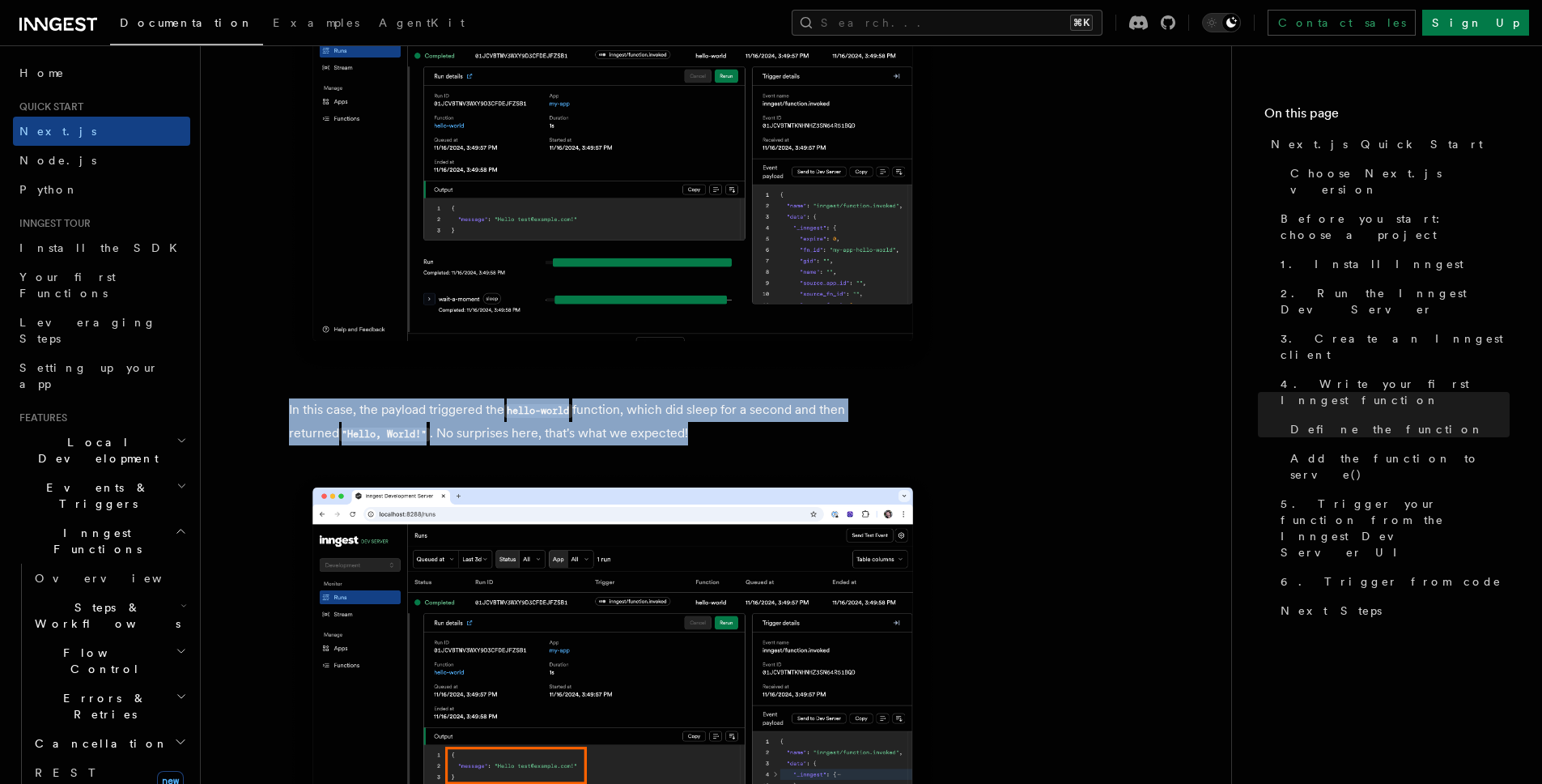
drag, startPoint x: 677, startPoint y: 439, endPoint x: 288, endPoint y: 412, distance: 389.9
click at [289, 412] on p "In this case, the payload triggered the hello-world function, which did sleep f…" at bounding box center [613, 422] width 647 height 47
click at [289, 412] on p "In this case, the payload triggered the hello-world function, which did sleep f…" at bounding box center [613, 422] width 647 height 47
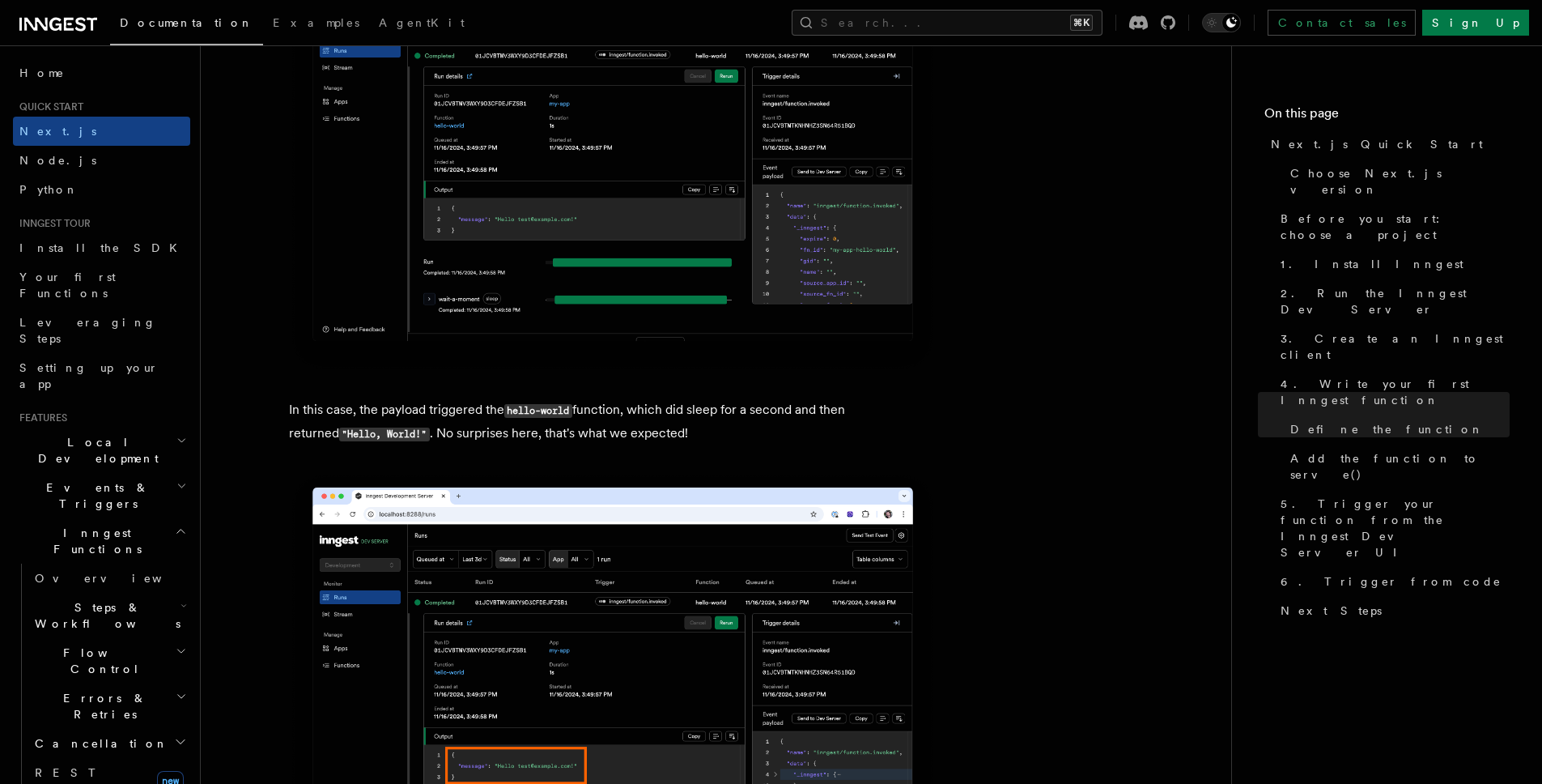
drag, startPoint x: 287, startPoint y: 412, endPoint x: 773, endPoint y: 447, distance: 487.3
click at [773, 446] on p "In this case, the payload triggered the hello-world function, which did sleep f…" at bounding box center [613, 422] width 647 height 47
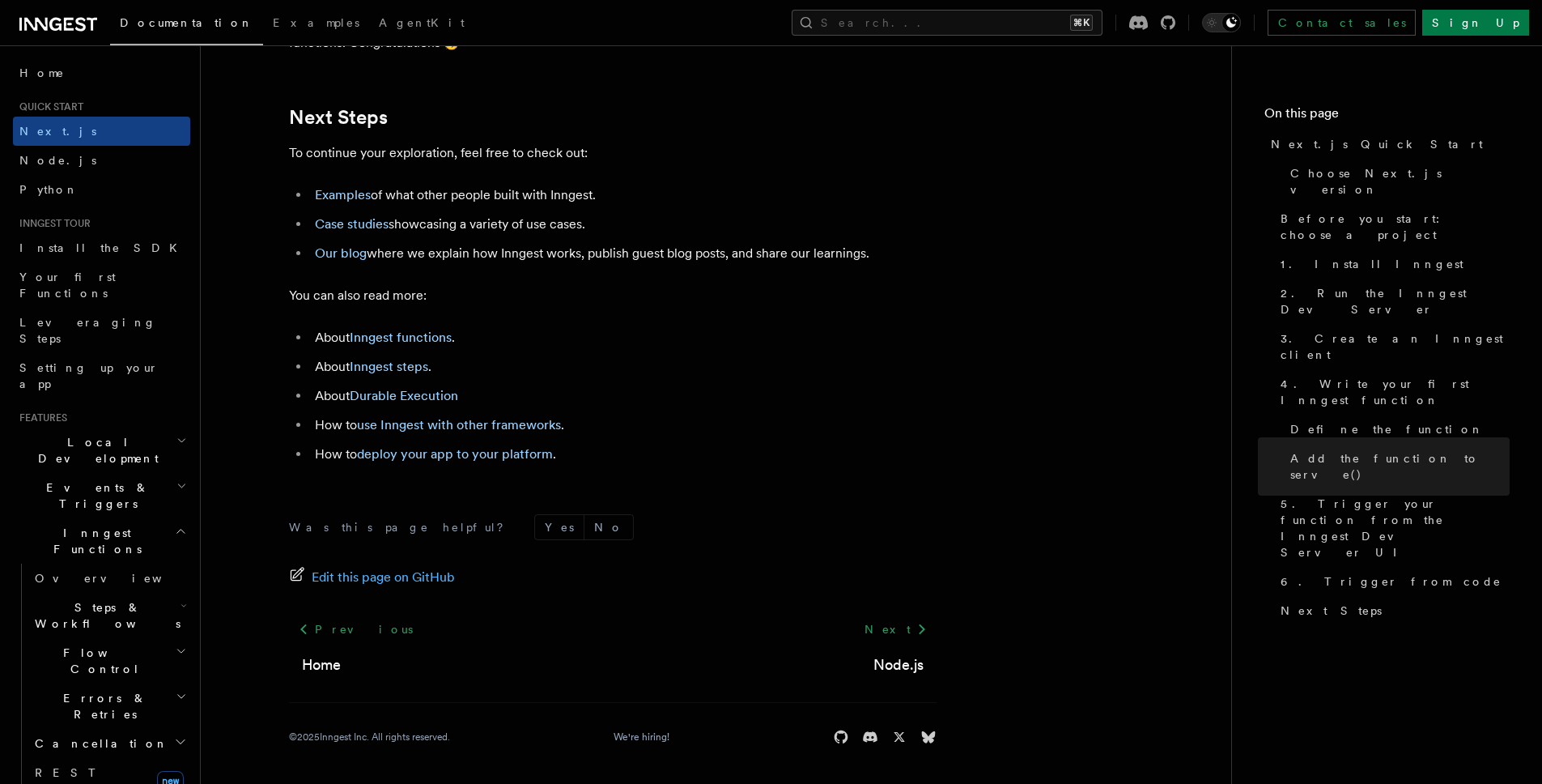
scroll to position [10130, 0]
